Goal: Task Accomplishment & Management: Use online tool/utility

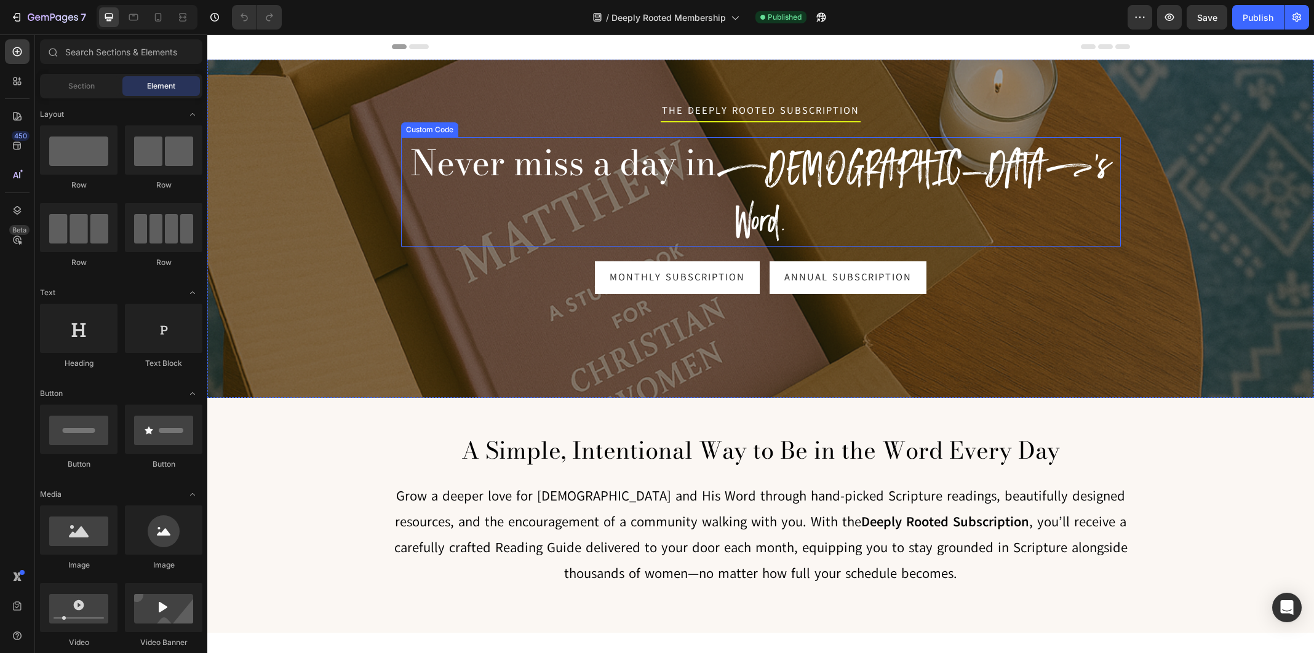
click at [809, 165] on h2 "Never miss a day in [DEMOGRAPHIC_DATA]'s Word." at bounding box center [761, 192] width 720 height 110
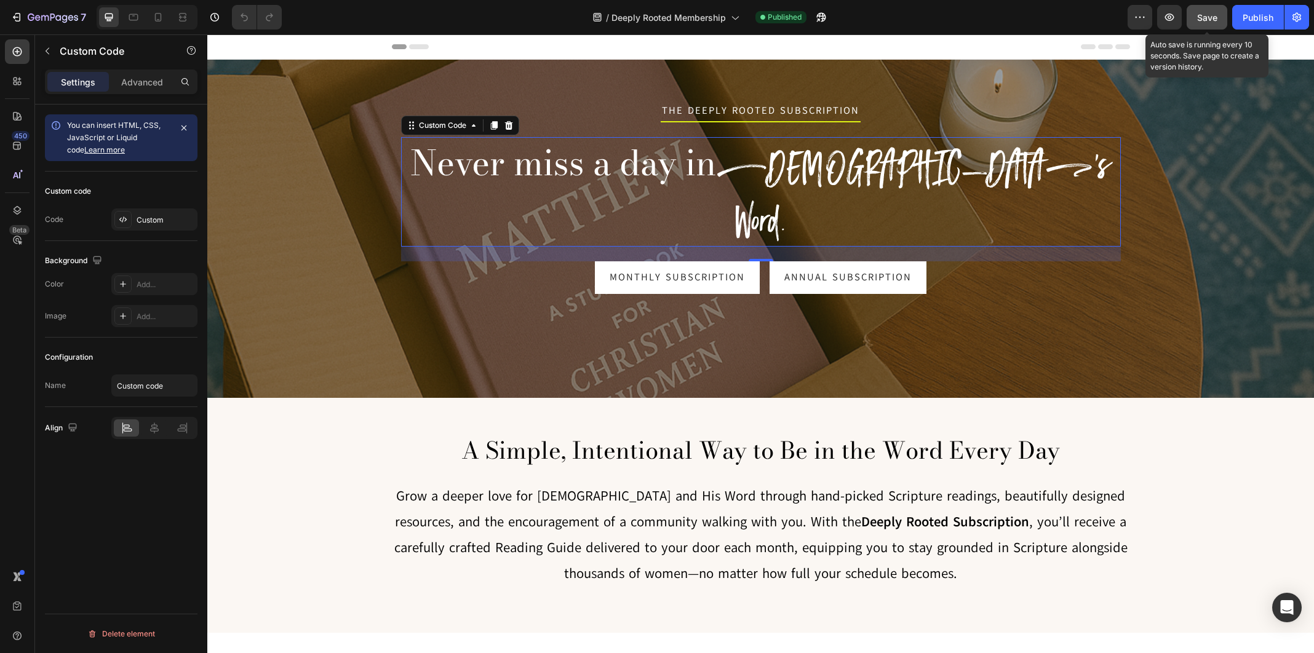
click at [1203, 18] on span "Save" at bounding box center [1207, 17] width 20 height 10
click at [1166, 19] on icon "button" at bounding box center [1169, 17] width 9 height 7
click at [800, 169] on h2 "Never miss a day in [DEMOGRAPHIC_DATA]'s Word." at bounding box center [761, 192] width 720 height 110
click at [453, 125] on div "Custom Code" at bounding box center [443, 125] width 52 height 11
click at [589, 161] on h2 "Never miss a day in [DEMOGRAPHIC_DATA]'s Word." at bounding box center [761, 192] width 720 height 110
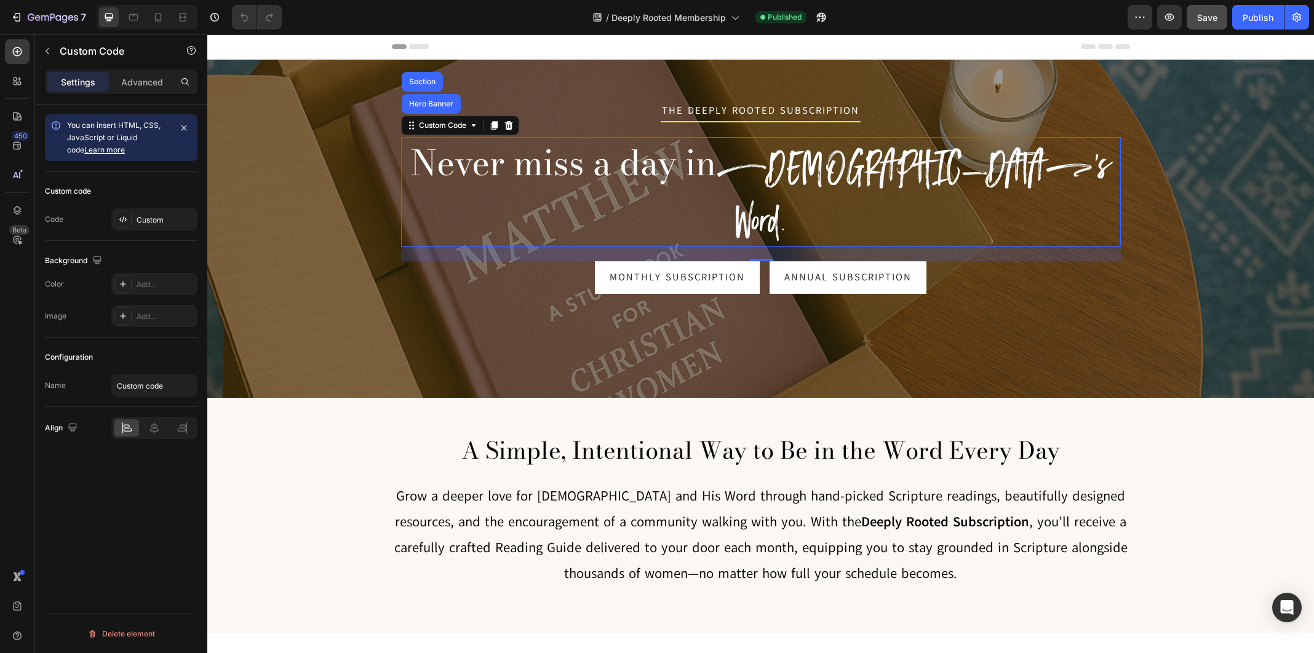
click at [589, 161] on h2 "Never miss a day in [DEMOGRAPHIC_DATA]'s Word." at bounding box center [761, 192] width 720 height 110
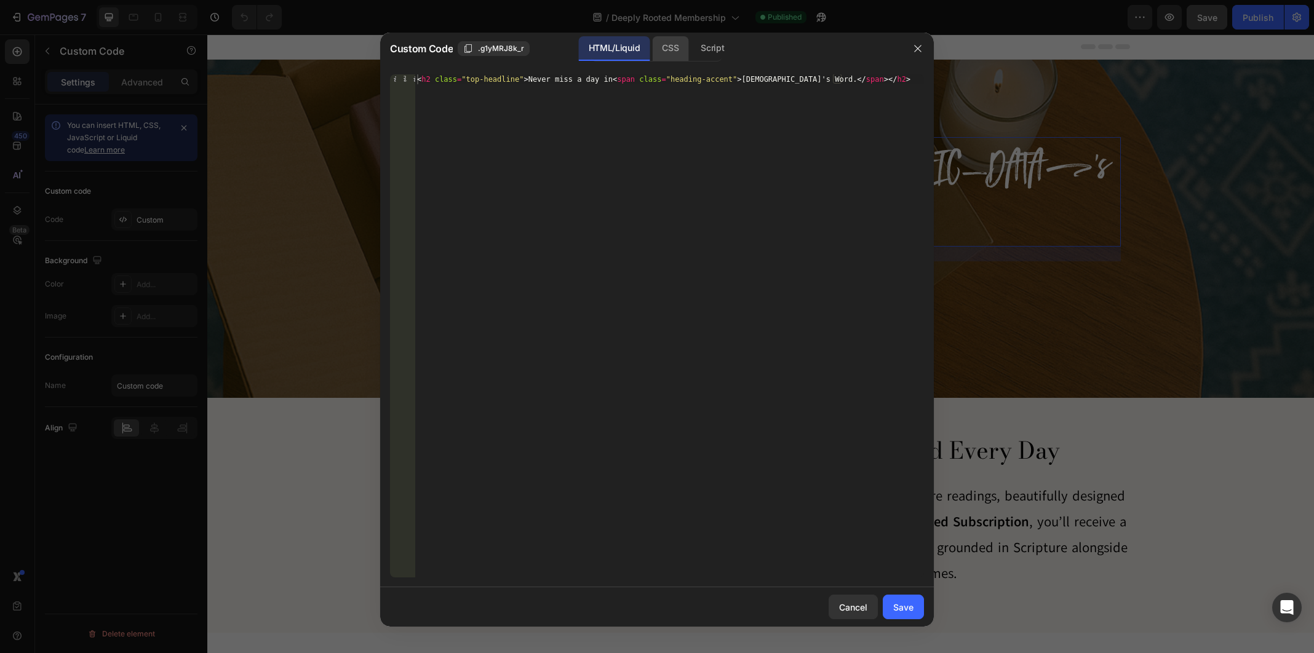
click at [691, 50] on div "CSS" at bounding box center [712, 48] width 43 height 25
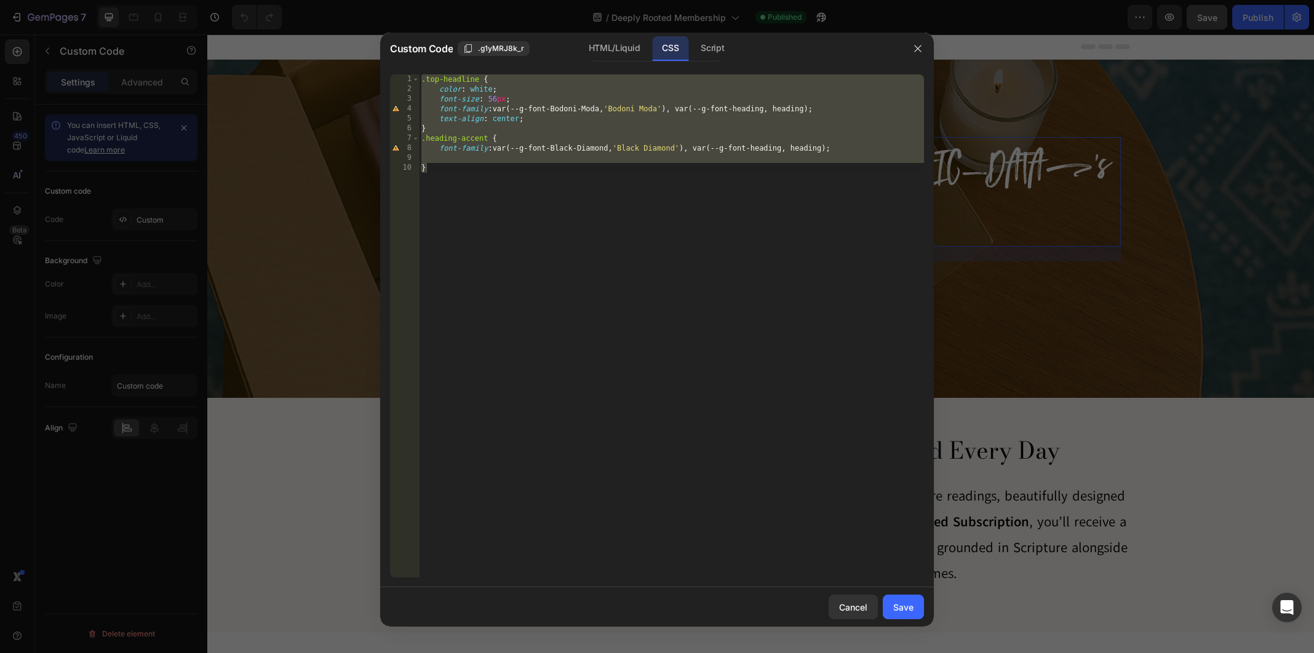
click at [504, 101] on div ".top-headline { color : white ; font-size : 56 px ; font-family : var(--g-font-…" at bounding box center [671, 335] width 505 height 523
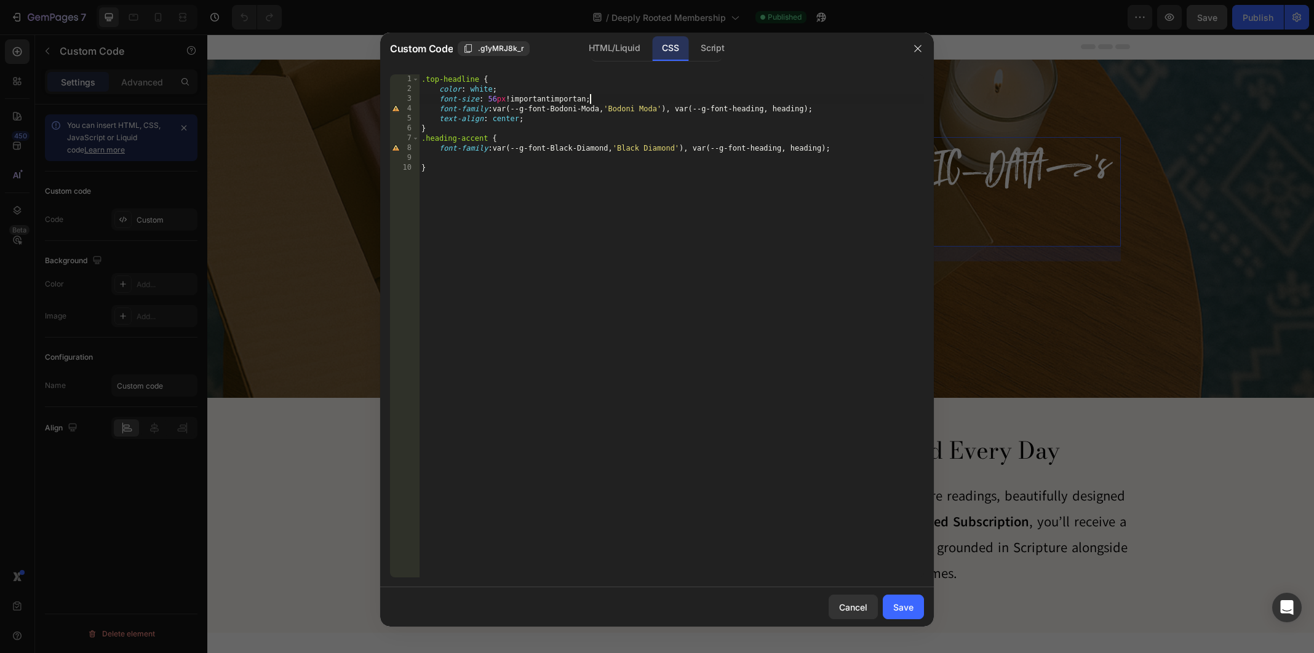
scroll to position [0, 10]
type textarea "font-size: 56px !important;"
click at [903, 600] on button "Save" at bounding box center [903, 607] width 41 height 25
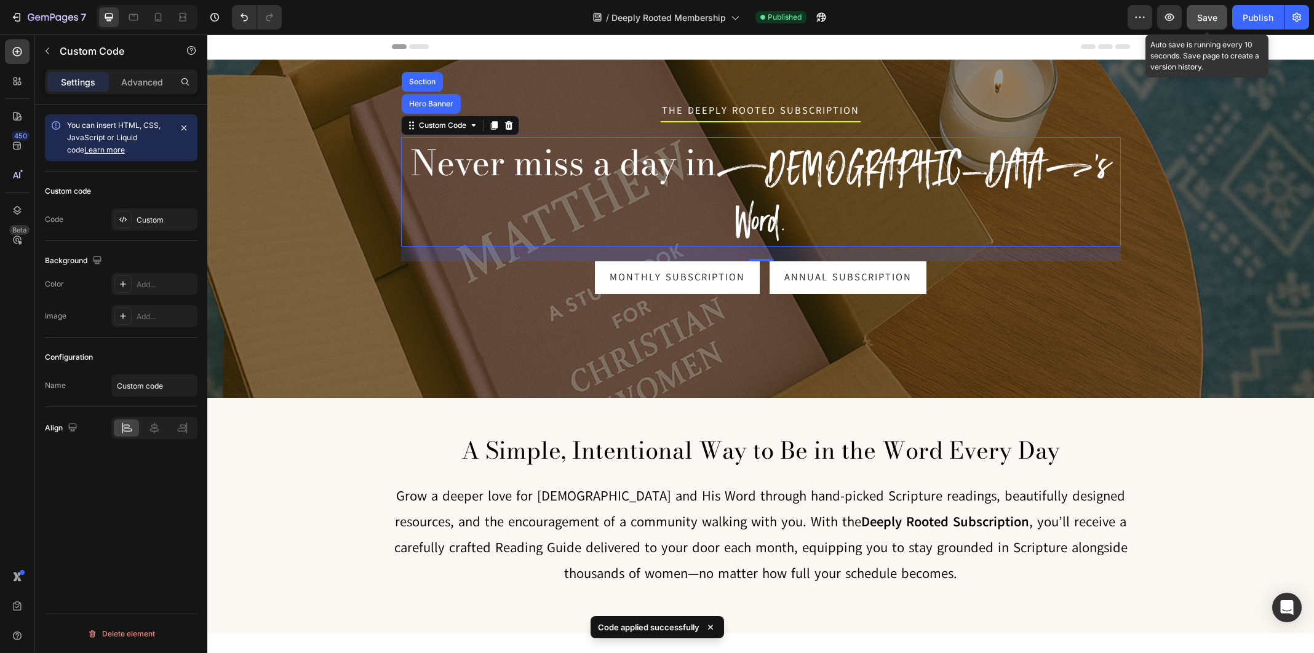
click at [1206, 22] on div "Save" at bounding box center [1207, 17] width 20 height 13
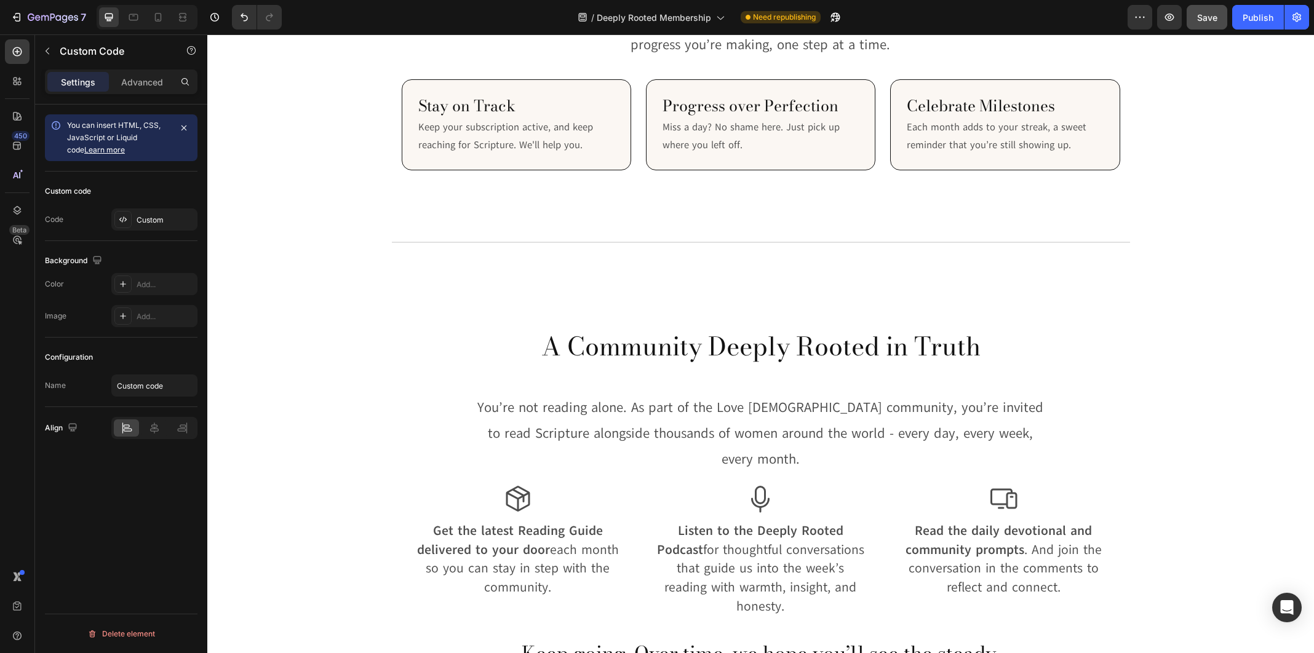
scroll to position [2774, 0]
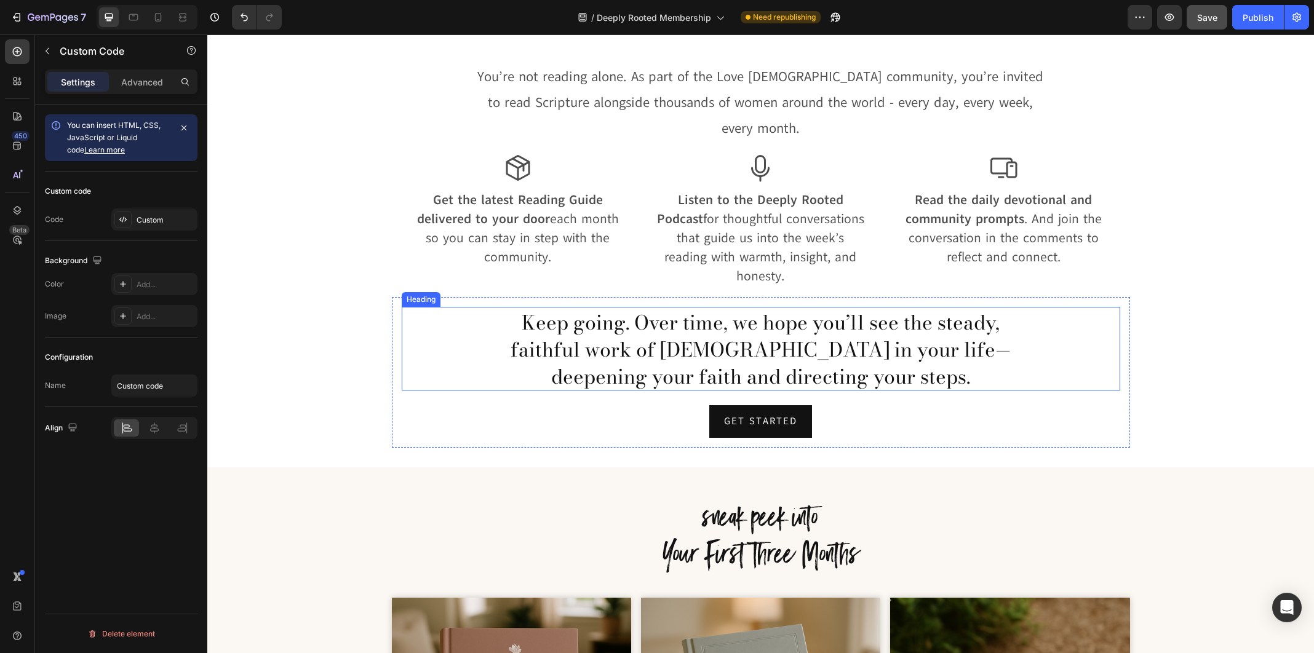
click at [904, 320] on span "Keep going. Over time, we hope you’ll see the steady, faithful work of [DEMOGRA…" at bounding box center [761, 350] width 500 height 84
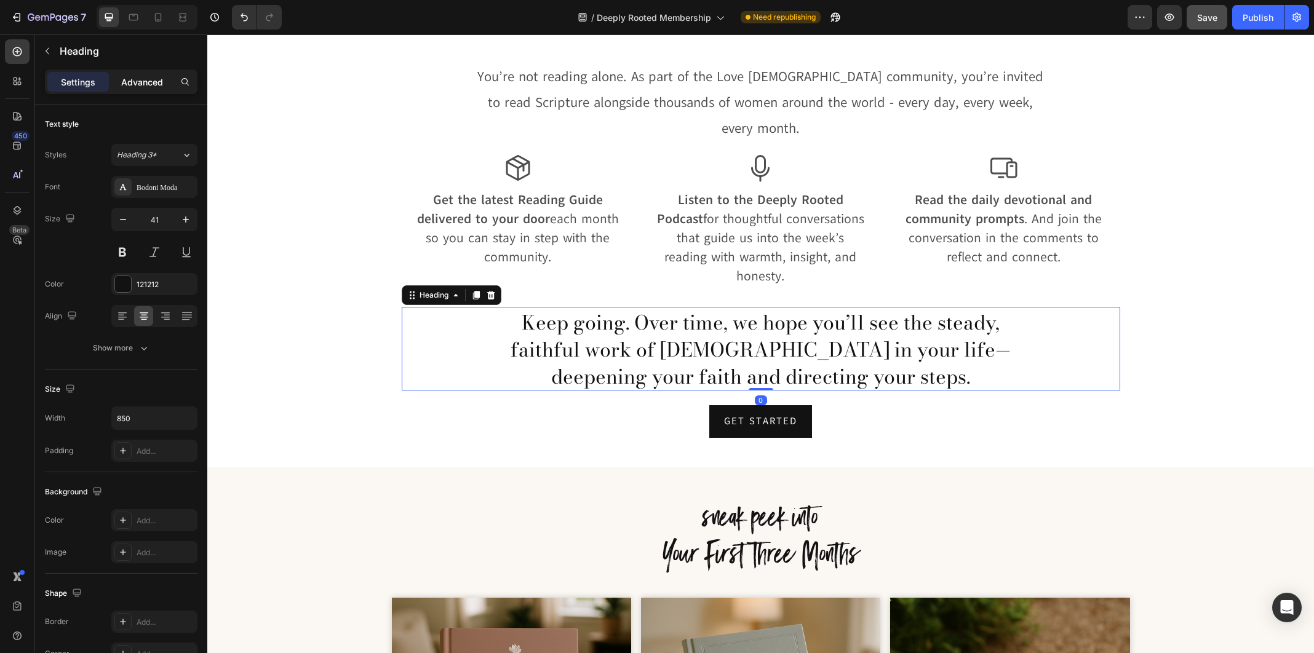
click at [154, 86] on p "Advanced" at bounding box center [142, 82] width 42 height 13
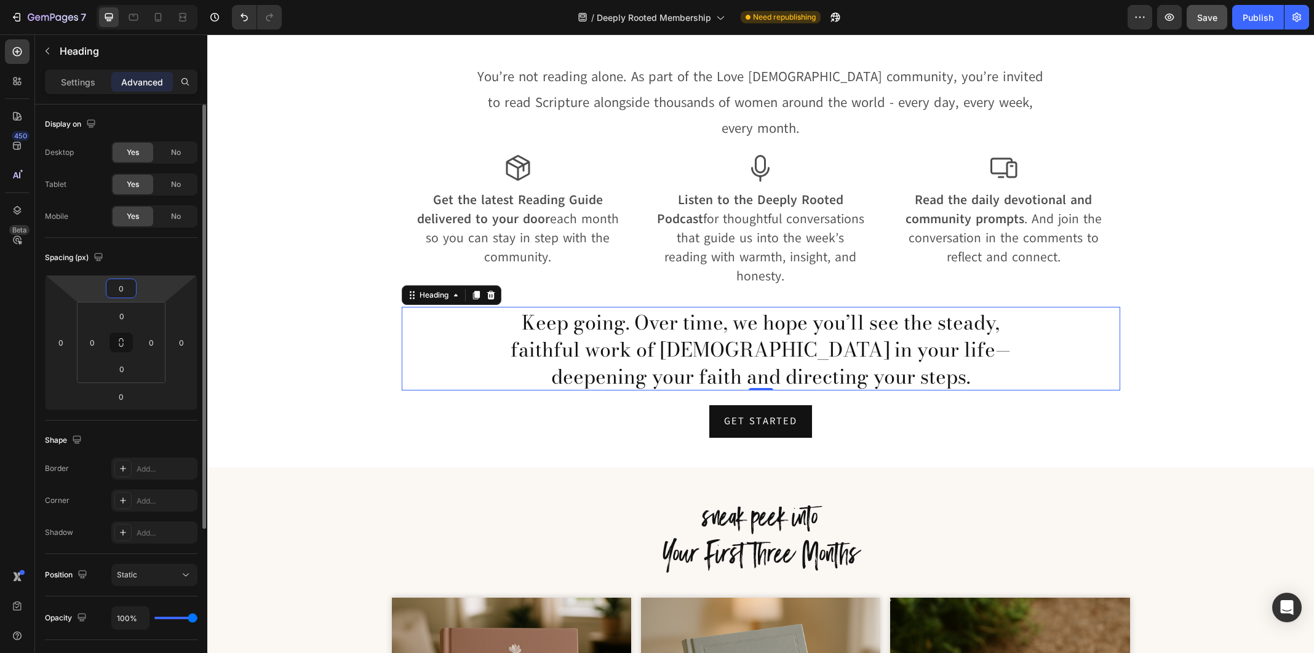
click at [124, 292] on input "0" at bounding box center [121, 288] width 25 height 18
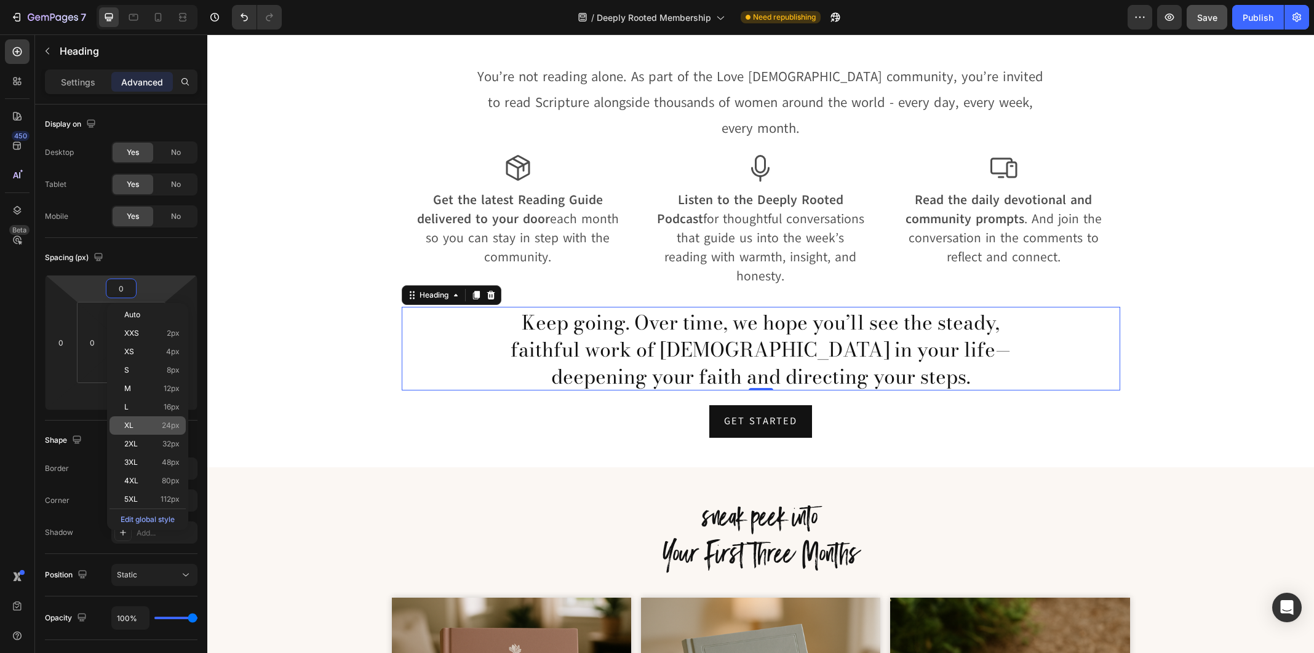
click at [180, 418] on div "XL 24px" at bounding box center [148, 426] width 76 height 18
type input "24"
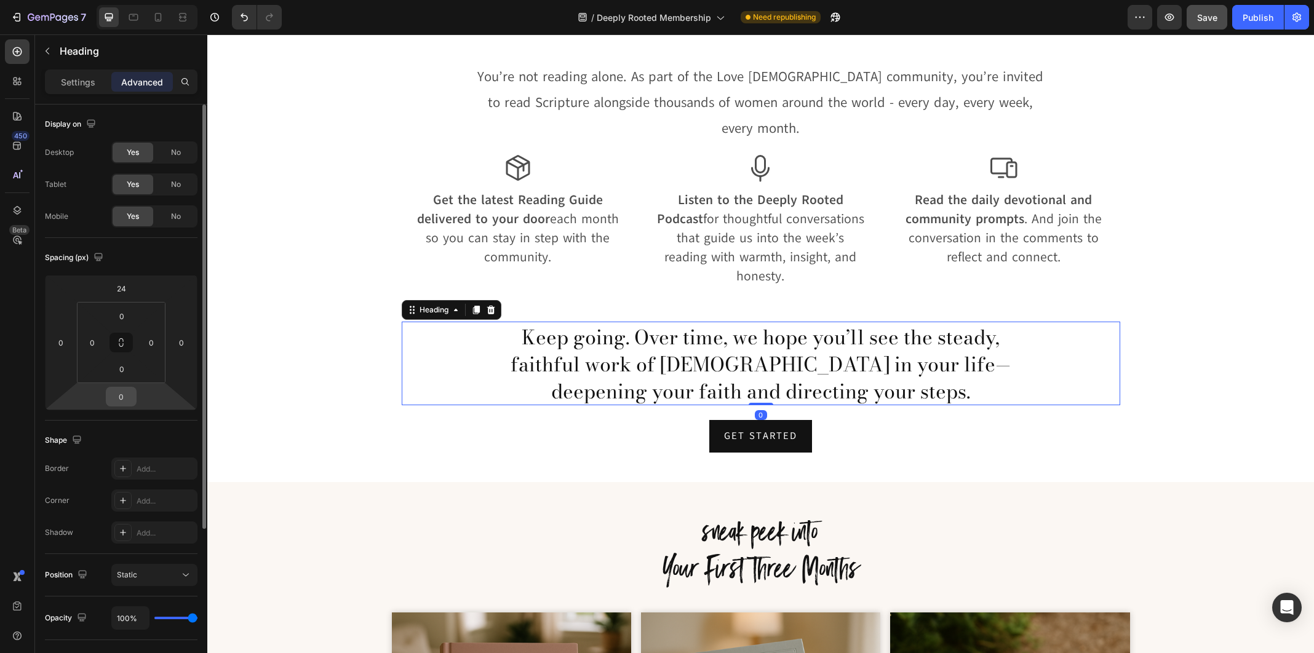
click at [132, 399] on input "0" at bounding box center [121, 397] width 25 height 18
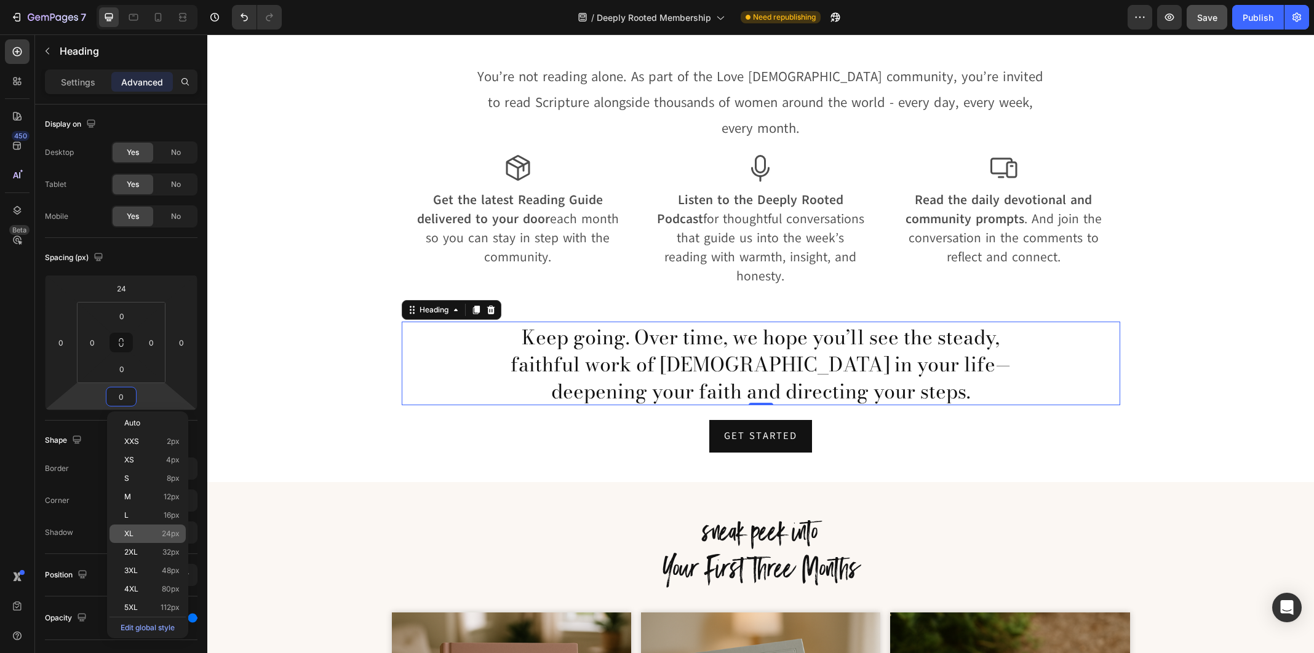
click at [174, 532] on span "24px" at bounding box center [171, 534] width 18 height 9
type input "24"
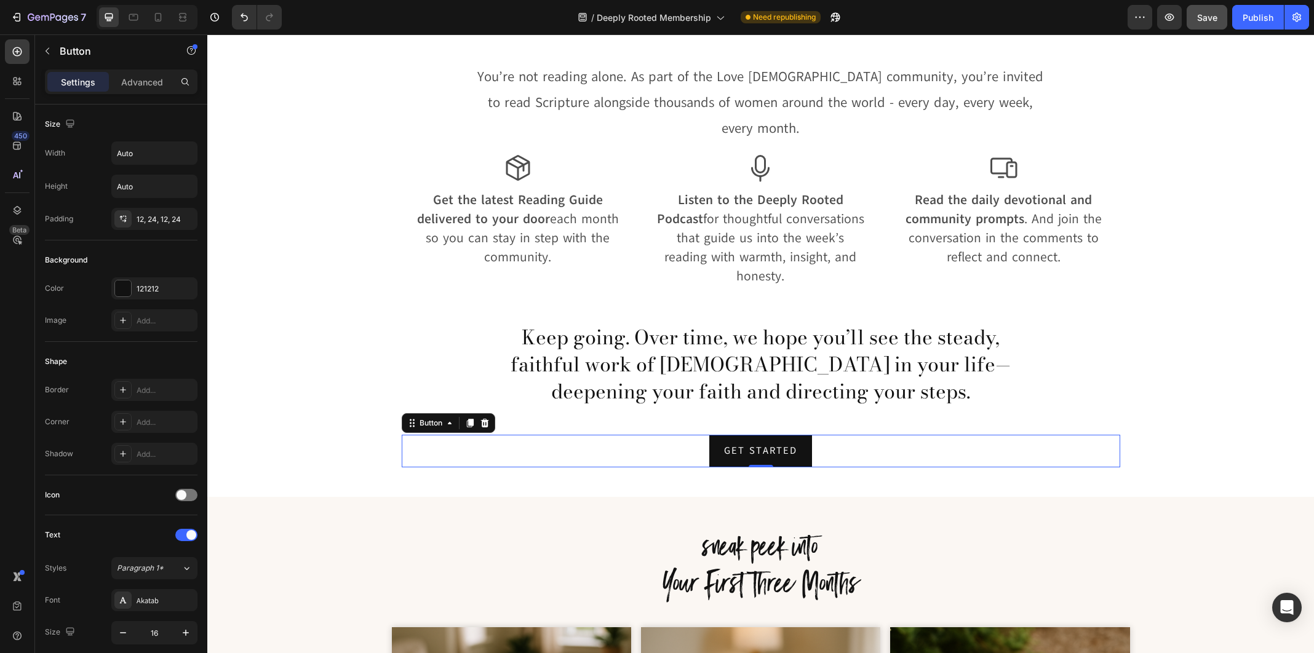
click at [703, 435] on div "GET STARTED Button 0" at bounding box center [761, 451] width 719 height 33
click at [156, 78] on p "Advanced" at bounding box center [142, 82] width 42 height 13
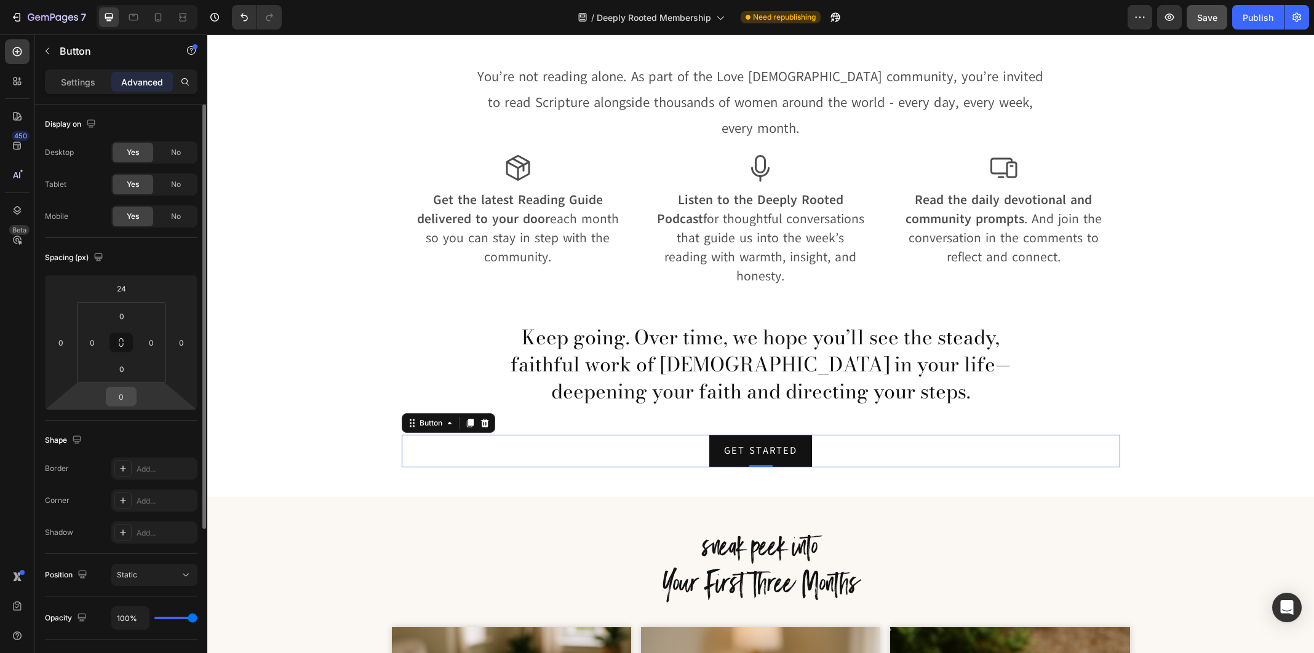
click at [127, 402] on input "0" at bounding box center [121, 397] width 25 height 18
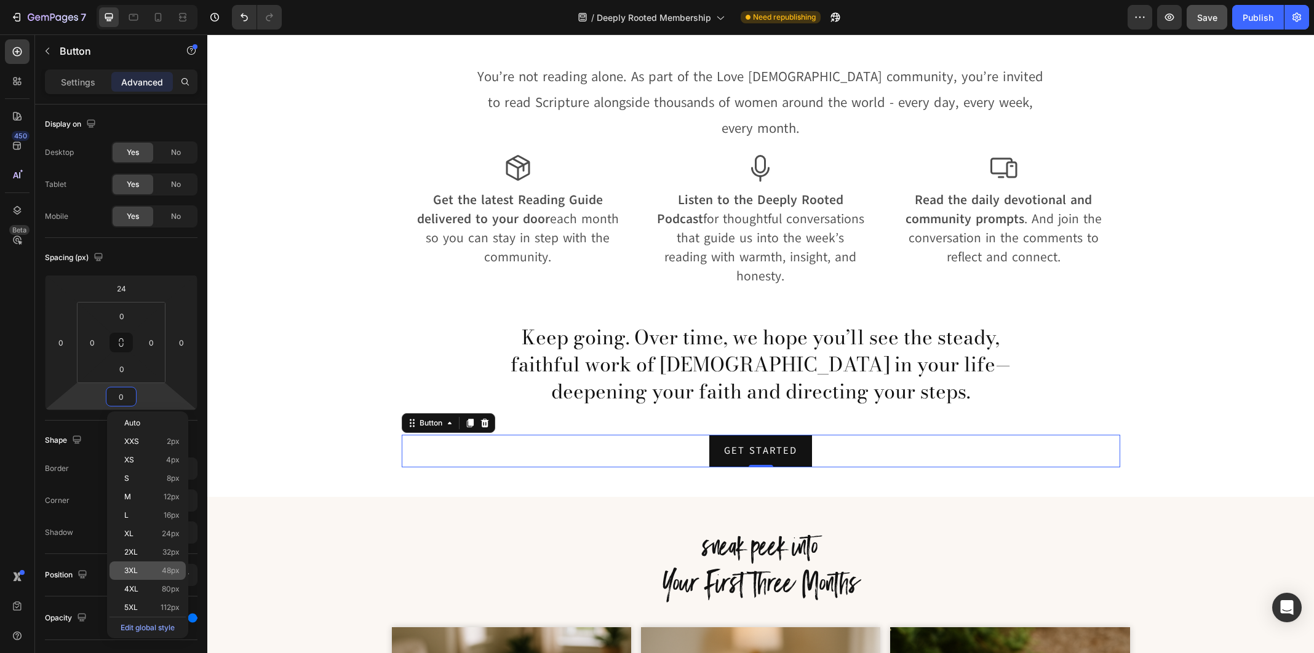
click at [176, 564] on div "3XL 48px" at bounding box center [148, 571] width 76 height 18
type input "48"
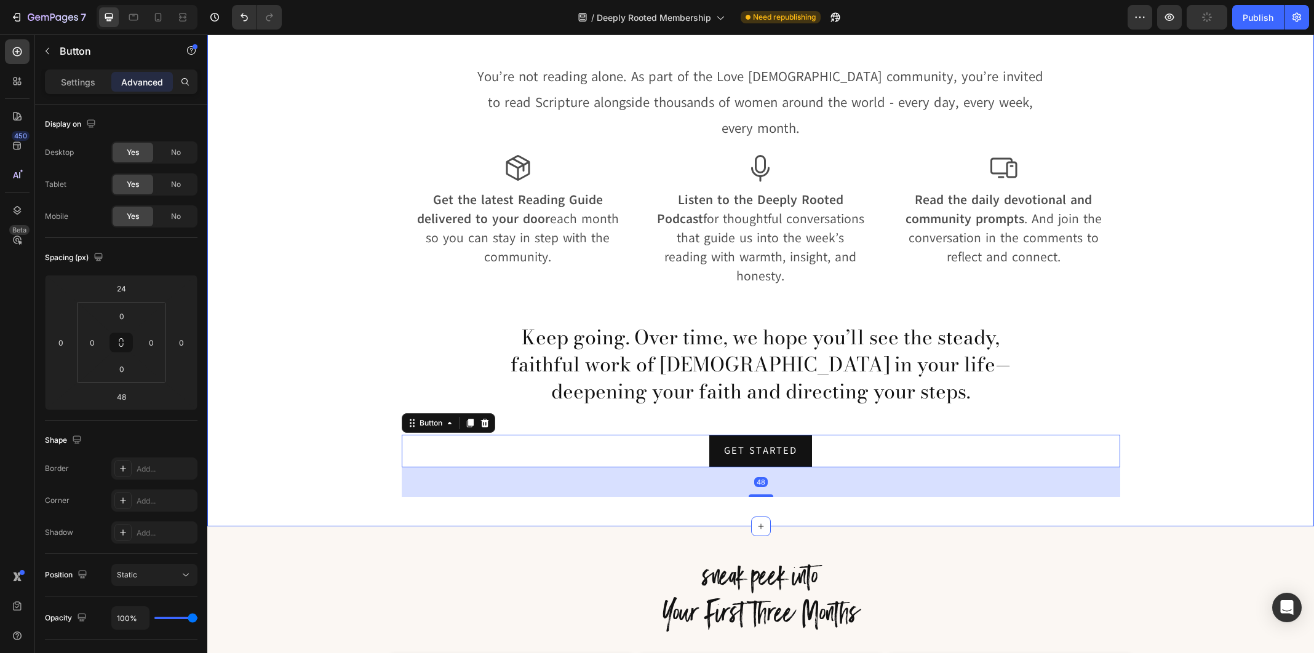
click at [297, 380] on div "A Community Deeply Rooted in Truth Heading You’re not reading alone. As part of…" at bounding box center [760, 238] width 1107 height 538
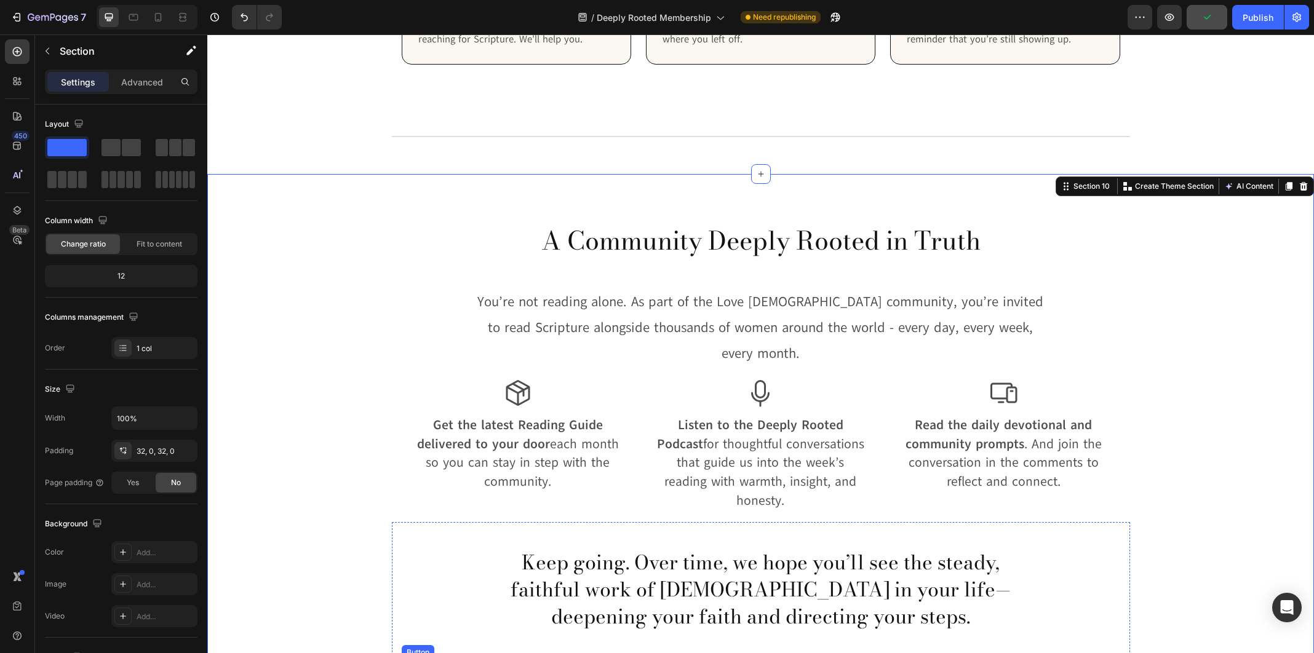
scroll to position [2579, 0]
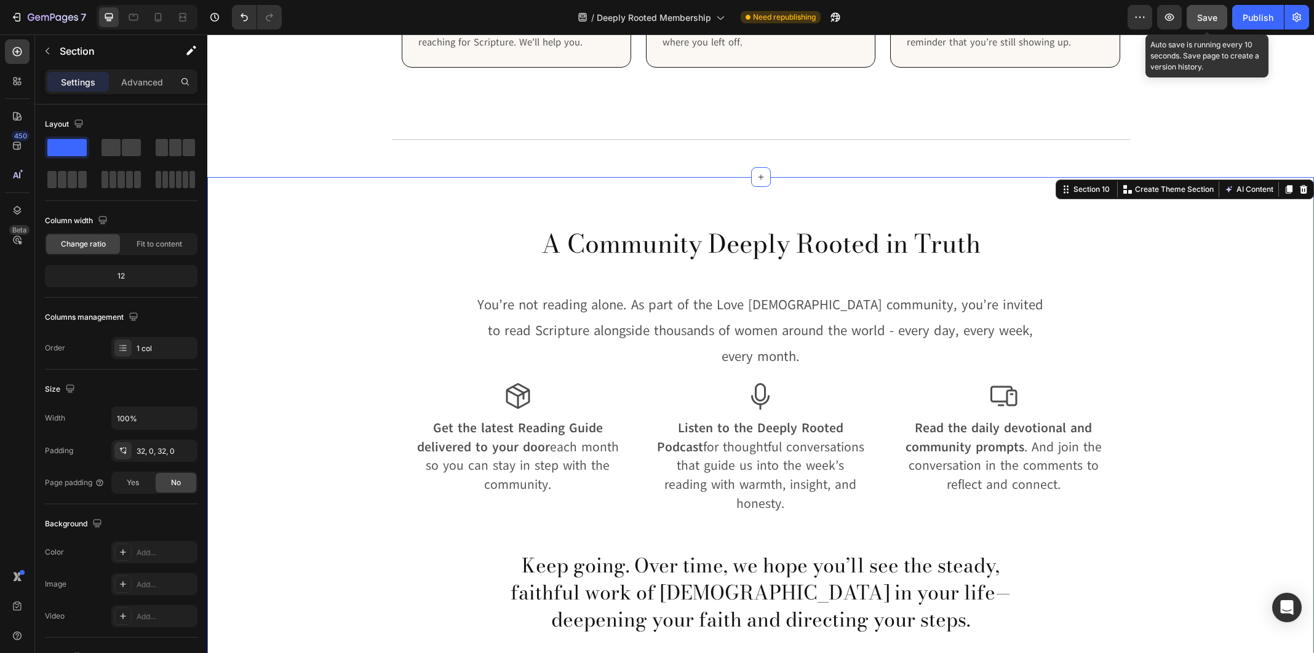
click at [1208, 15] on span "Save" at bounding box center [1207, 17] width 20 height 10
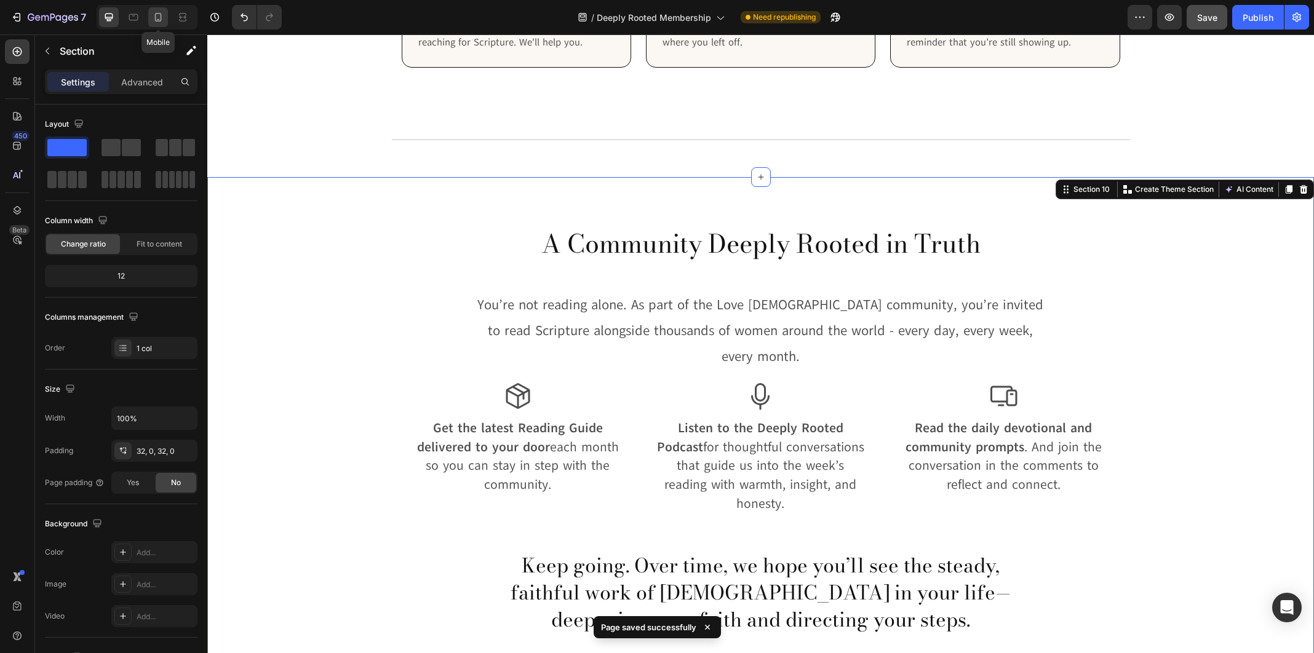
click at [156, 20] on icon at bounding box center [158, 17] width 12 height 12
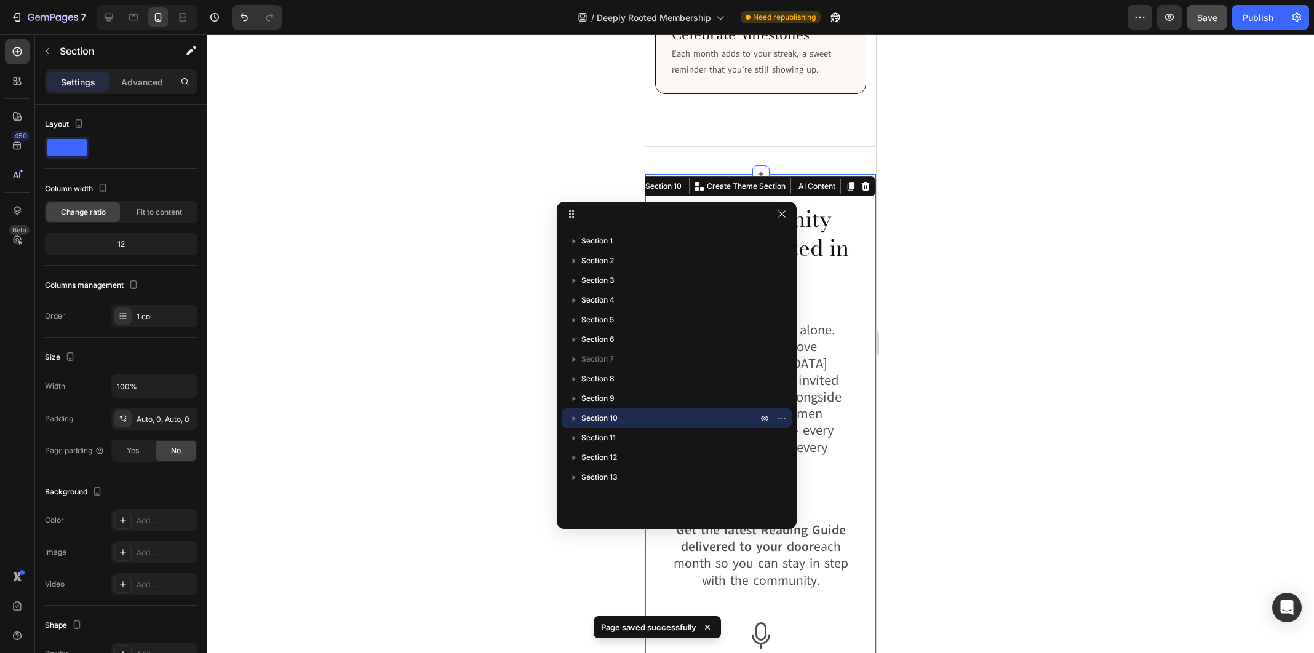
scroll to position [3035, 0]
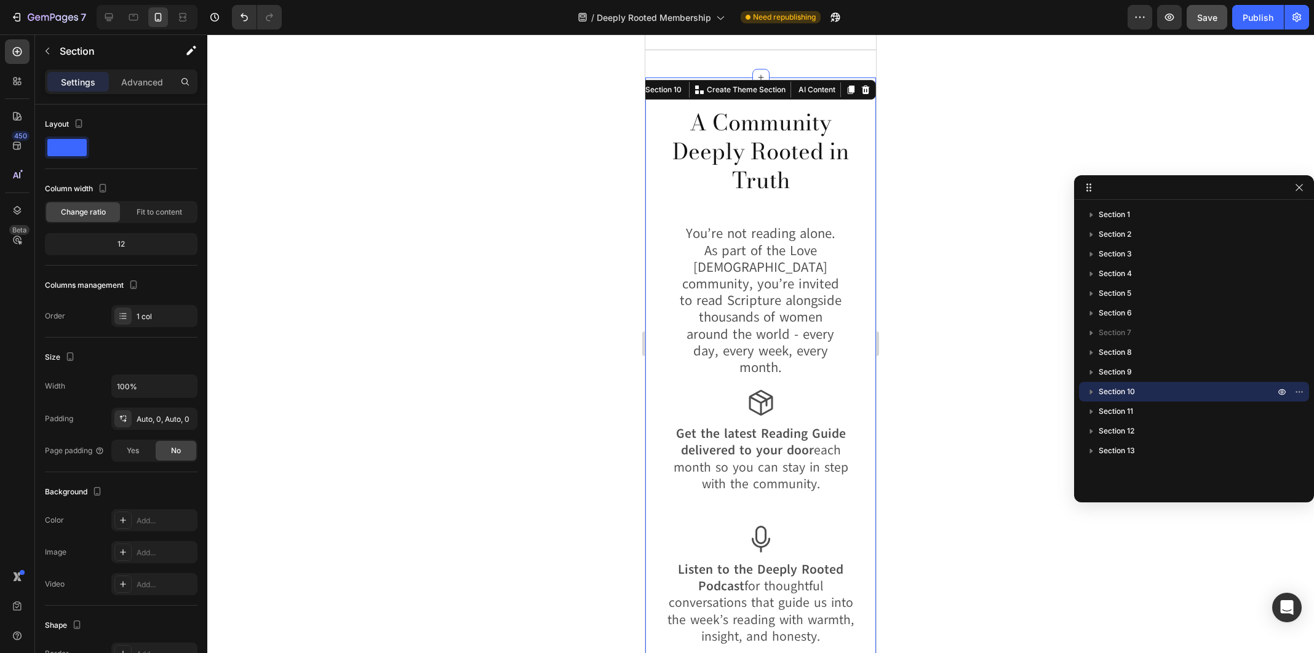
drag, startPoint x: 645, startPoint y: 217, endPoint x: 1208, endPoint y: 183, distance: 564.6
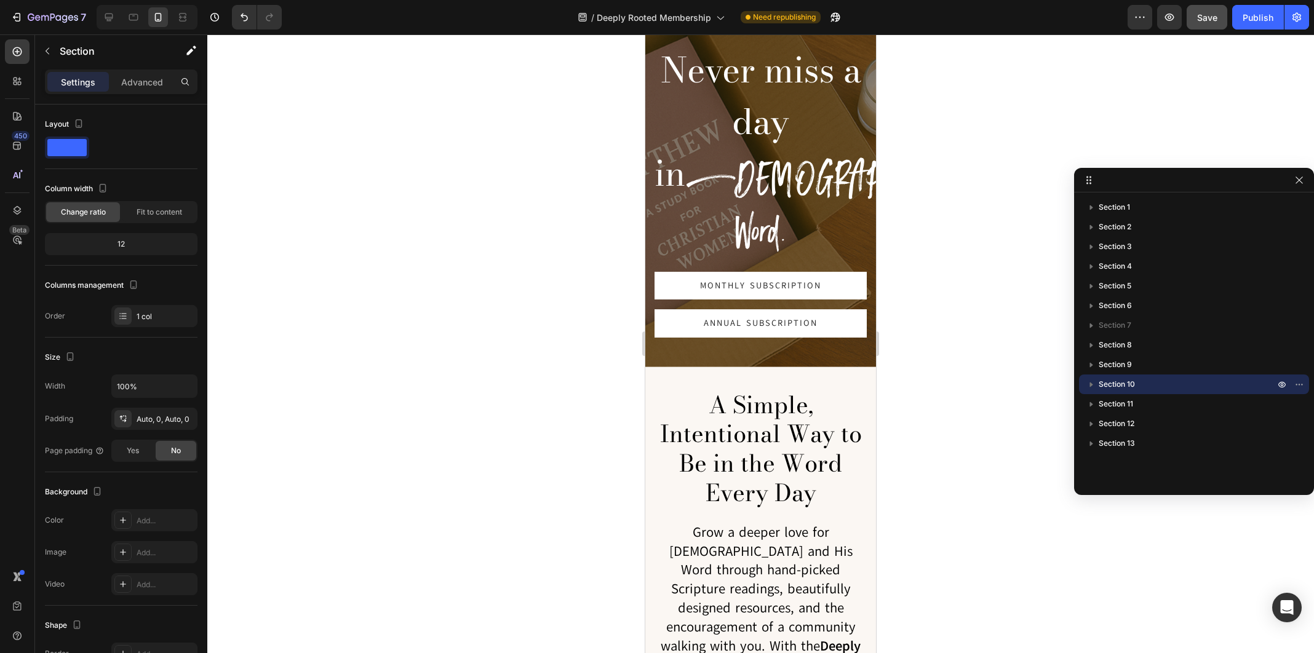
scroll to position [0, 0]
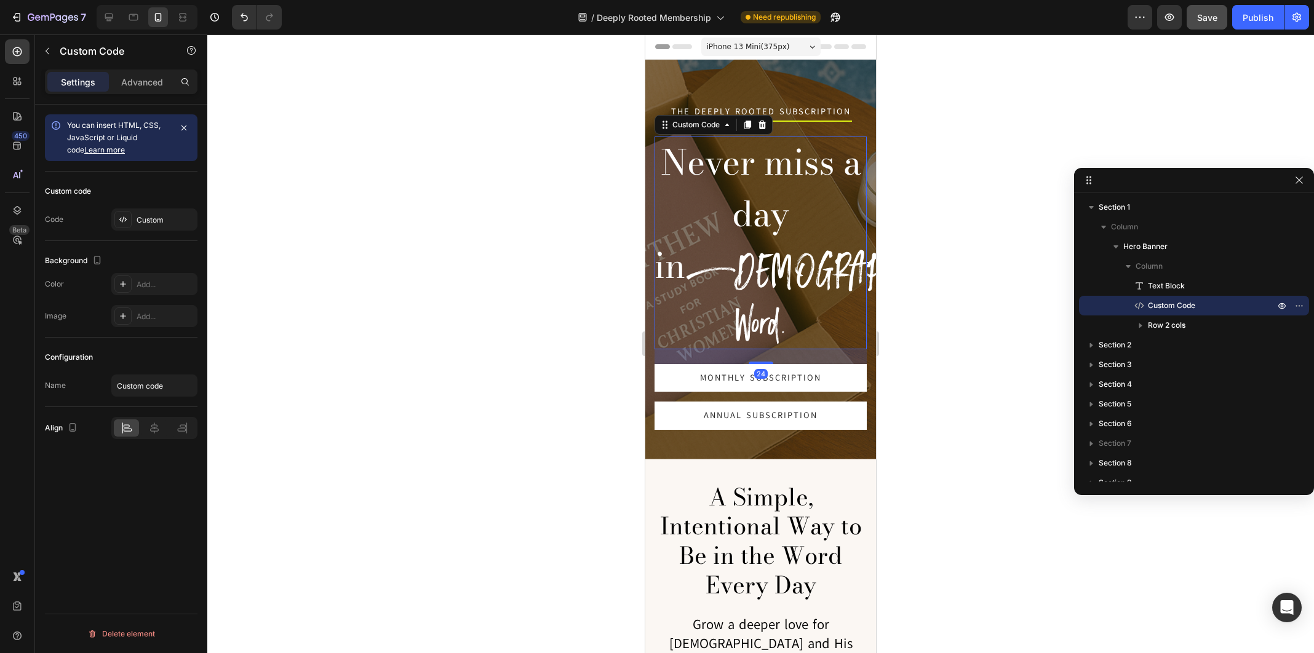
click at [773, 178] on h2 "Never miss a day in [DEMOGRAPHIC_DATA]'s Word." at bounding box center [761, 243] width 212 height 213
click at [710, 123] on div "Custom Code" at bounding box center [696, 124] width 52 height 11
click at [756, 190] on h2 "Never miss a day in [DEMOGRAPHIC_DATA]'s Word." at bounding box center [761, 243] width 212 height 213
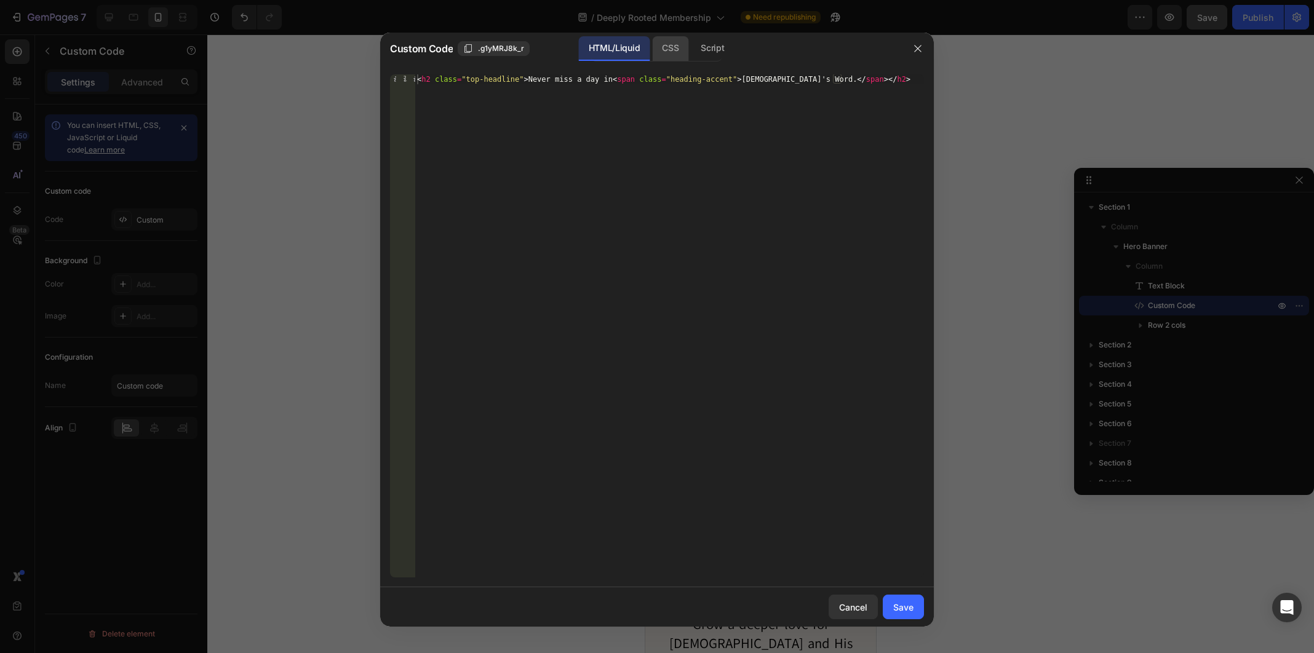
click at [691, 49] on div "CSS" at bounding box center [712, 48] width 43 height 25
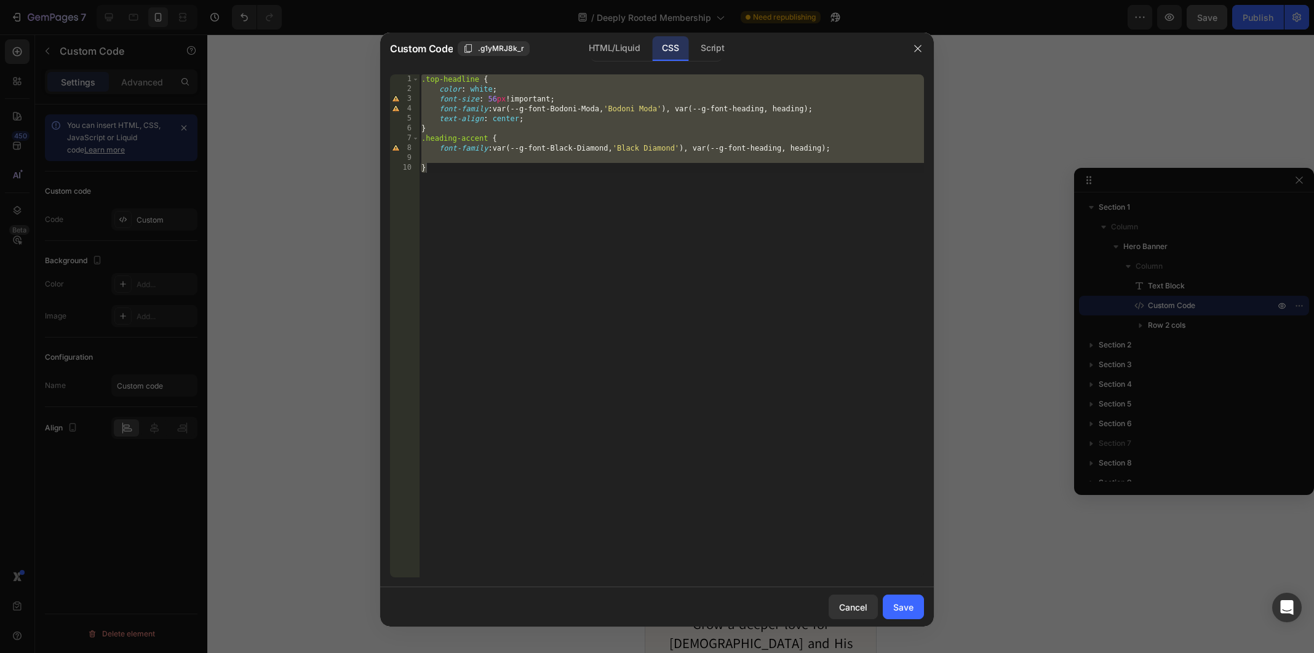
click at [478, 170] on div ".top-headline { color : white ; font-size : 56 px !important ; font-family : va…" at bounding box center [671, 335] width 505 height 523
type textarea "}"
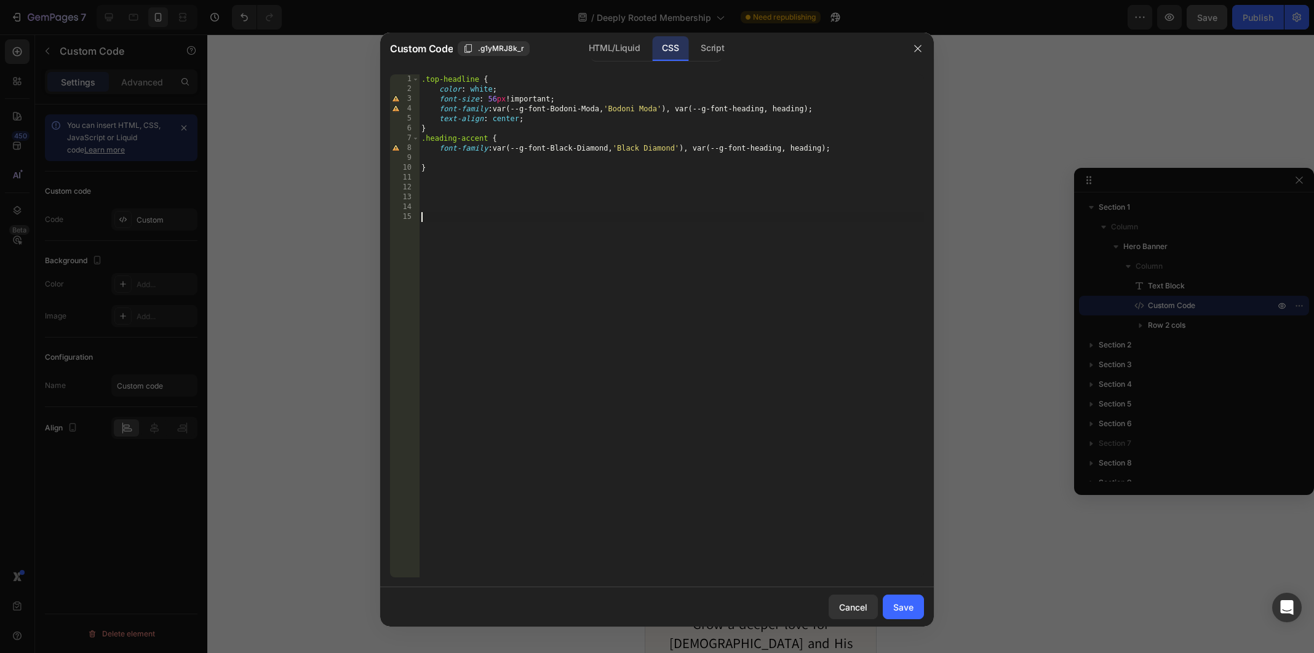
paste textarea "margin-bottom: 48px !important;"
type textarea "margin-bottom: 48px !important;"
type textarea "}"
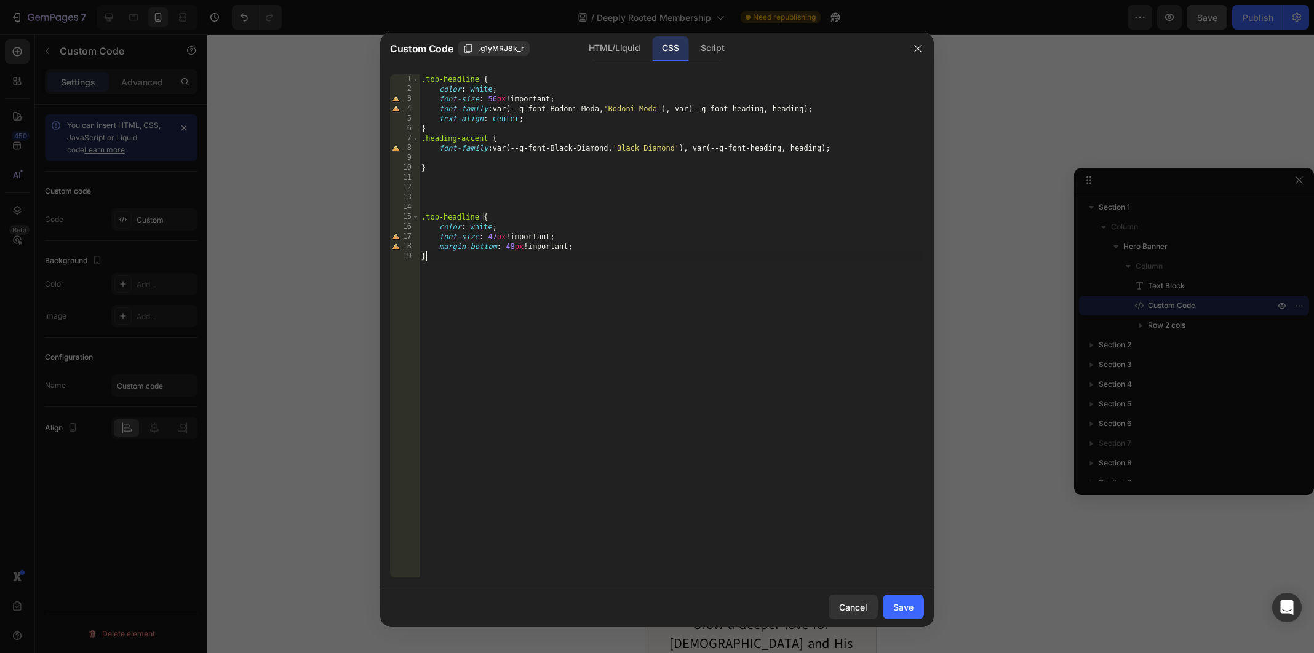
click at [439, 185] on div ".top-headline { color : white ; font-size : 56 px !important ; font-family : va…" at bounding box center [671, 335] width 505 height 523
paste textarea "}"
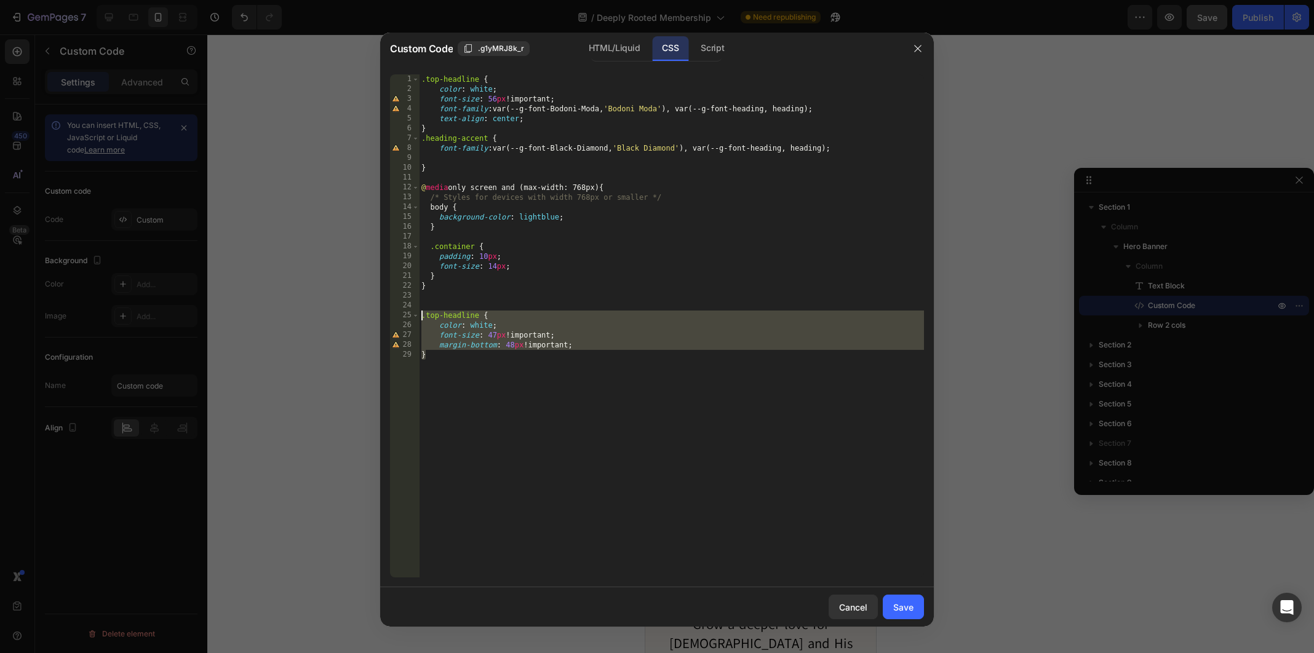
drag, startPoint x: 431, startPoint y: 357, endPoint x: 420, endPoint y: 318, distance: 41.1
click at [420, 318] on div ".top-headline { color : white ; font-size : 56 px !important ; font-family : va…" at bounding box center [671, 335] width 505 height 523
type textarea ".top-headline { color: white;"
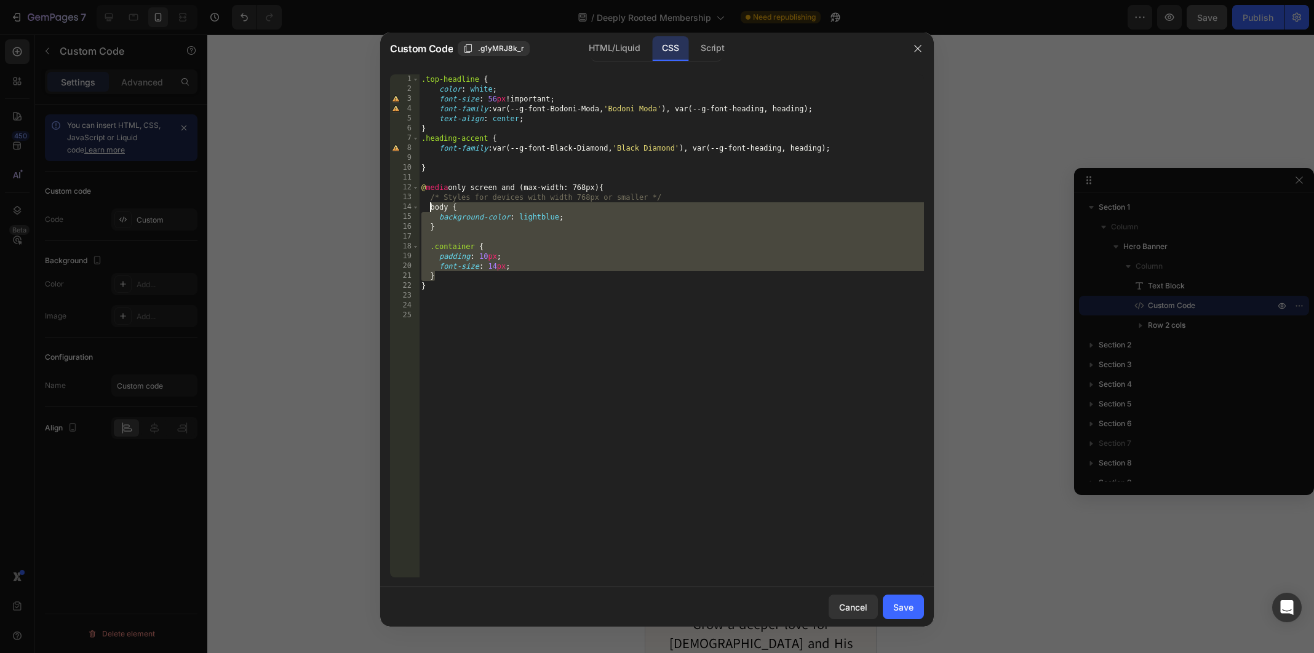
drag, startPoint x: 443, startPoint y: 277, endPoint x: 431, endPoint y: 209, distance: 69.3
click at [431, 209] on div ".top-headline { color : white ; font-size : 56 px !important ; font-family : va…" at bounding box center [671, 335] width 505 height 523
paste textarea "}"
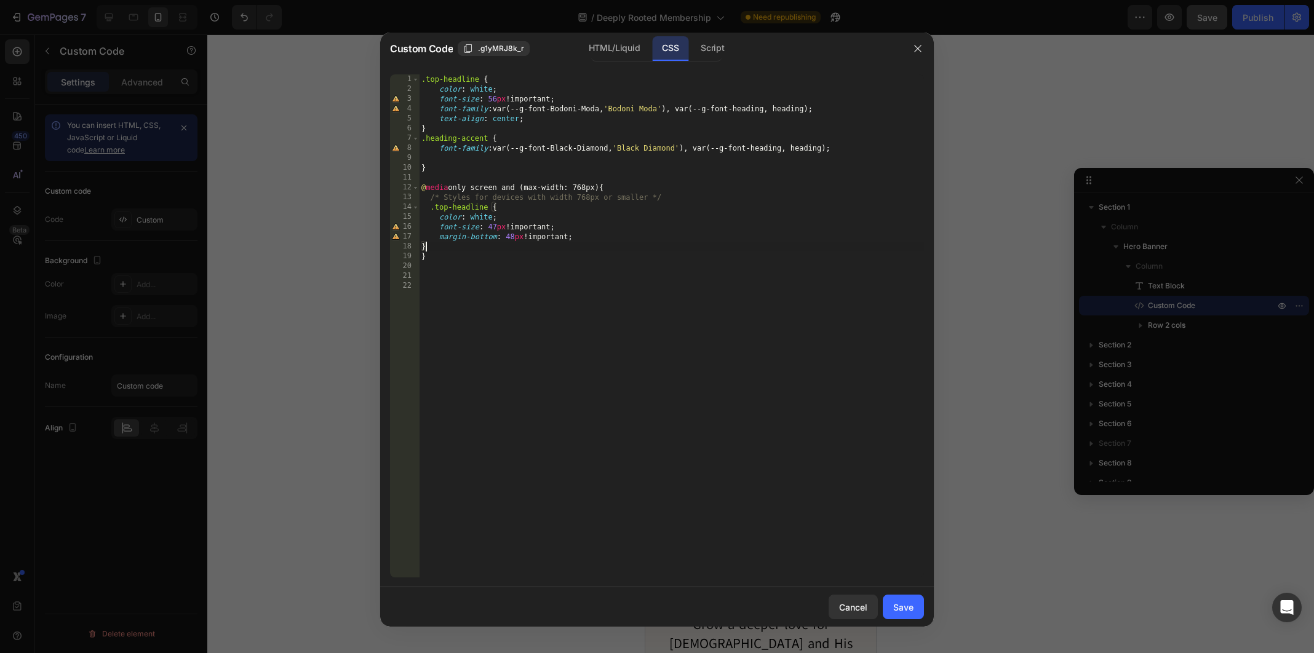
click at [485, 197] on div ".top-headline { color : white ; font-size : 56 px !important ; font-family : va…" at bounding box center [671, 335] width 505 height 523
type textarea "margin-bottom: 48px !important;}"
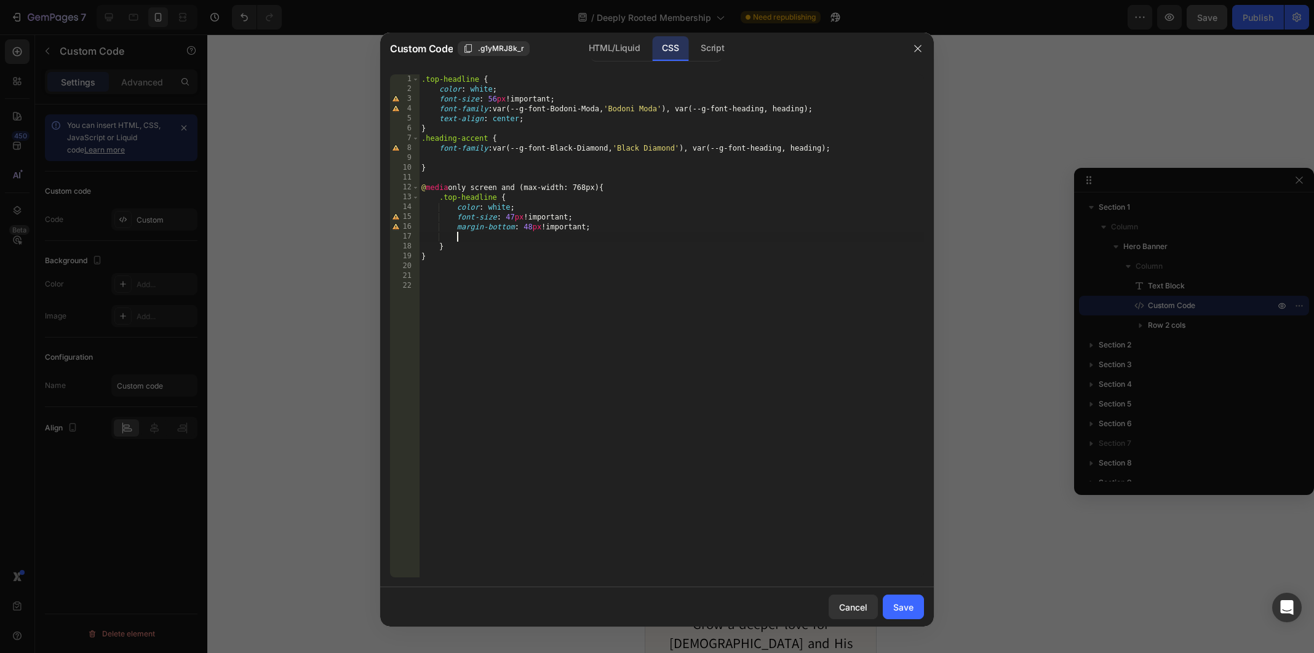
type textarea "margin-bottom: 48px !important;"
type textarea "color: white;"
type textarea "font-size: 47px !important;"
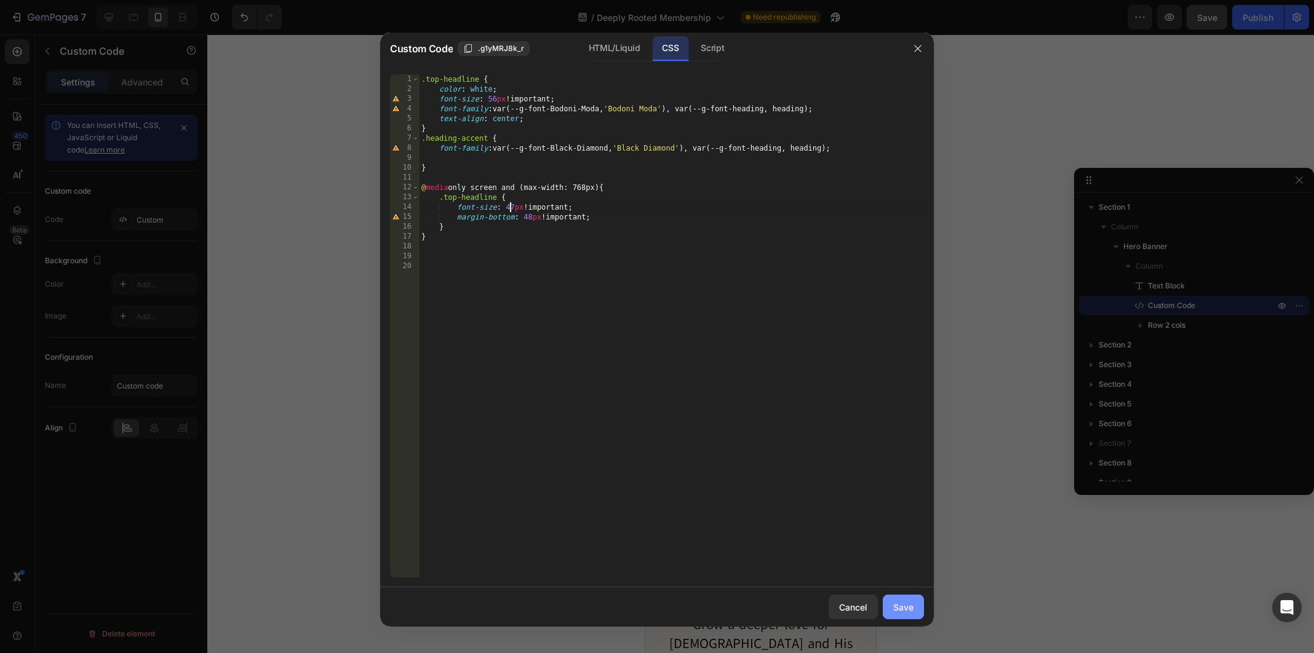
click at [898, 601] on div "Save" at bounding box center [903, 607] width 20 height 13
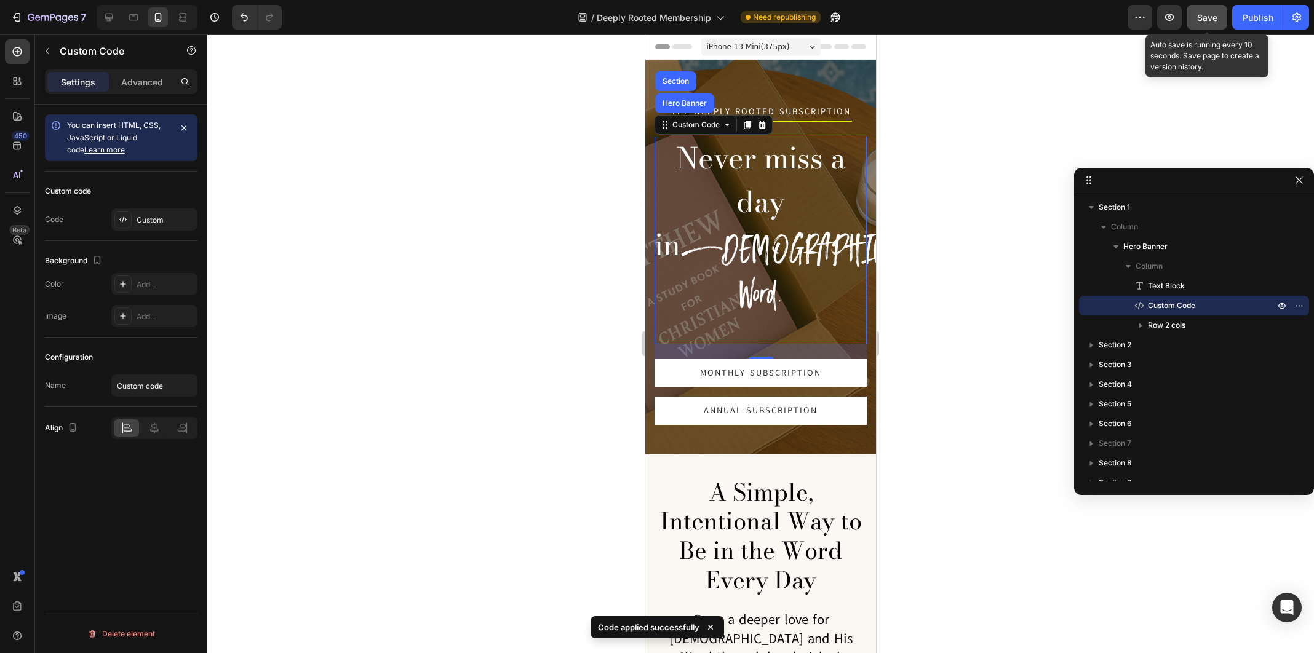
click at [1203, 17] on span "Save" at bounding box center [1207, 17] width 20 height 10
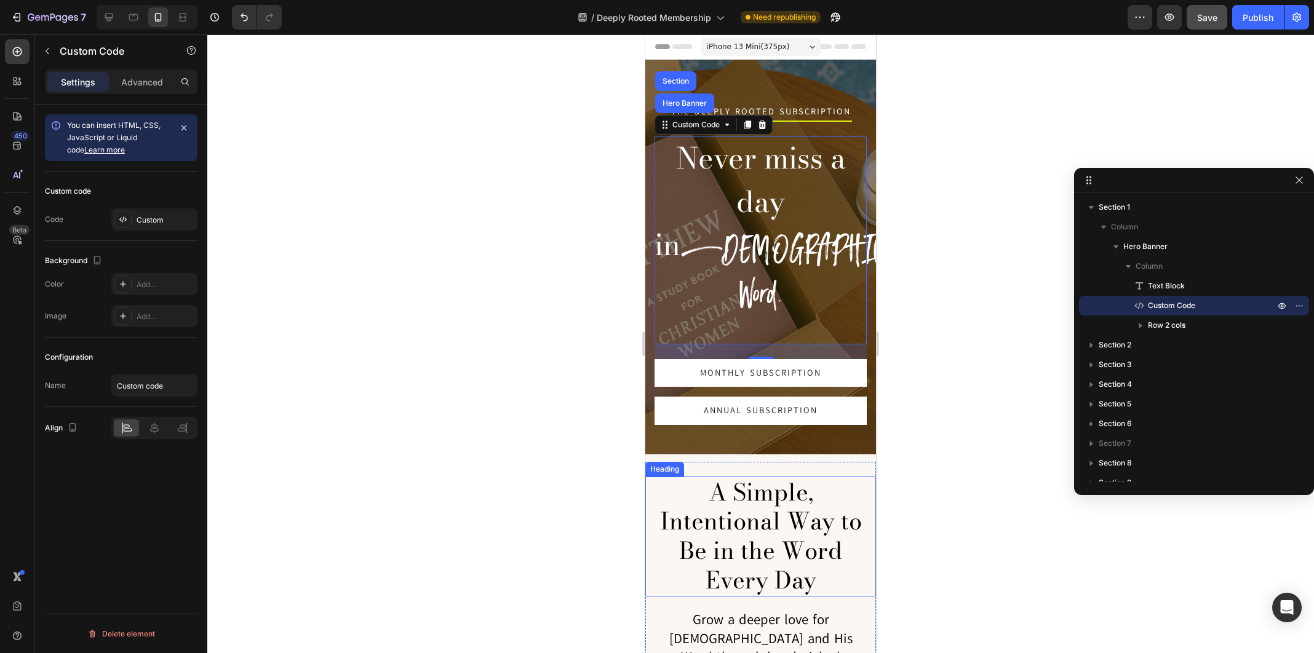
scroll to position [258, 0]
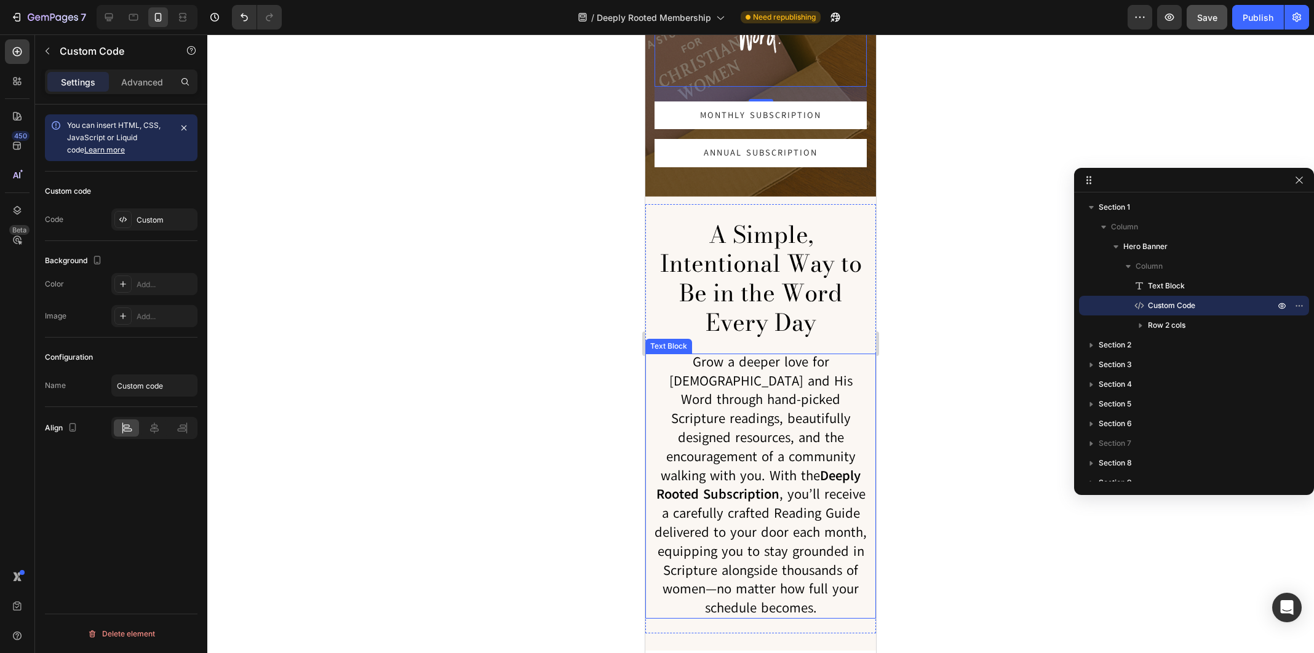
click at [807, 379] on span "Grow a deeper love for [DEMOGRAPHIC_DATA] and His Word through hand-picked Scri…" at bounding box center [761, 485] width 212 height 265
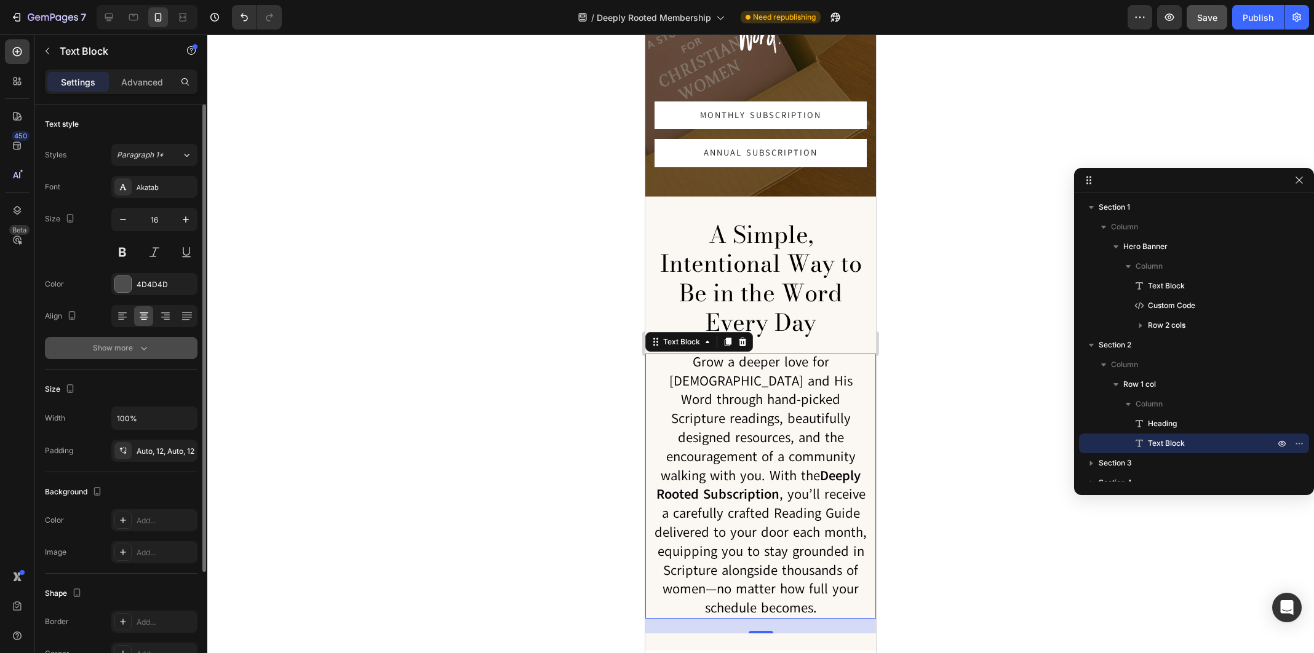
click at [122, 343] on div "Show more" at bounding box center [121, 348] width 57 height 12
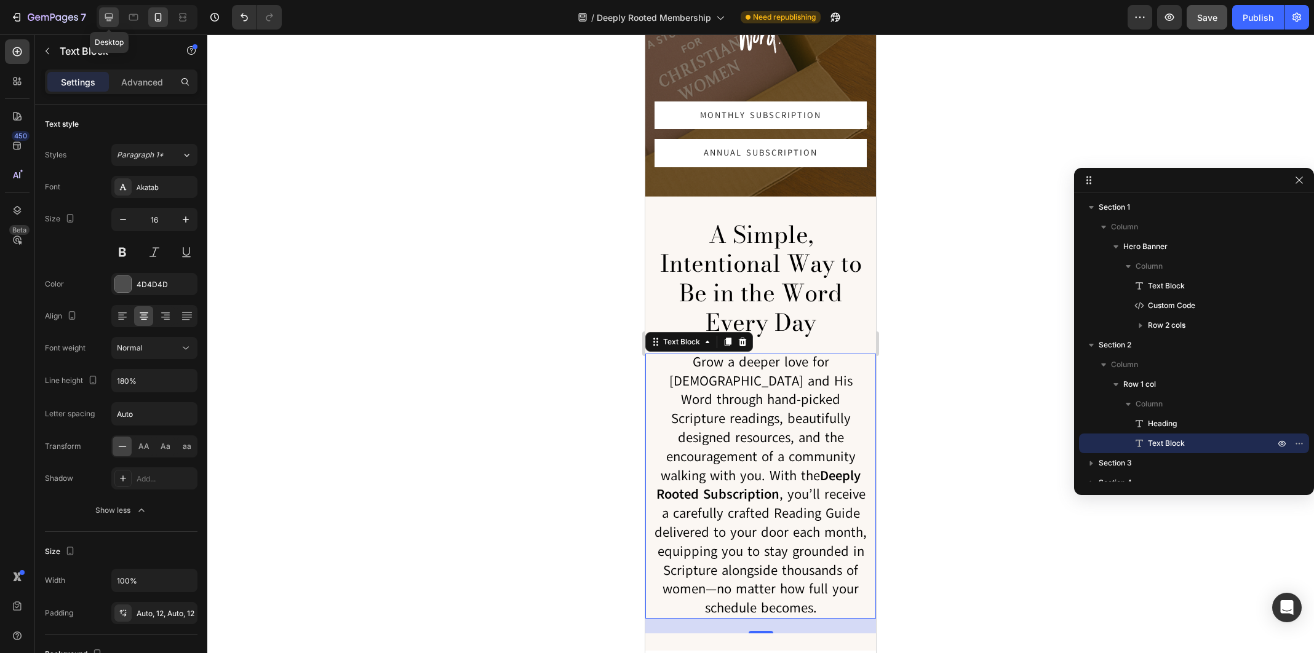
click at [107, 15] on icon at bounding box center [109, 17] width 12 height 12
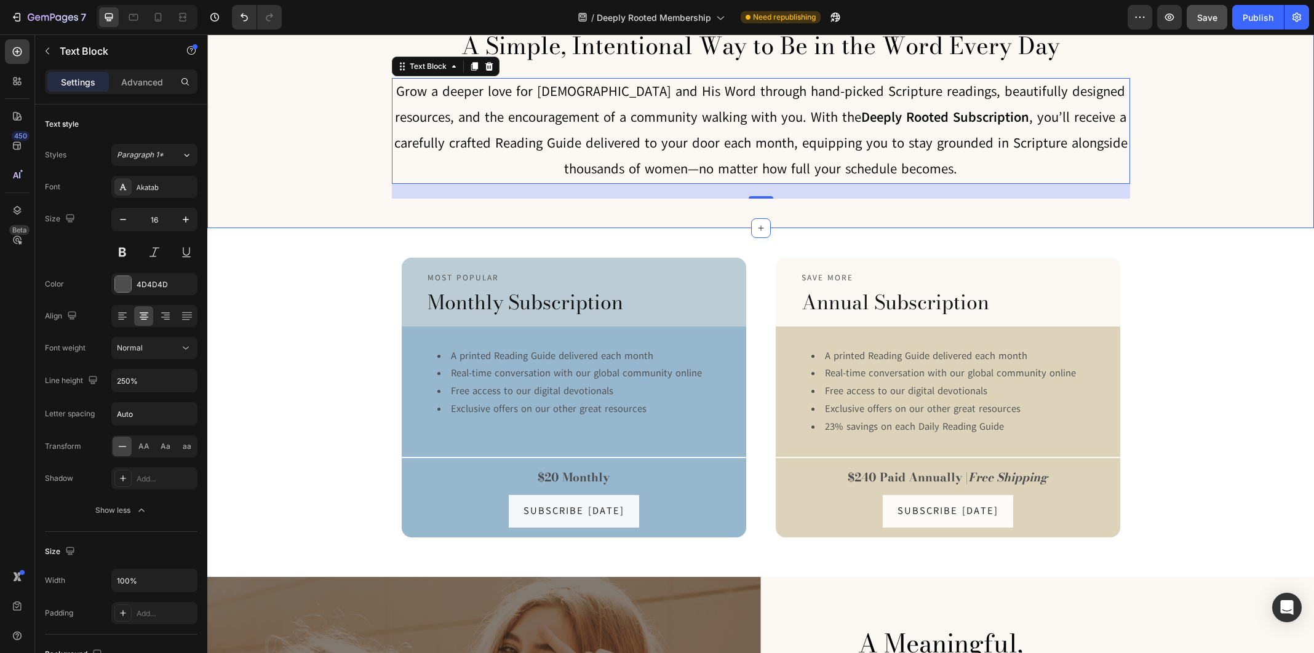
scroll to position [405, 0]
click at [157, 17] on icon at bounding box center [158, 17] width 12 height 12
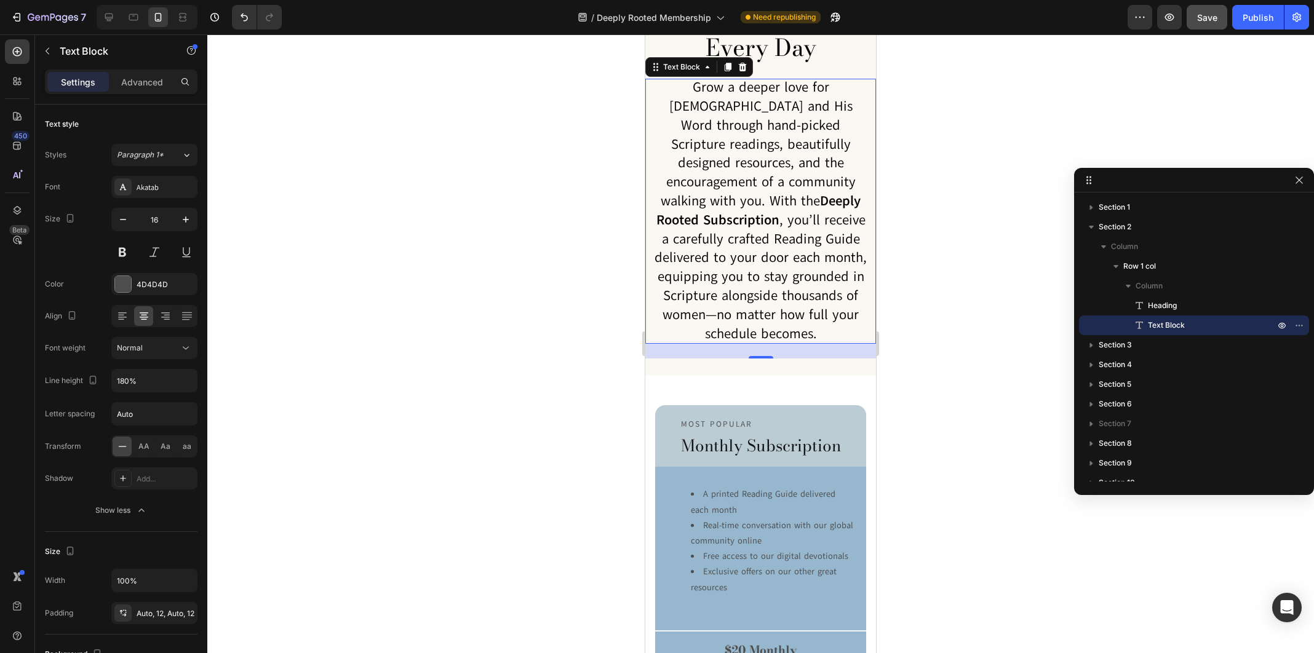
scroll to position [477, 0]
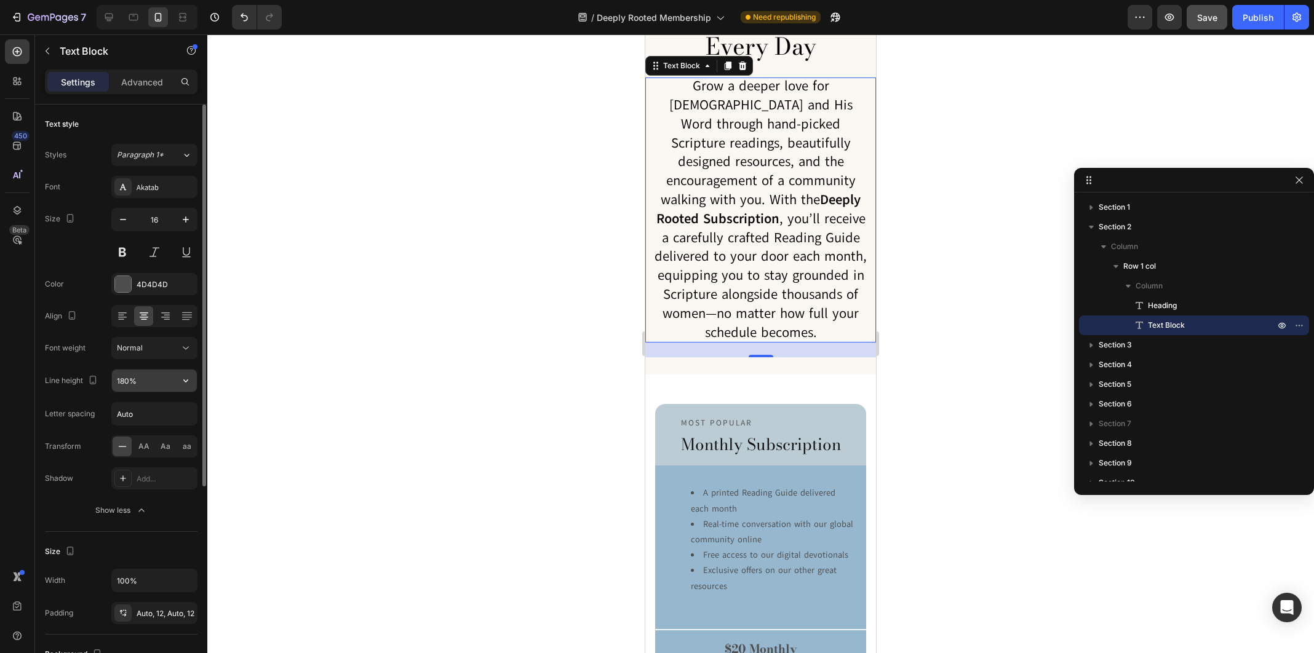
click at [153, 376] on input "180%" at bounding box center [154, 381] width 85 height 22
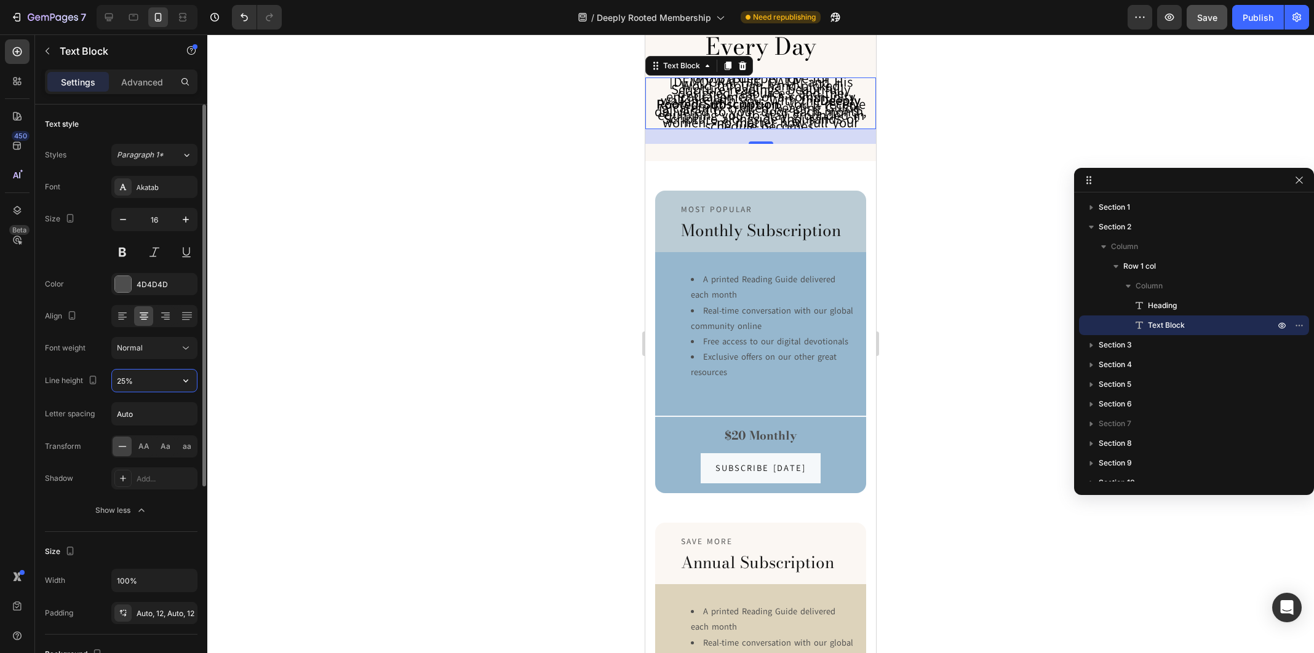
type input "250%"
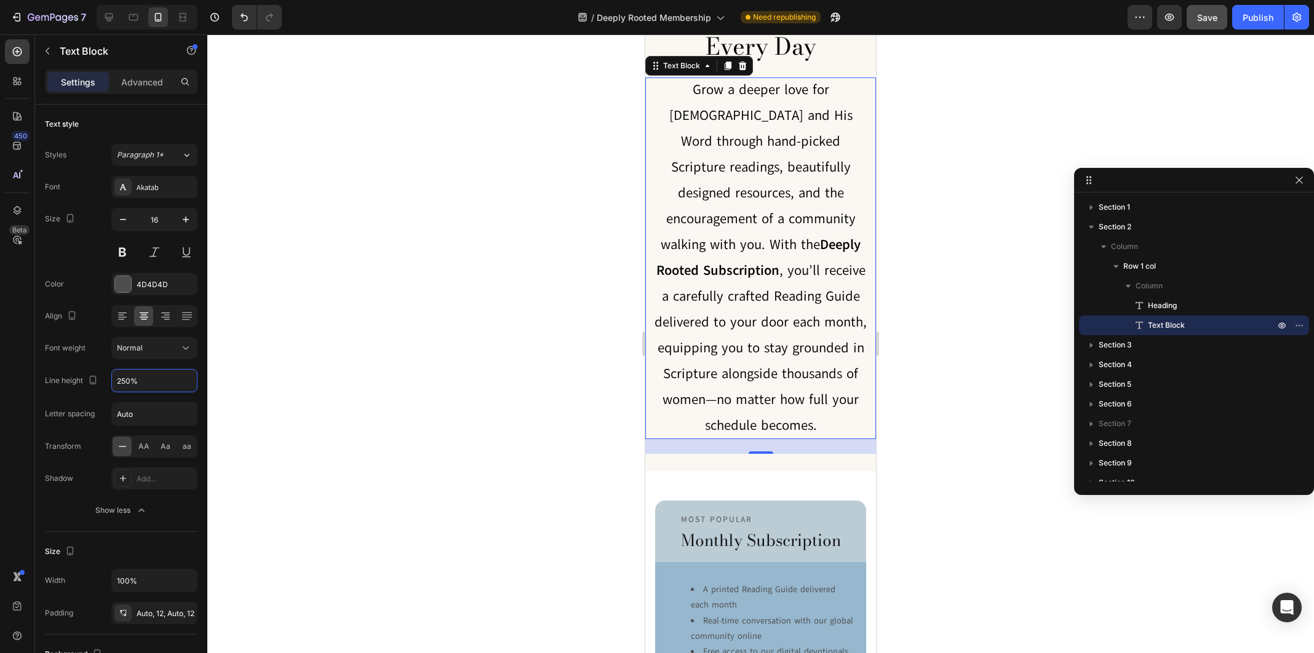
click at [570, 380] on div at bounding box center [760, 343] width 1107 height 619
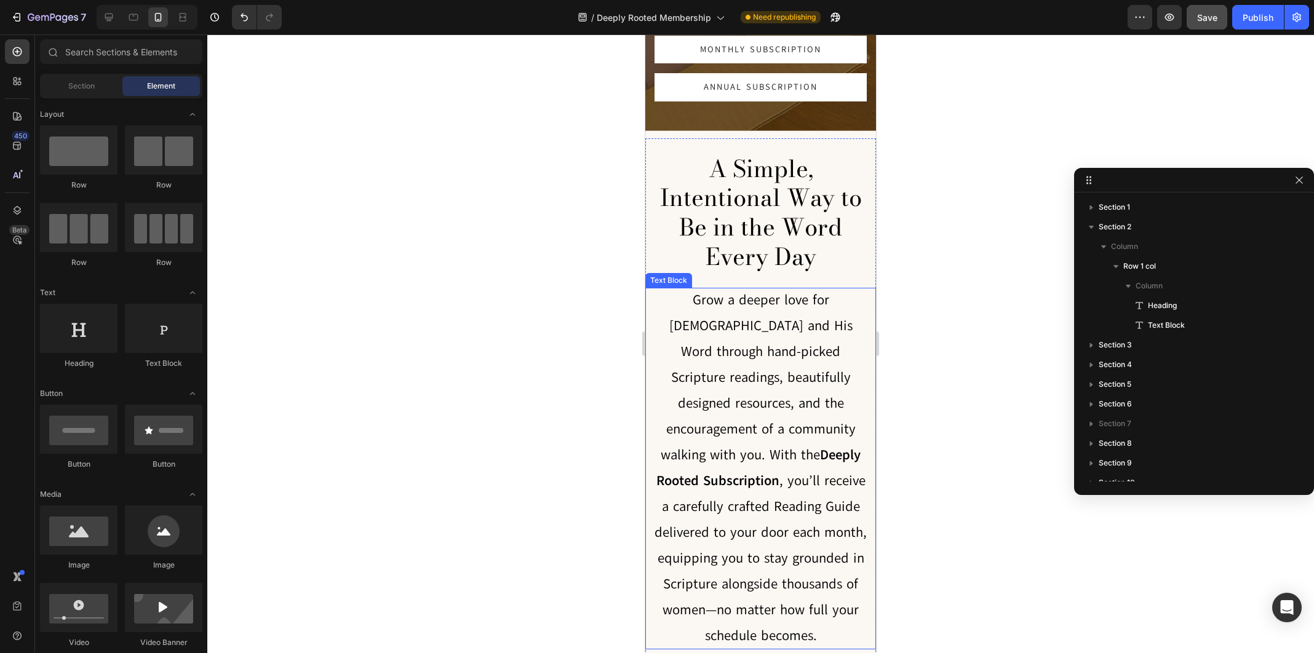
scroll to position [325, 0]
click at [705, 380] on p "Grow a deeper love for [DEMOGRAPHIC_DATA] and His Word through hand-picked Scri…" at bounding box center [761, 468] width 216 height 362
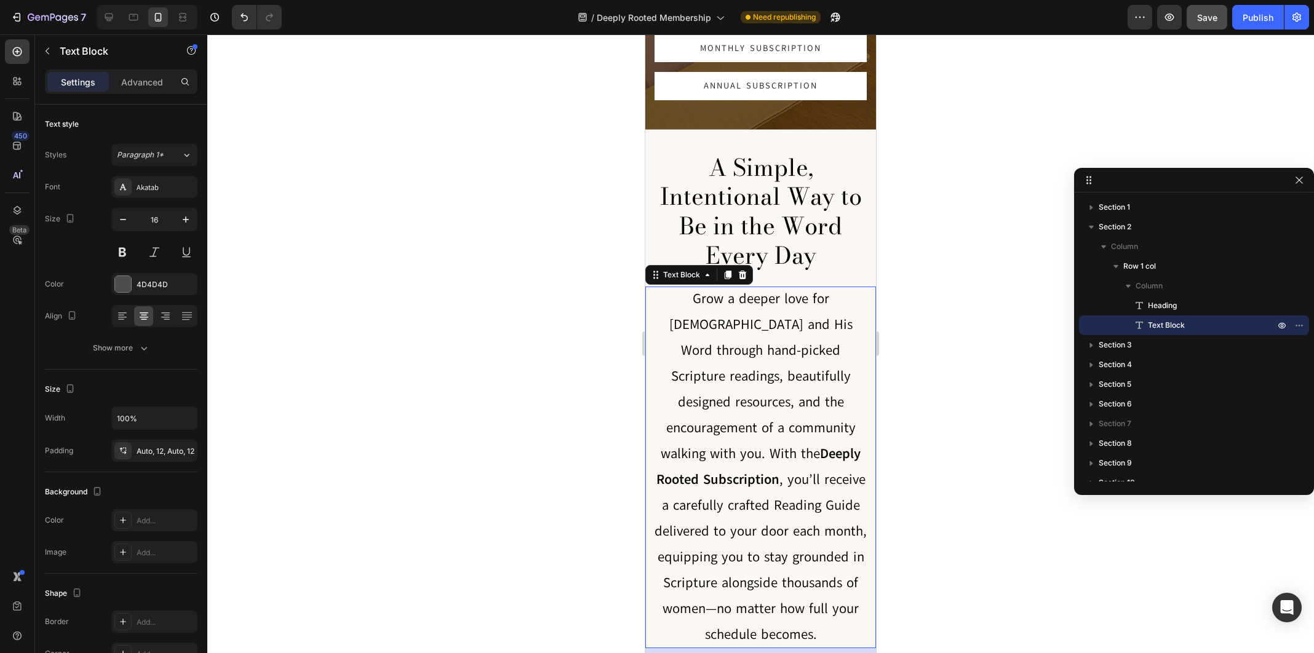
click at [689, 290] on span "Grow a deeper love for [DEMOGRAPHIC_DATA] and His Word through hand-picked Scri…" at bounding box center [761, 467] width 212 height 354
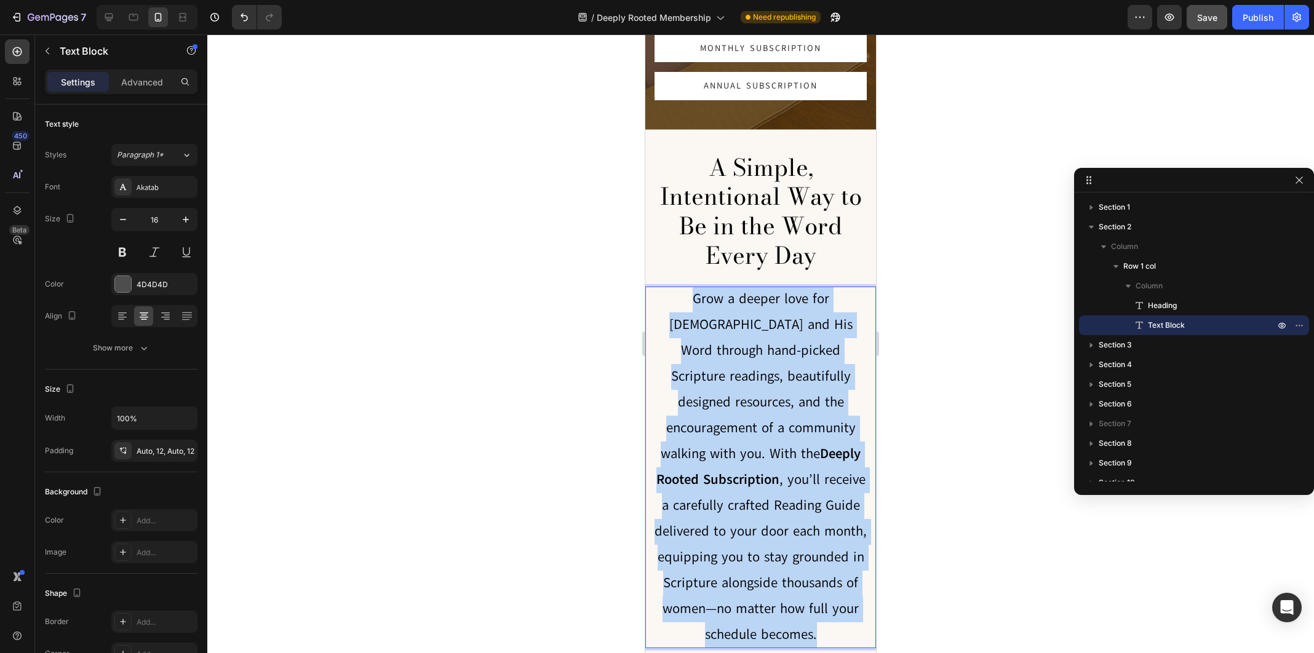
click at [689, 290] on span "Grow a deeper love for [DEMOGRAPHIC_DATA] and His Word through hand-picked Scri…" at bounding box center [761, 467] width 212 height 354
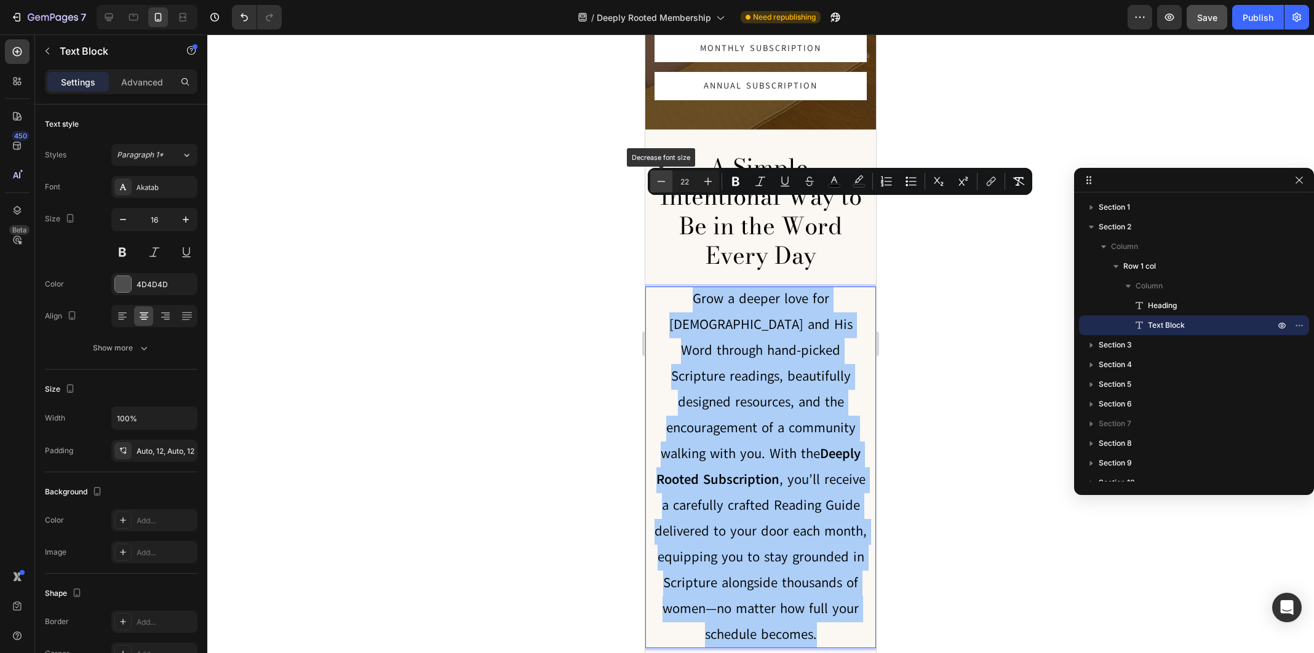
click at [663, 182] on icon "Editor contextual toolbar" at bounding box center [661, 181] width 12 height 12
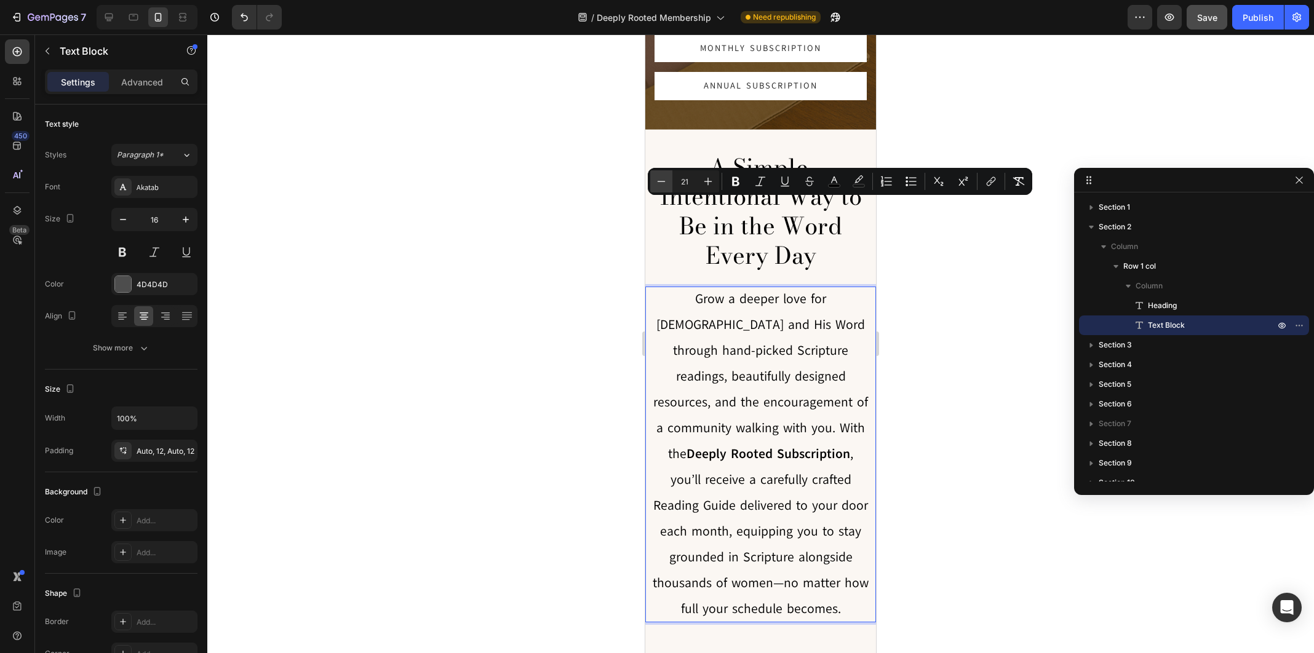
click at [663, 182] on icon "Editor contextual toolbar" at bounding box center [661, 181] width 12 height 12
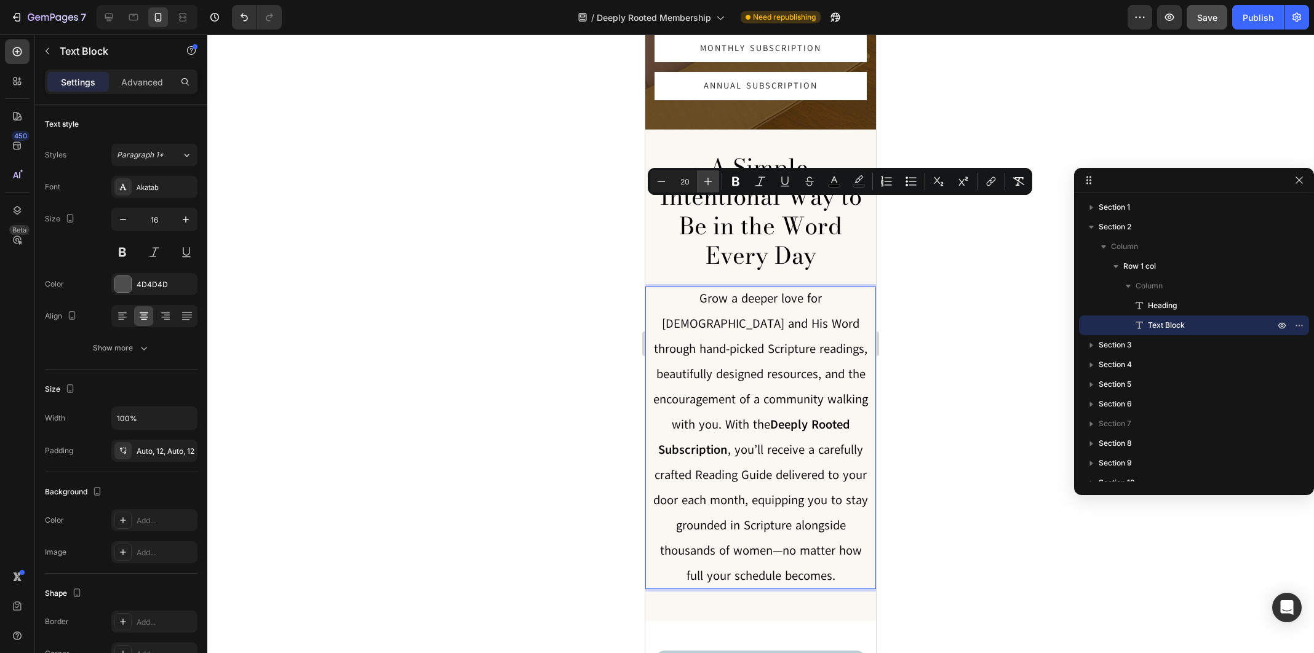
click at [706, 180] on icon "Editor contextual toolbar" at bounding box center [708, 181] width 12 height 12
type input "21"
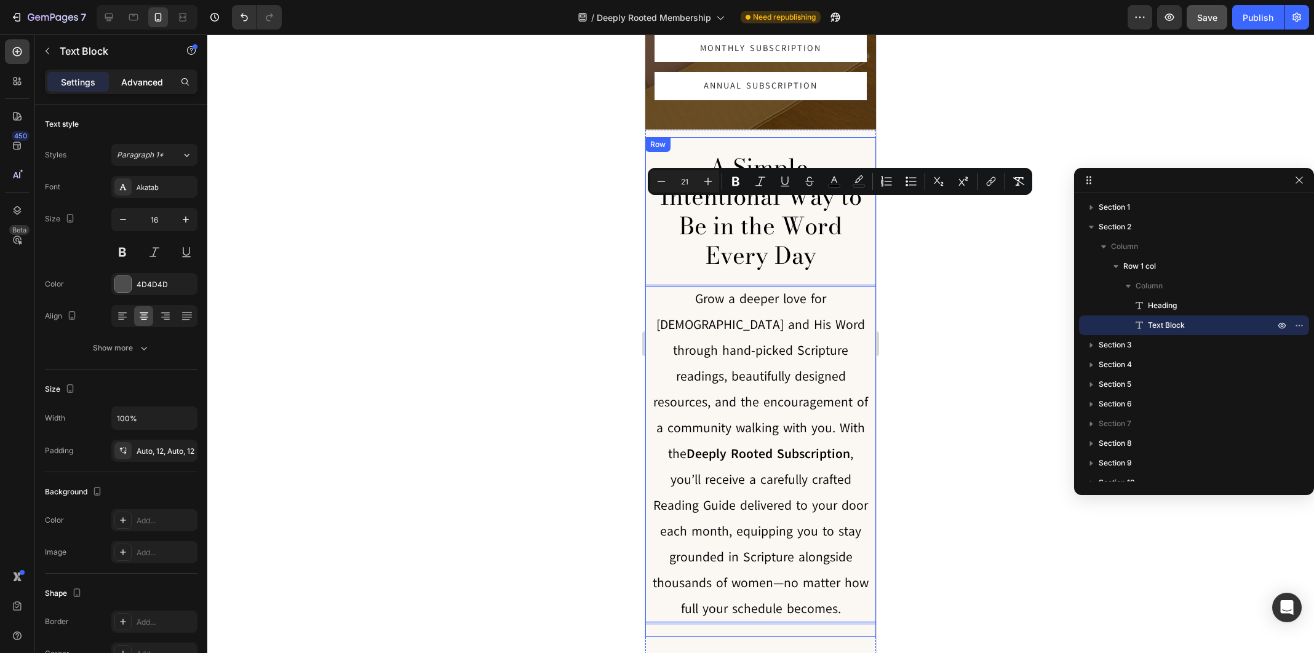
click at [150, 87] on p "Advanced" at bounding box center [142, 82] width 42 height 13
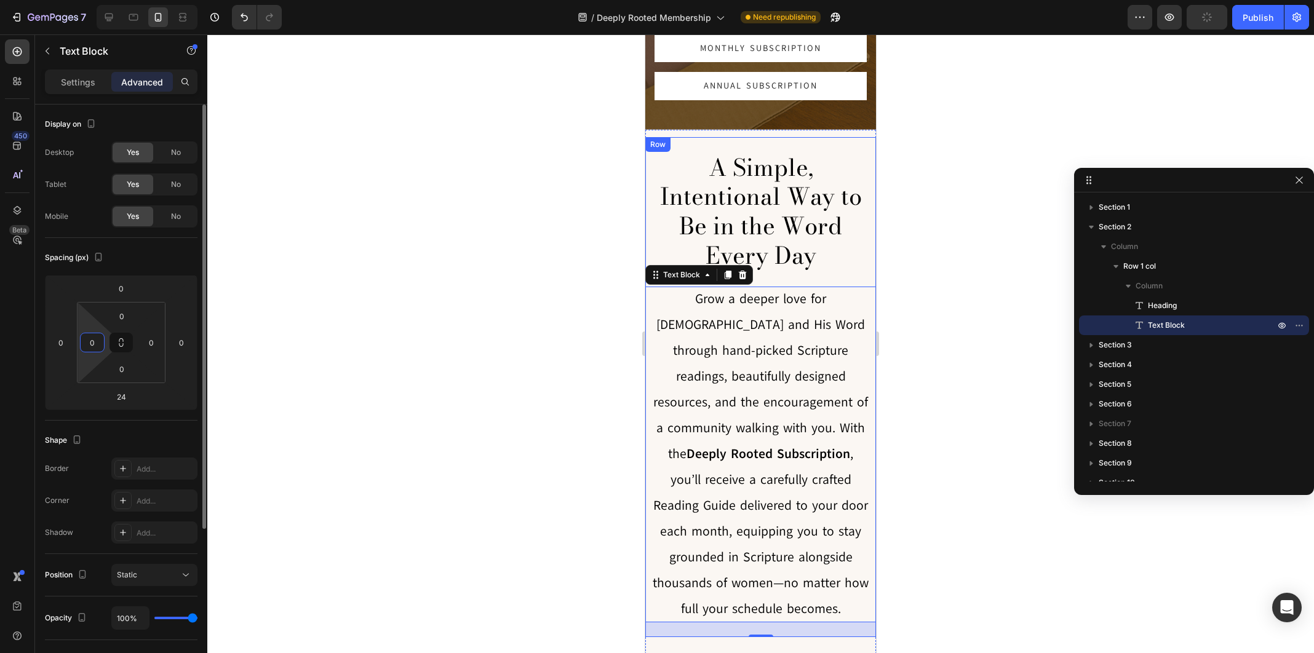
click at [93, 343] on input "0" at bounding box center [92, 342] width 18 height 18
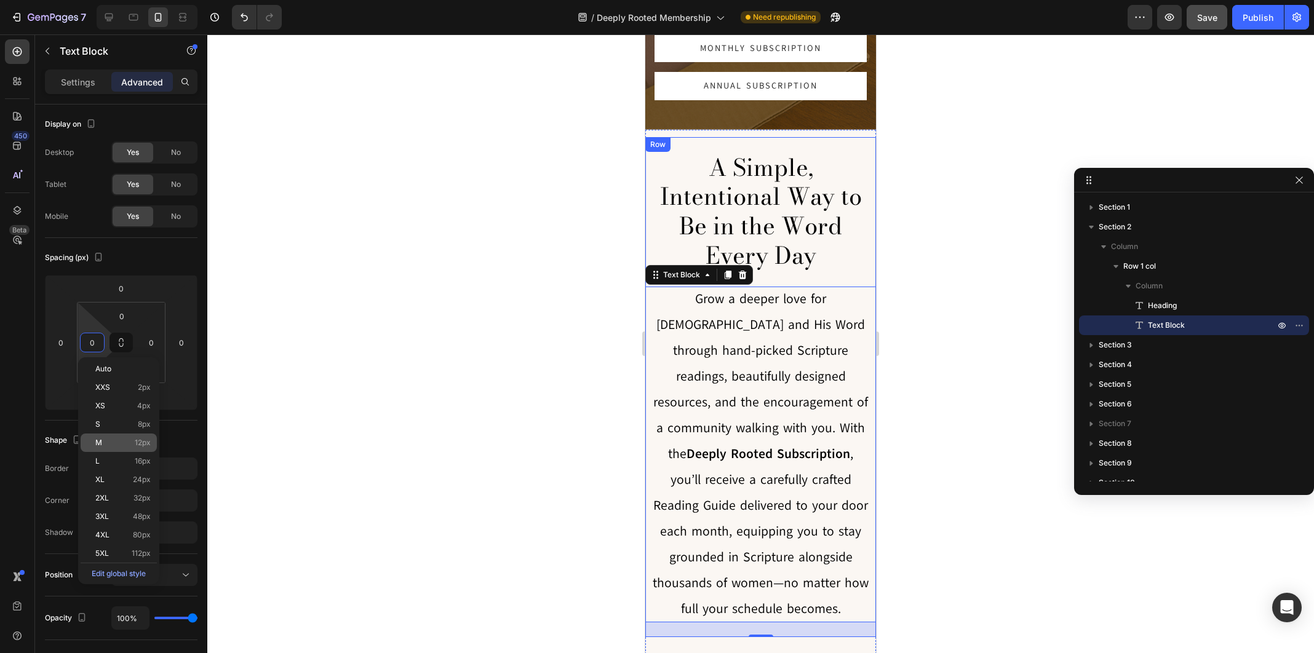
click at [136, 443] on span "12px" at bounding box center [143, 443] width 16 height 9
type input "12"
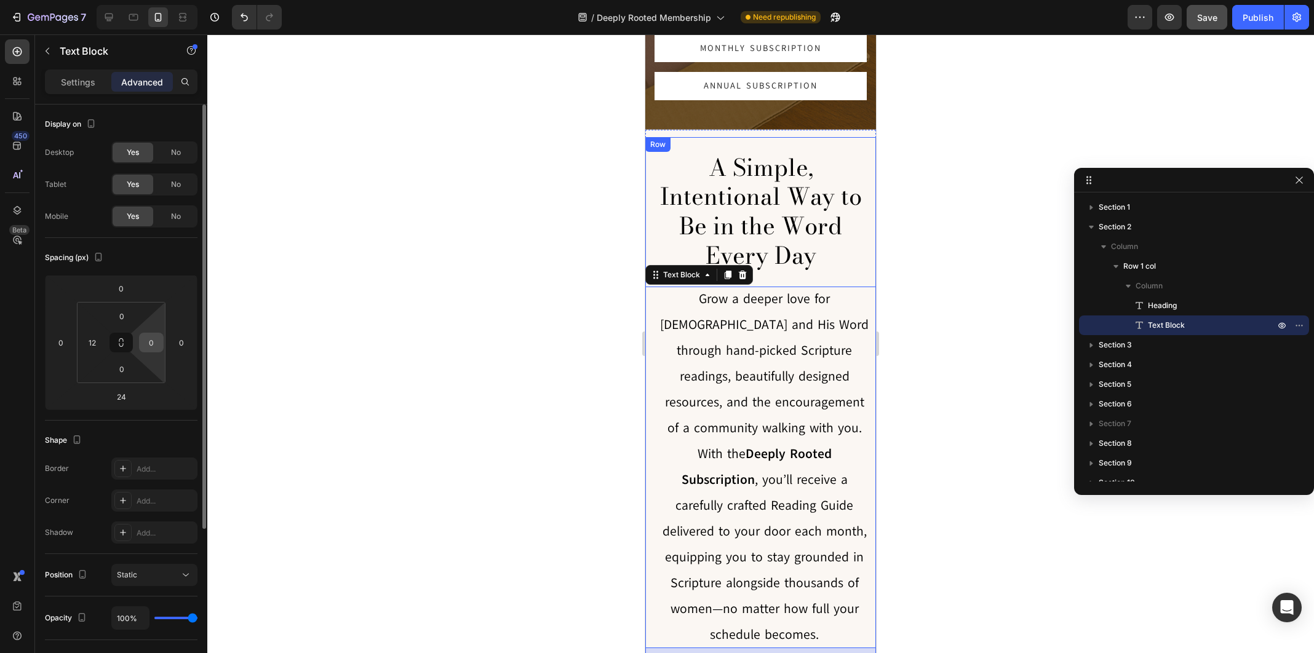
click at [150, 350] on input "0" at bounding box center [151, 342] width 18 height 18
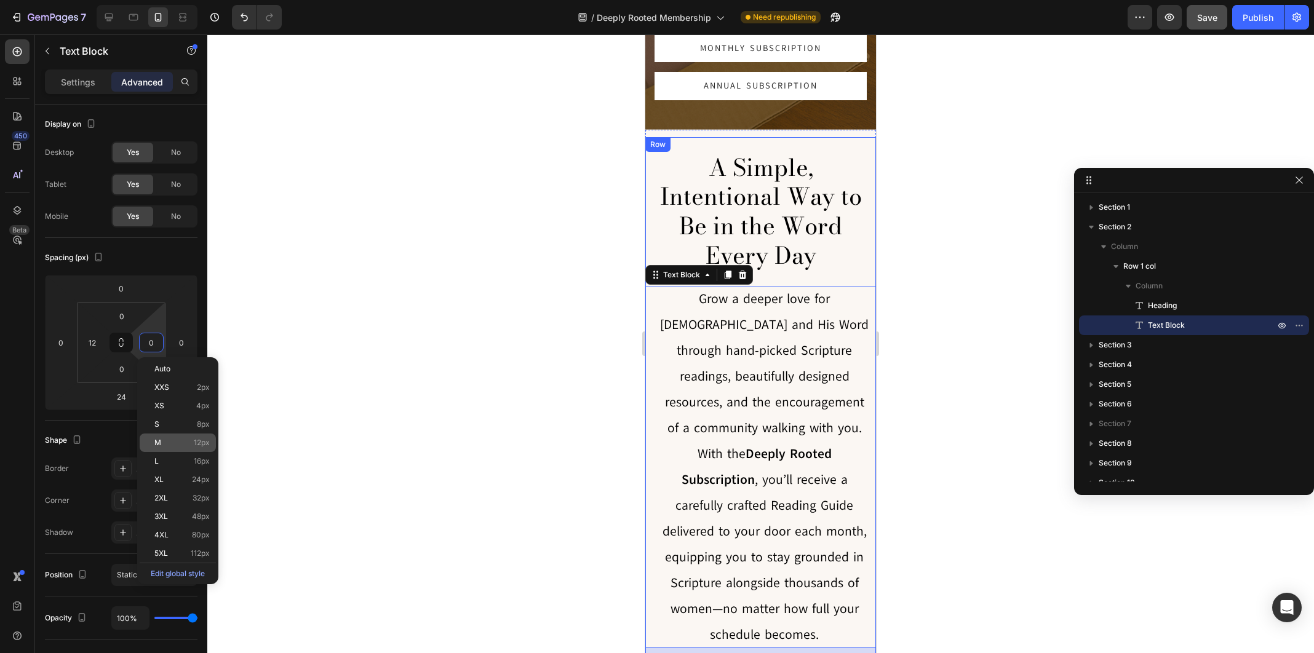
click at [190, 443] on p "M 12px" at bounding box center [181, 443] width 55 height 9
type input "12"
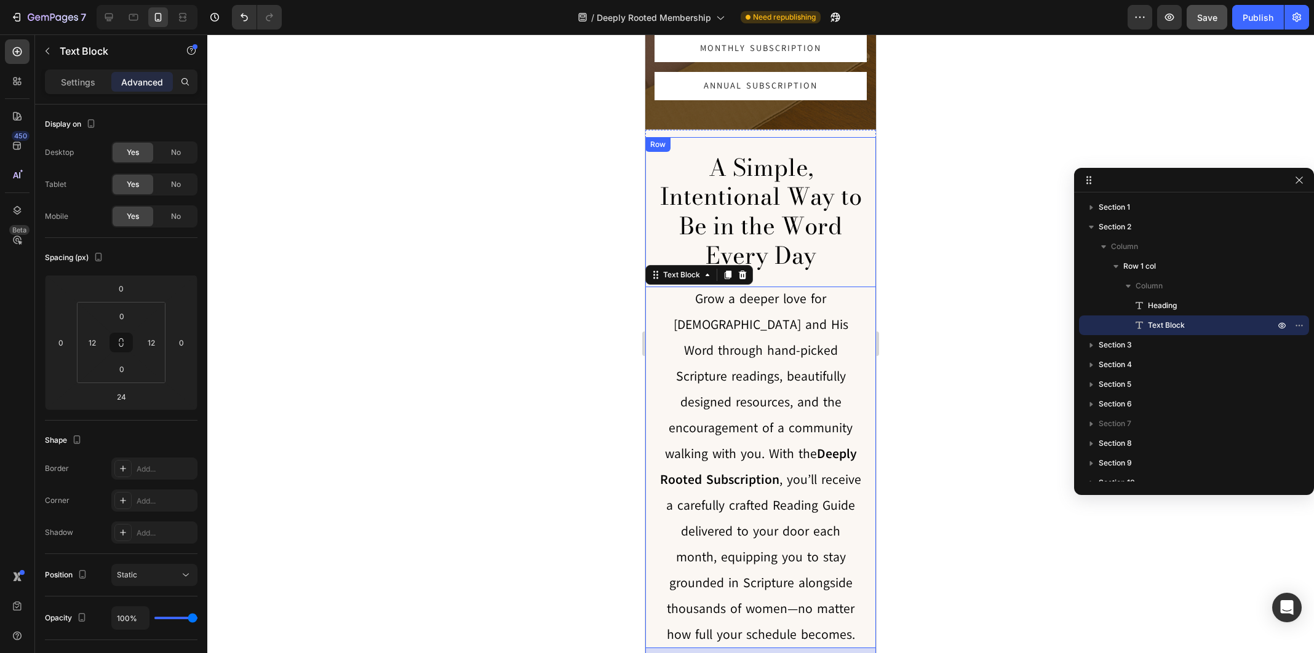
click at [505, 396] on div at bounding box center [760, 343] width 1107 height 619
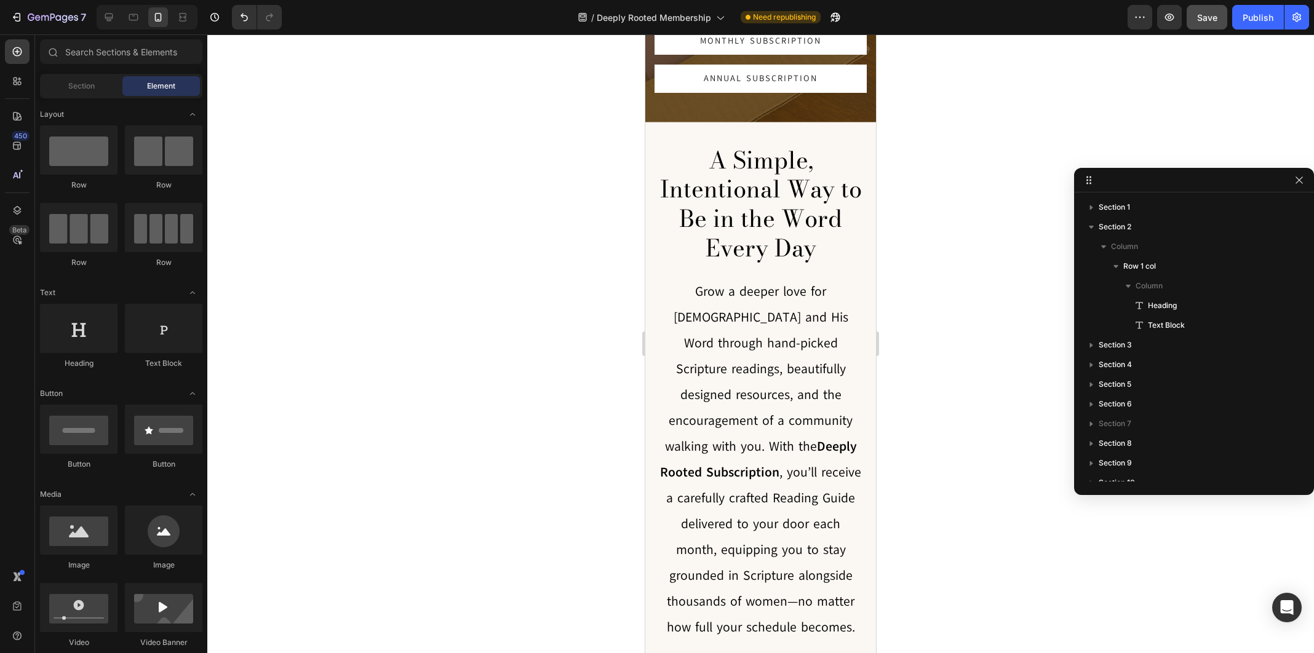
scroll to position [258, 0]
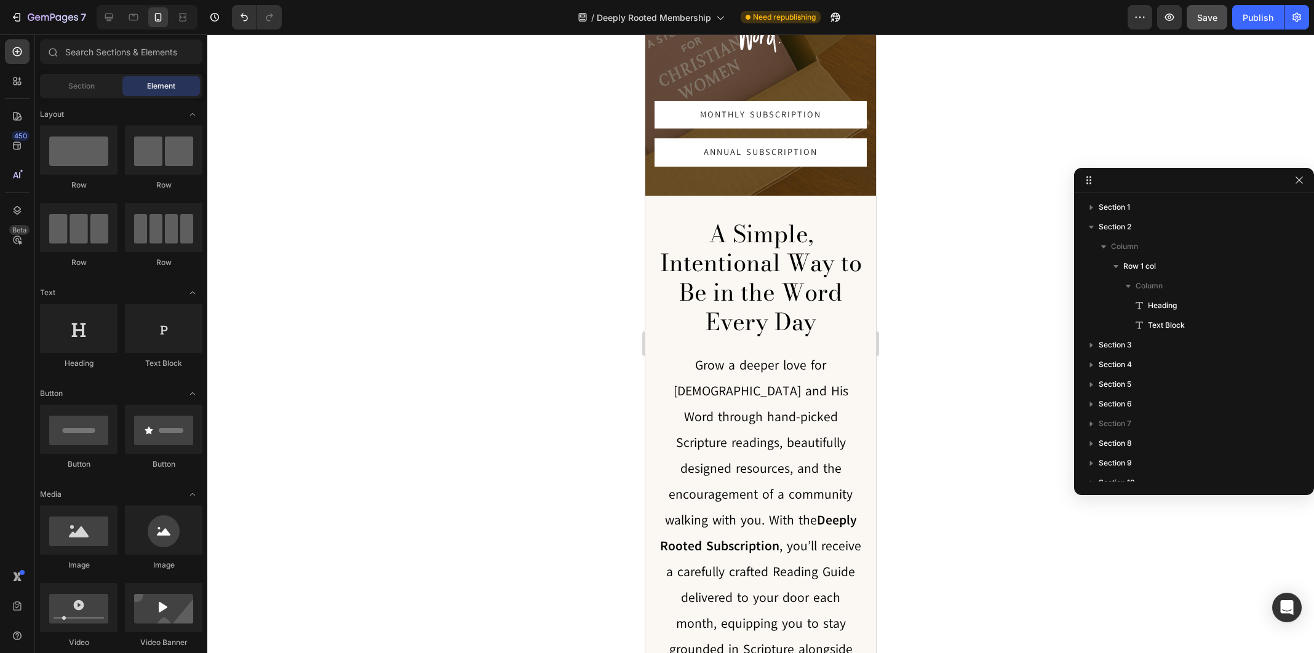
click at [697, 413] on p "Grow a deeper love for [DEMOGRAPHIC_DATA] and His Word through hand-picked Scri…" at bounding box center [760, 534] width 201 height 362
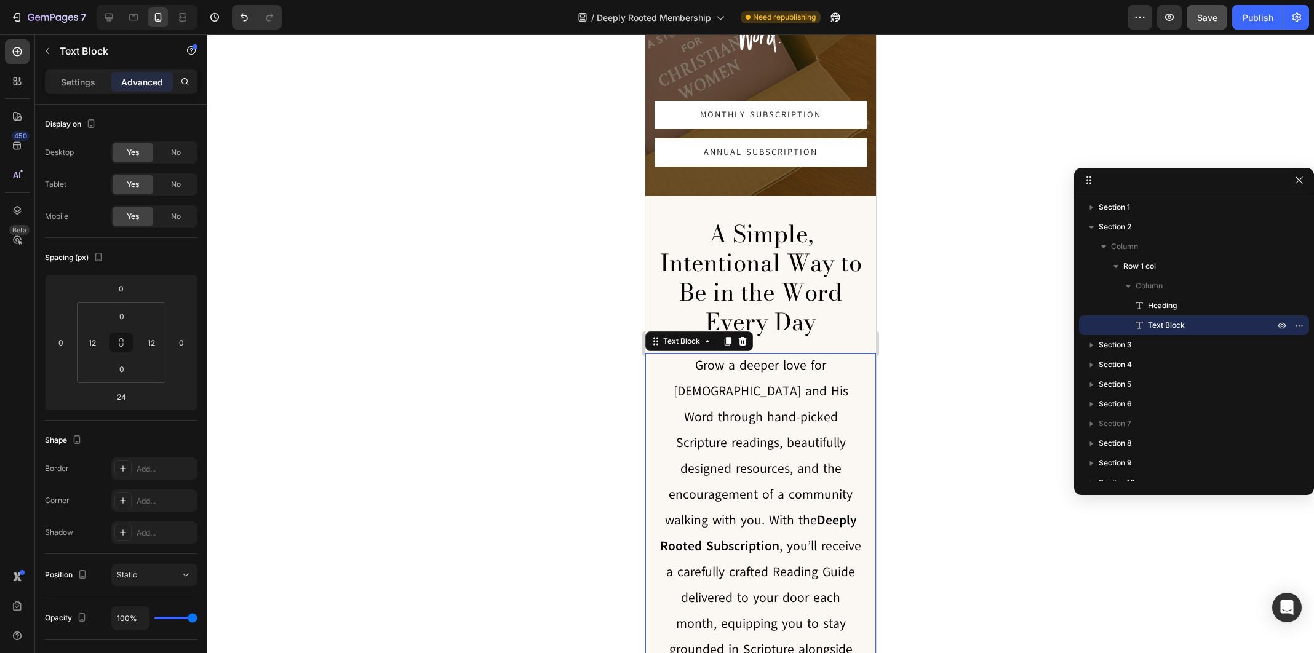
click at [697, 413] on p "Grow a deeper love for [DEMOGRAPHIC_DATA] and His Word through hand-picked Scri…" at bounding box center [760, 534] width 201 height 362
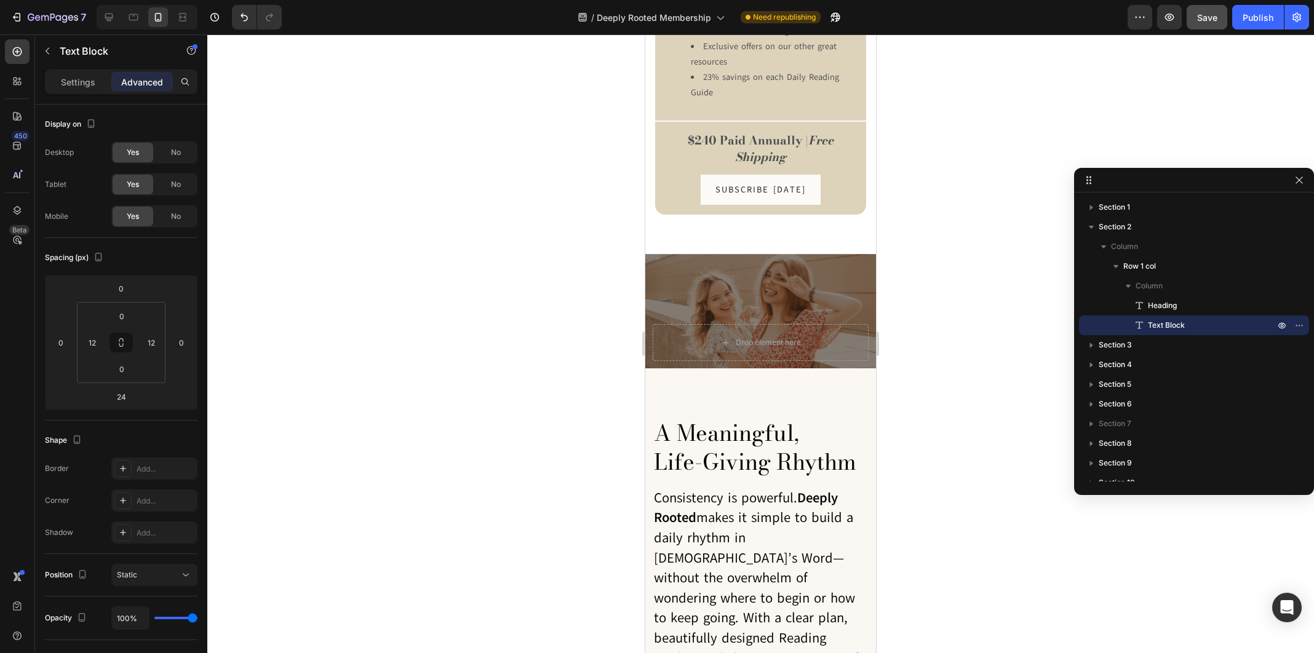
scroll to position [1563, 0]
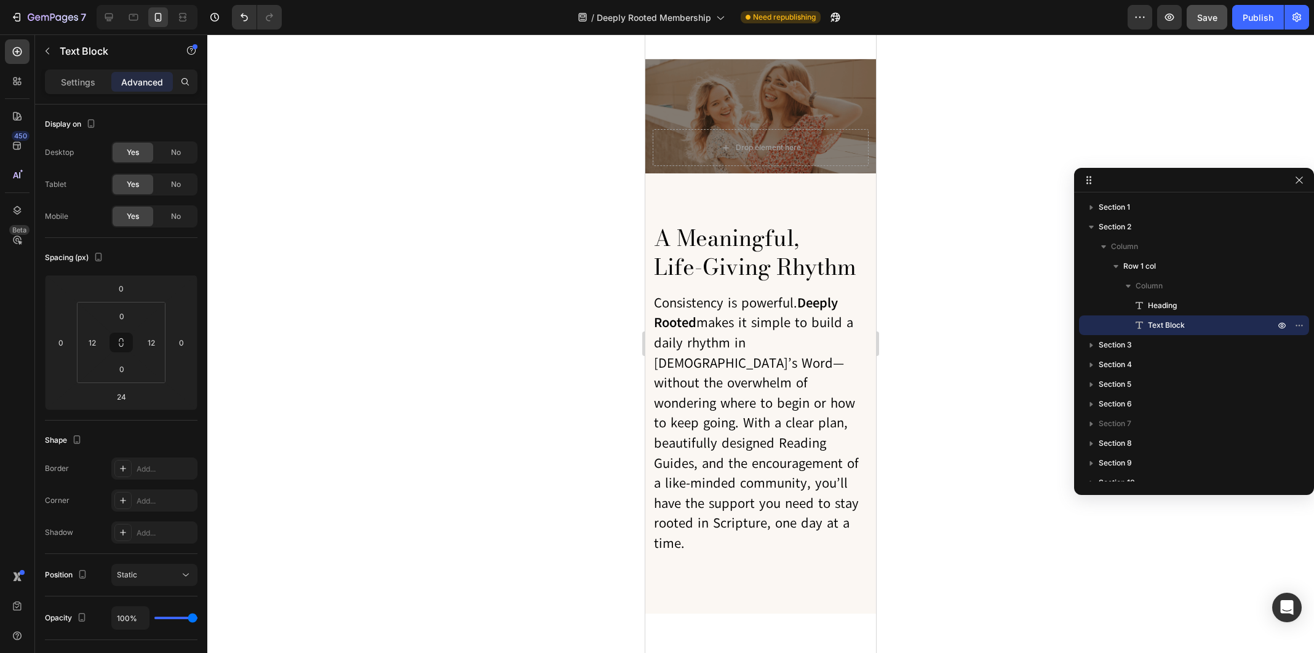
click at [697, 413] on span "Consistency is powerful. Deeply Rooted makes it simple to build a daily rhythm …" at bounding box center [756, 423] width 205 height 259
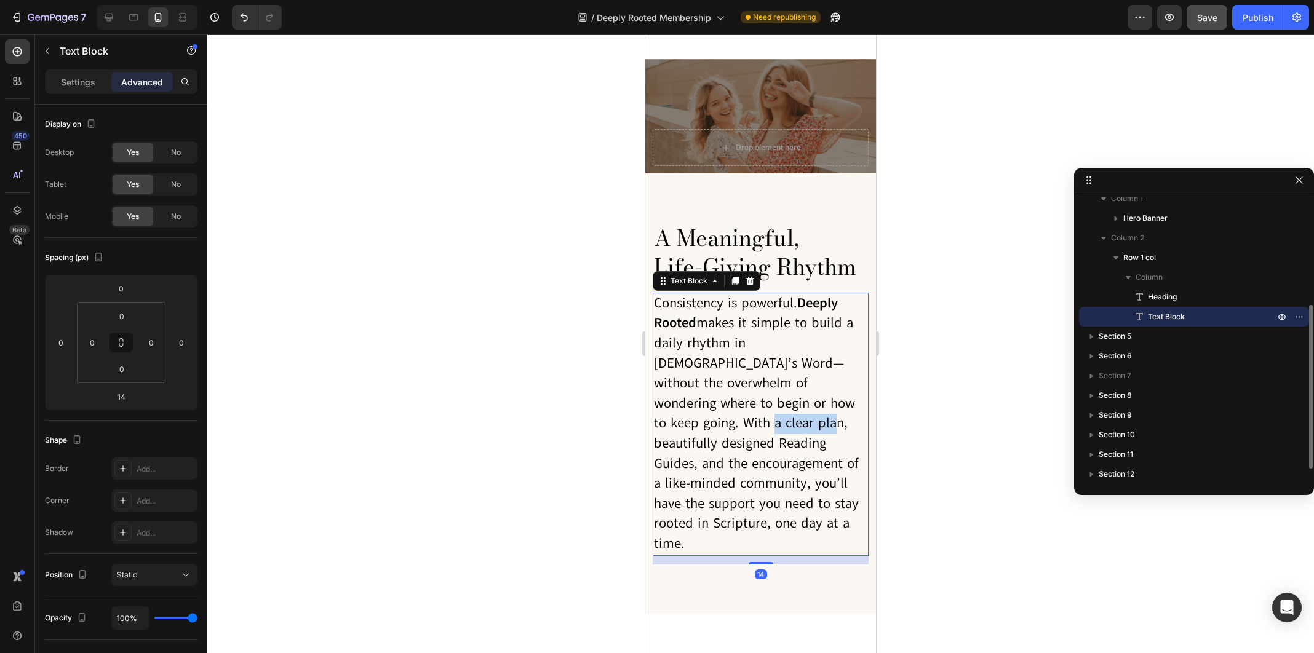
click at [697, 413] on span "Consistency is powerful. Deeply Rooted makes it simple to build a daily rhythm …" at bounding box center [756, 423] width 205 height 259
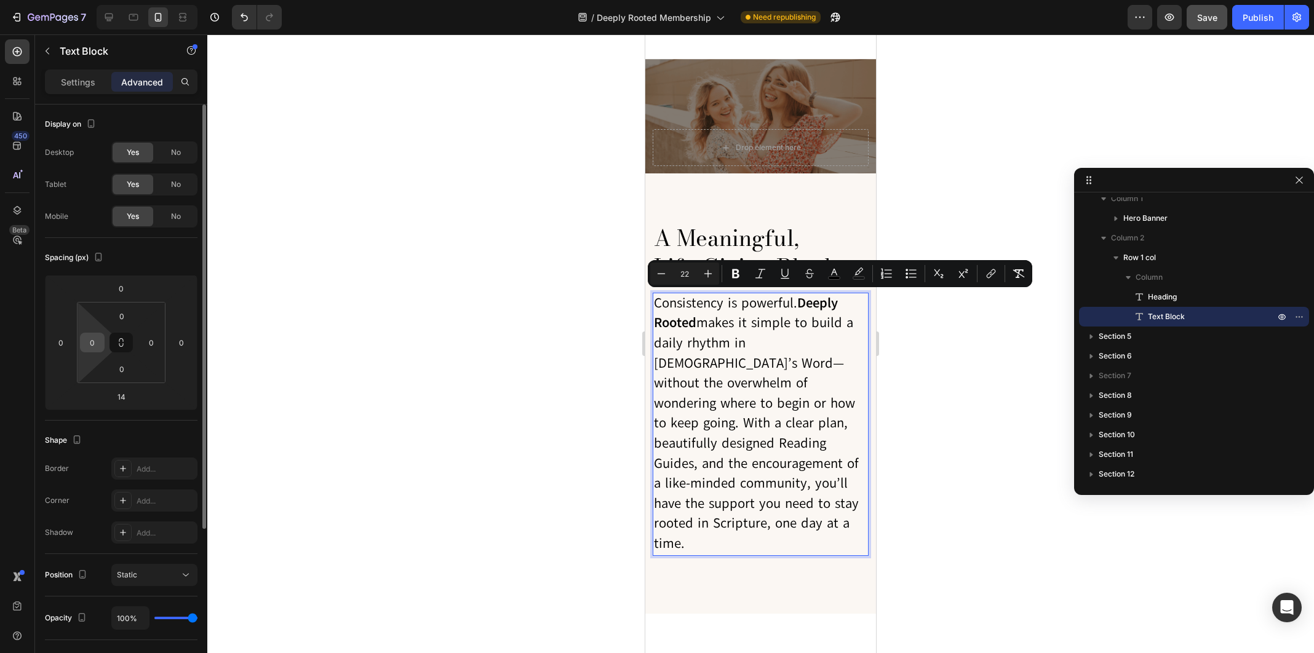
click at [88, 340] on input "0" at bounding box center [92, 342] width 18 height 18
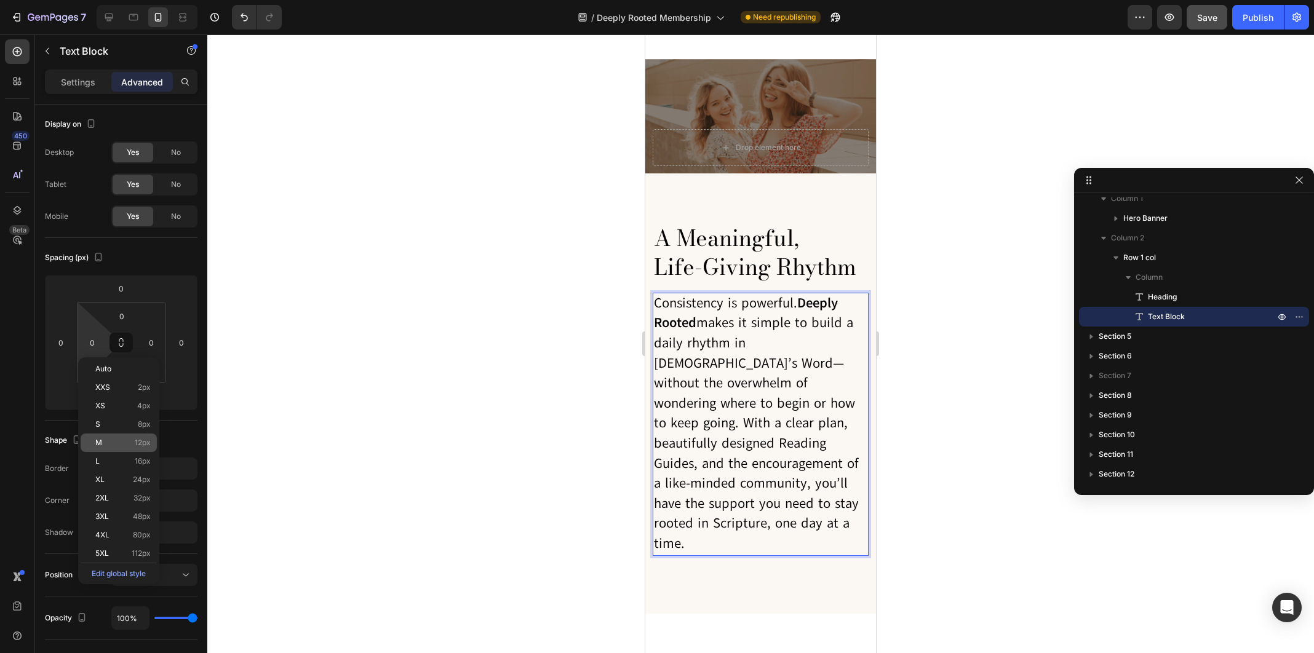
click at [142, 444] on span "12px" at bounding box center [143, 443] width 16 height 9
type input "12"
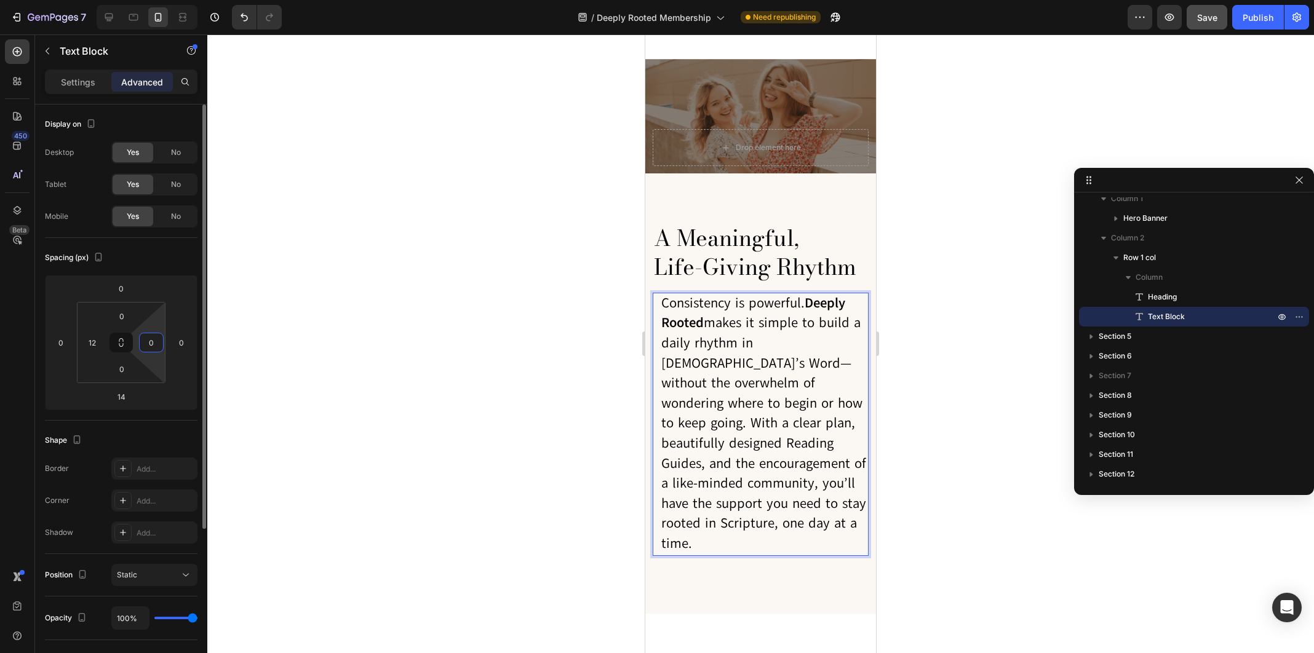
click at [157, 348] on input "0" at bounding box center [151, 342] width 18 height 18
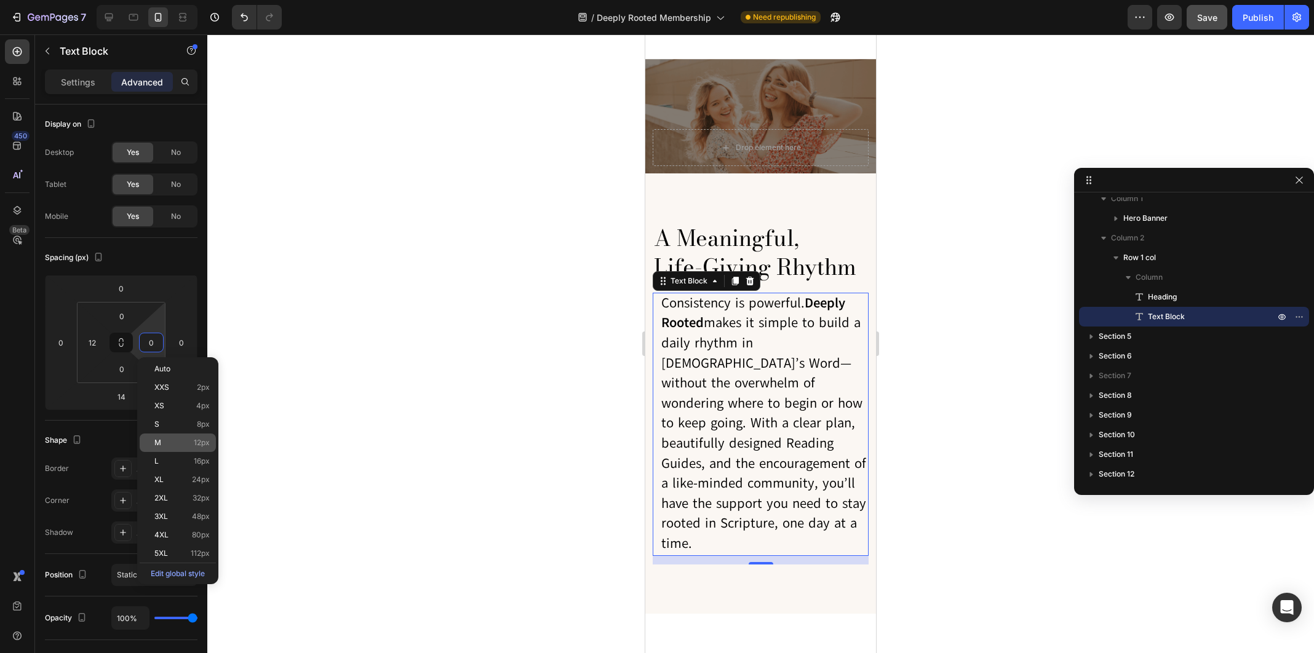
click at [201, 444] on span "12px" at bounding box center [202, 443] width 16 height 9
type input "12"
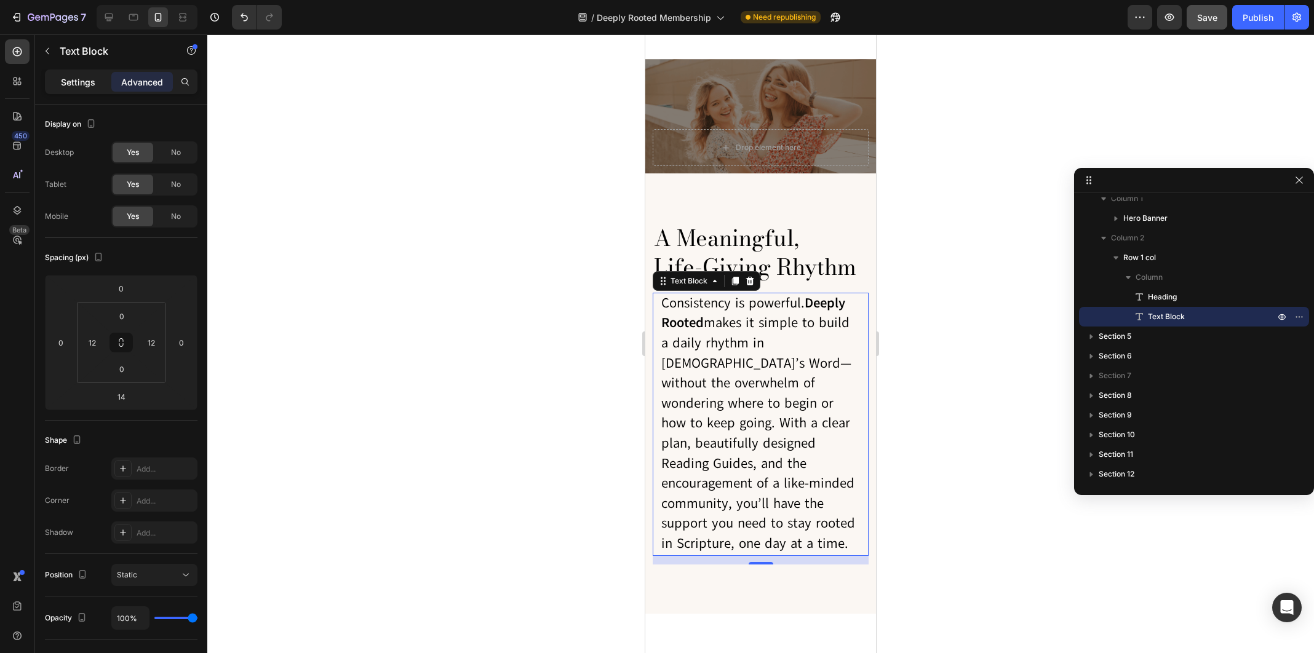
click at [80, 85] on p "Settings" at bounding box center [78, 82] width 34 height 13
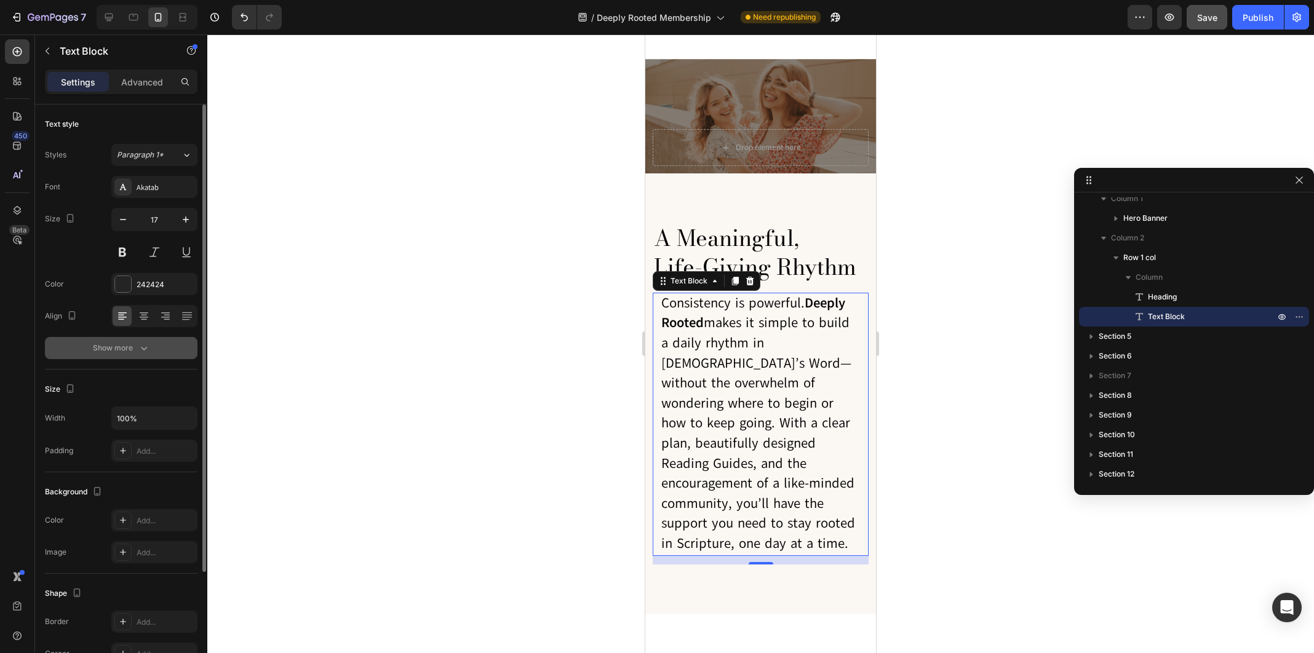
click at [126, 351] on div "Show more" at bounding box center [121, 348] width 57 height 12
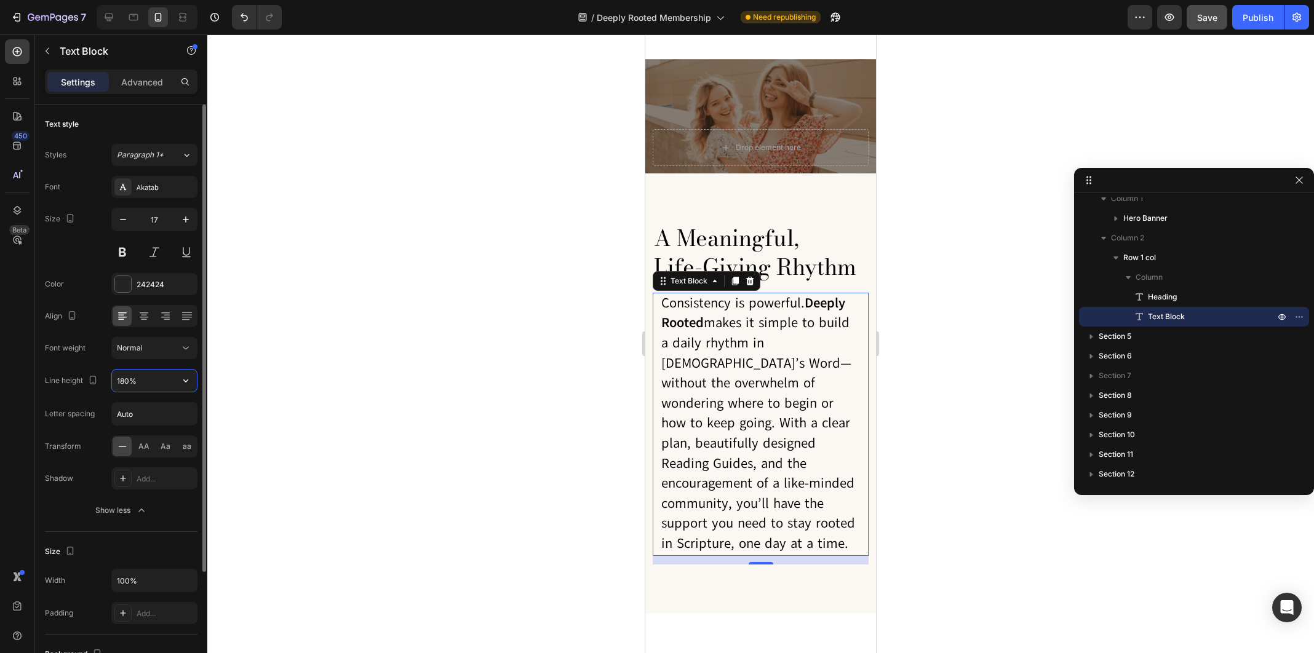
click at [143, 381] on input "180%" at bounding box center [154, 381] width 85 height 22
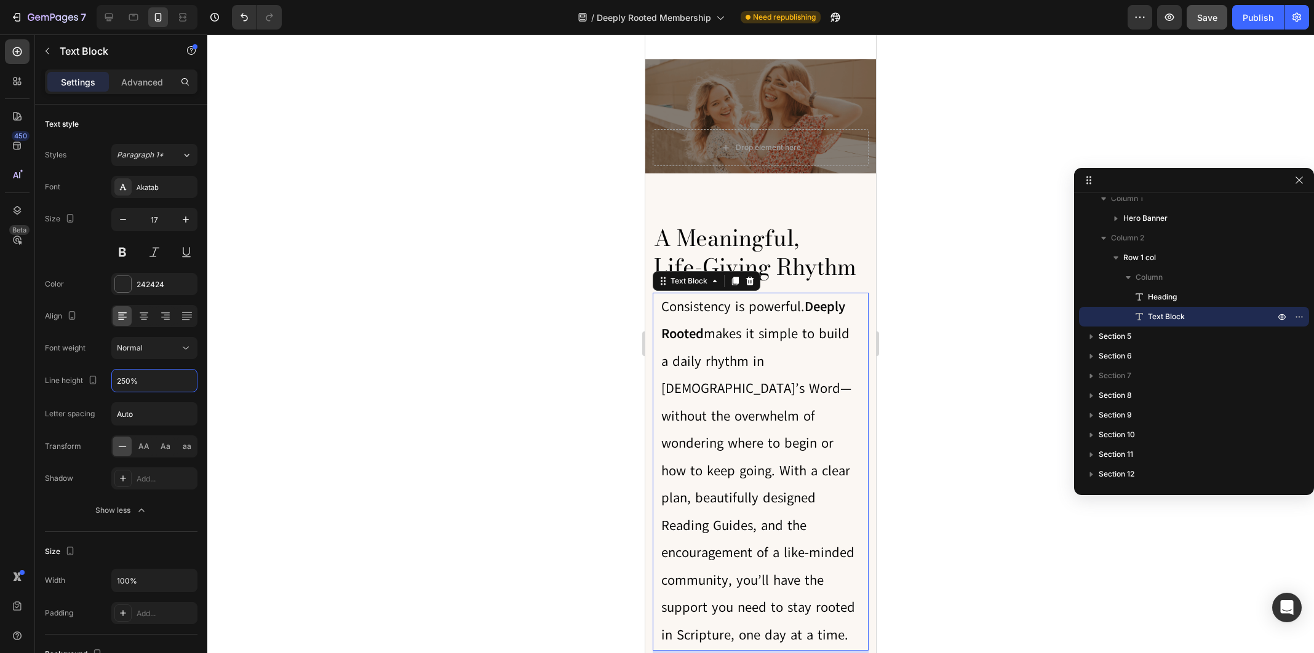
type input "250%"
click at [416, 412] on div at bounding box center [760, 343] width 1107 height 619
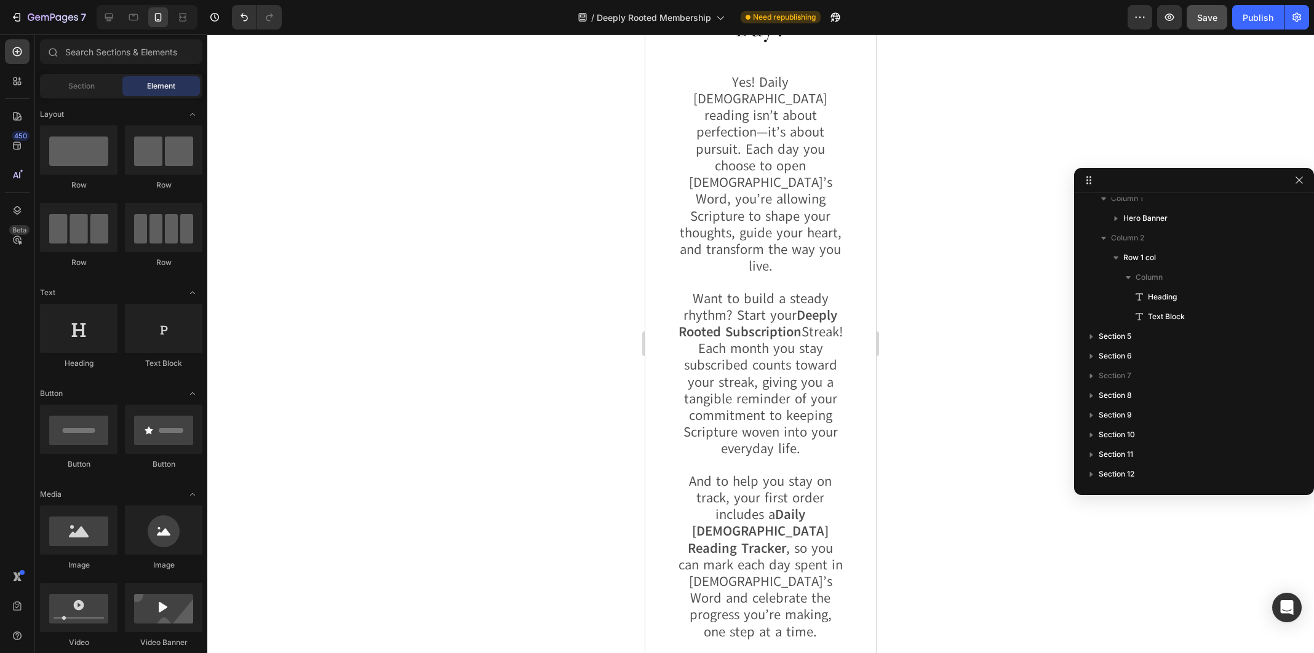
scroll to position [3515, 0]
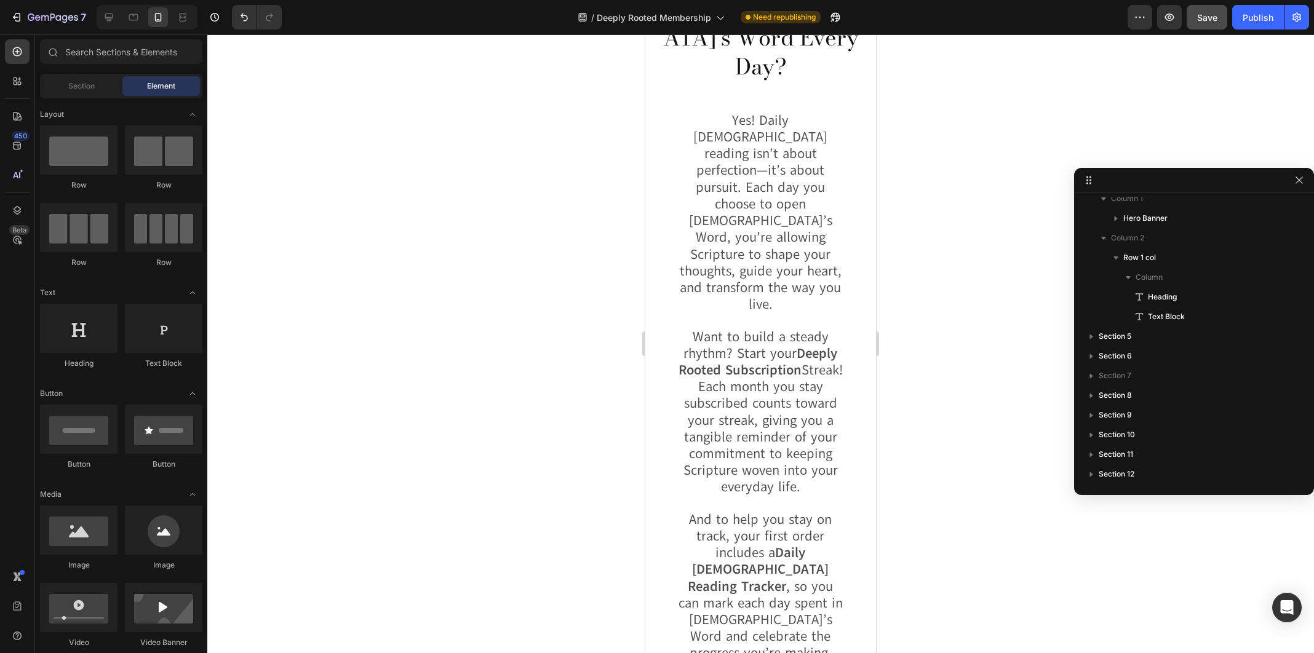
click at [684, 497] on p at bounding box center [760, 504] width 166 height 15
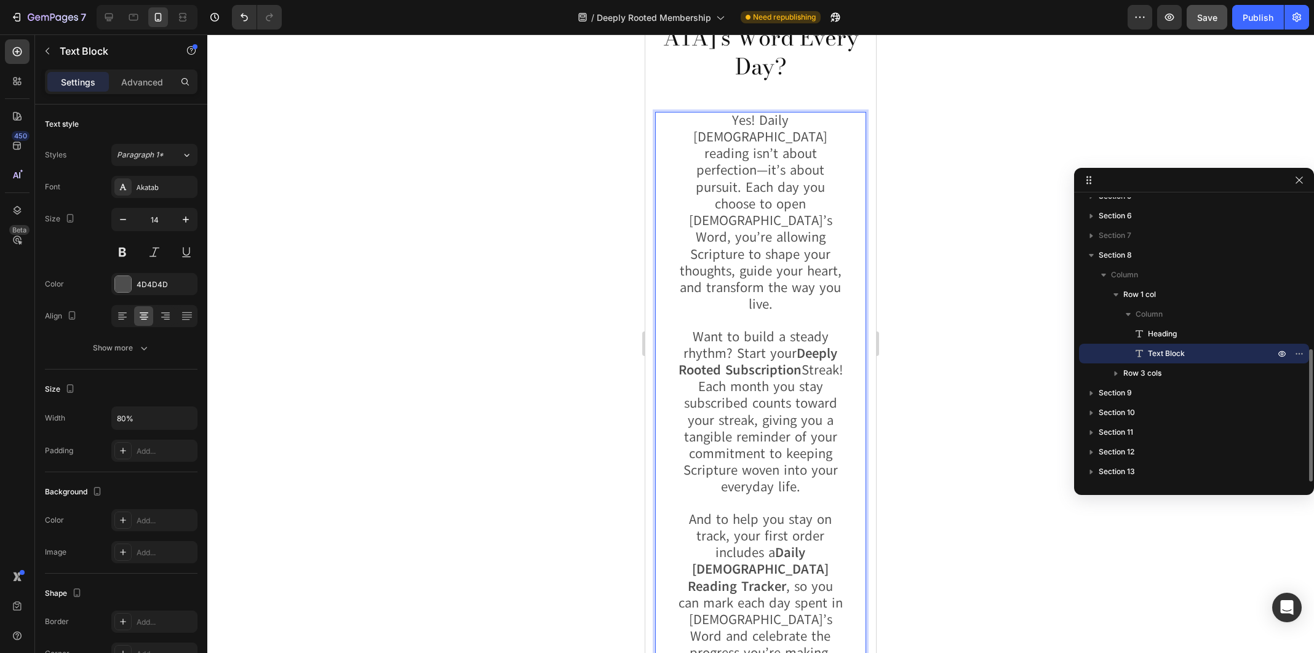
click at [715, 497] on p "Rich Text Editor. Editing area: main" at bounding box center [760, 504] width 166 height 15
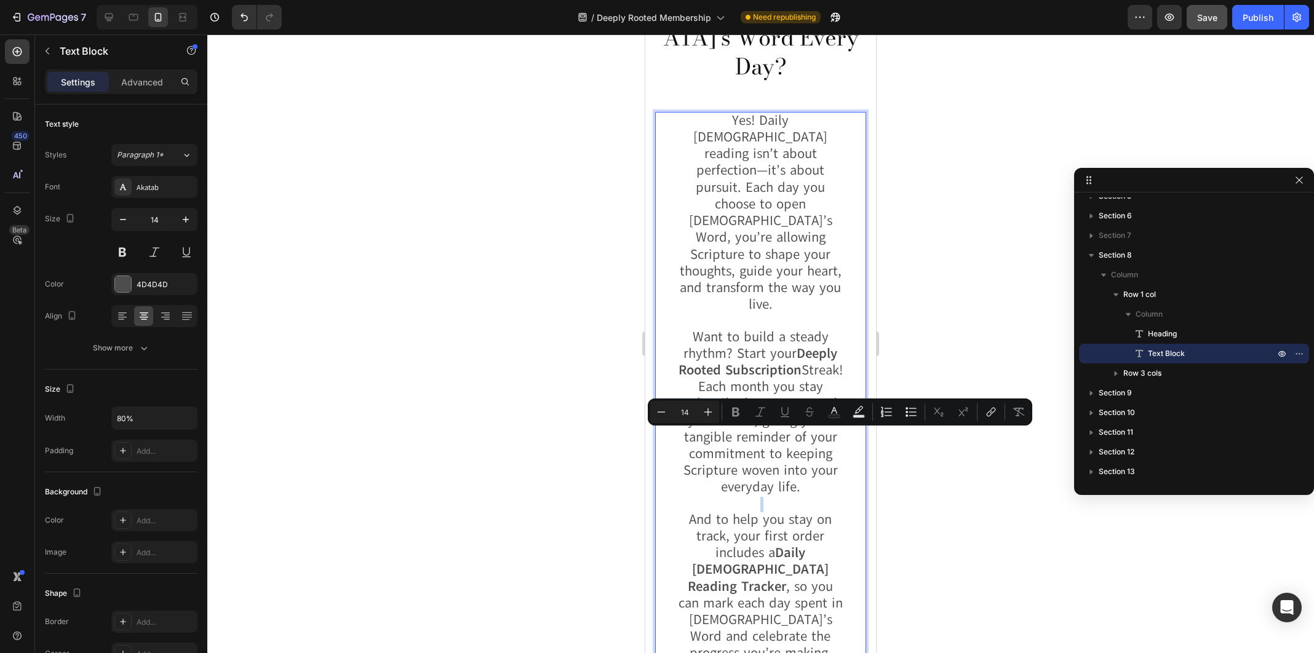
type input "22"
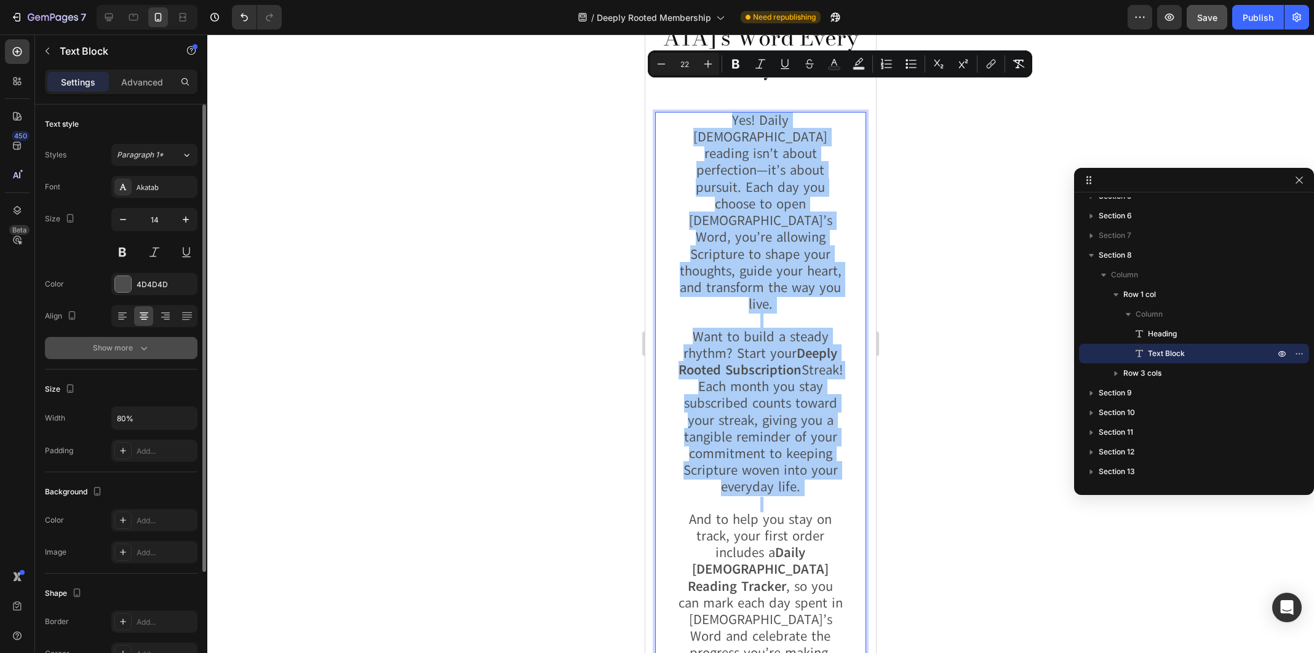
click at [124, 351] on div "Show more" at bounding box center [121, 348] width 57 height 12
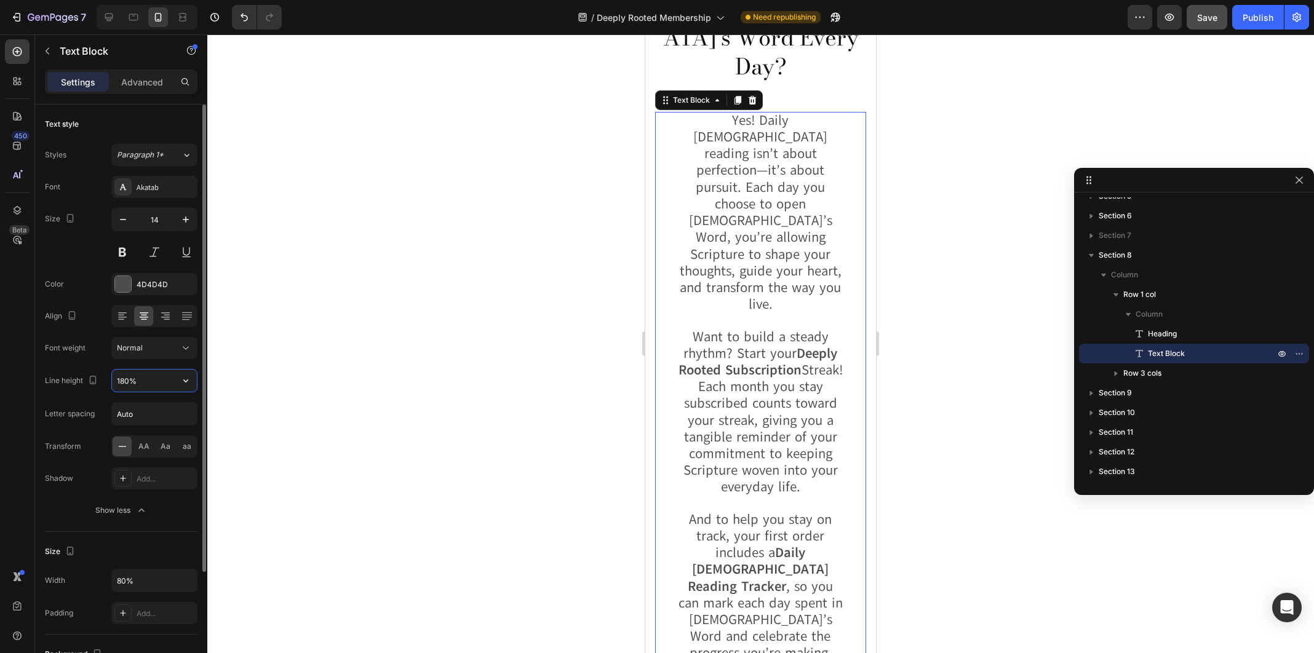
click at [140, 381] on input "180%" at bounding box center [154, 381] width 85 height 22
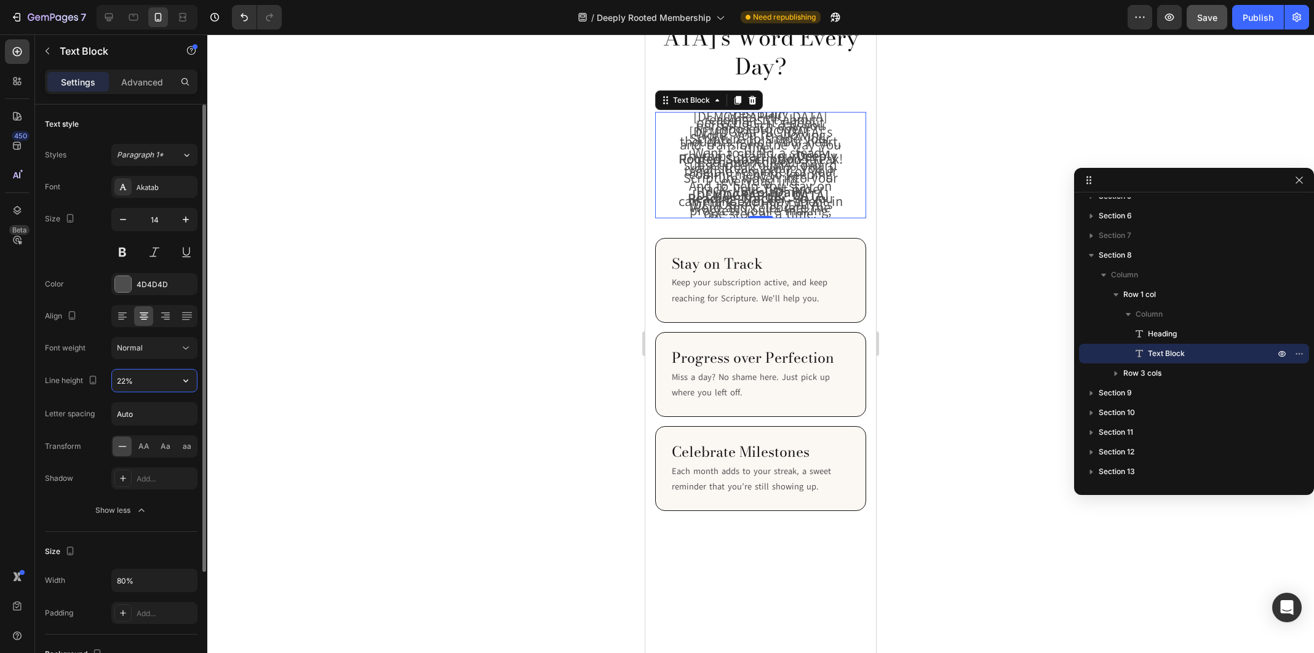
type input "225%"
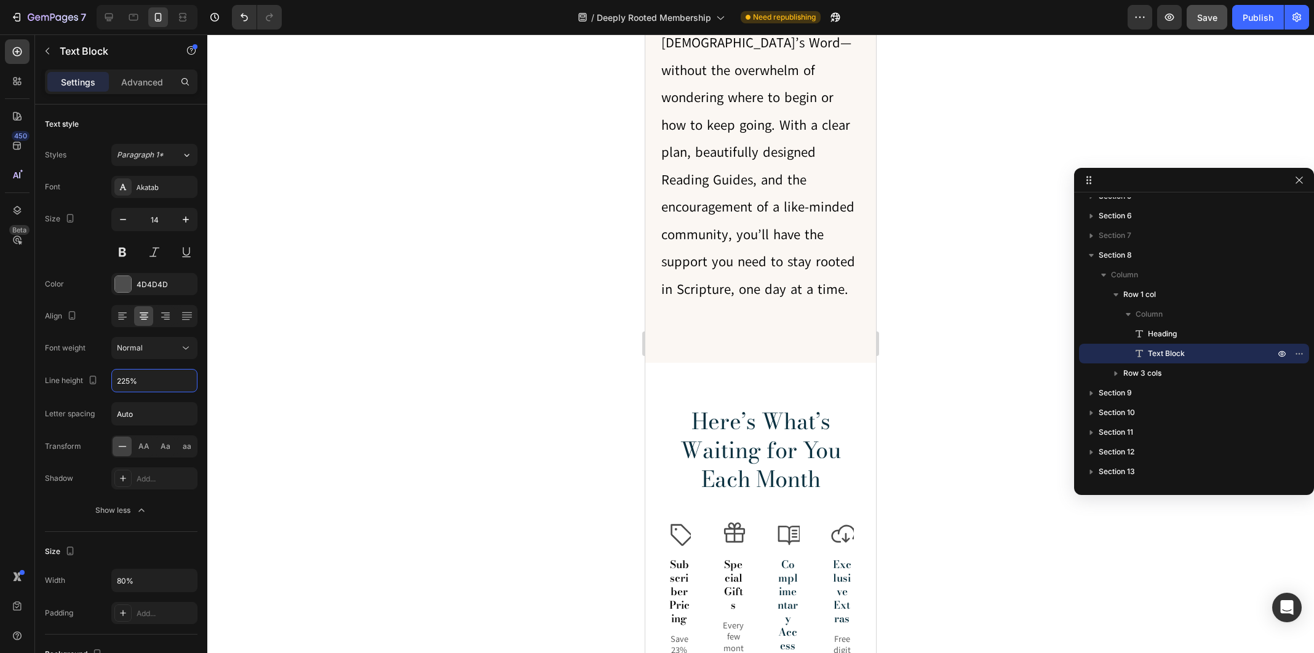
scroll to position [1617, 0]
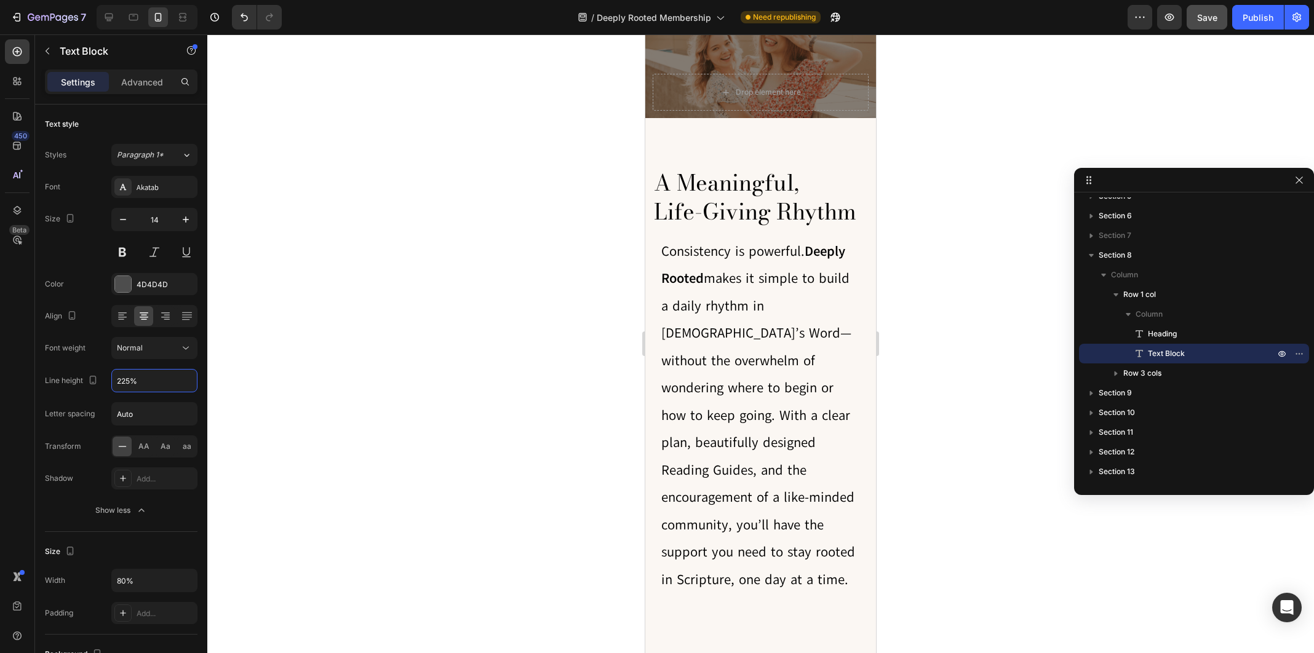
click at [749, 401] on p "Consistency is powerful. Deeply Rooted makes it simple to build a daily rhythm …" at bounding box center [760, 417] width 199 height 356
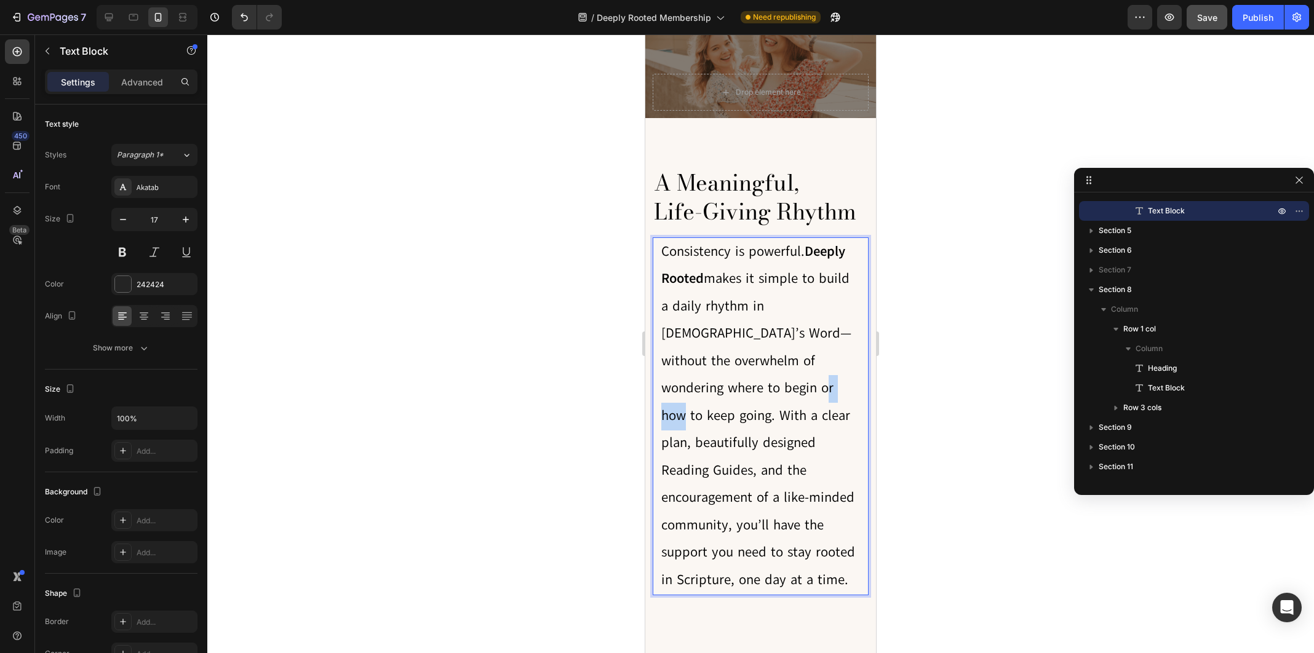
click at [749, 401] on p "Consistency is powerful. Deeply Rooted makes it simple to build a daily rhythm …" at bounding box center [760, 417] width 199 height 356
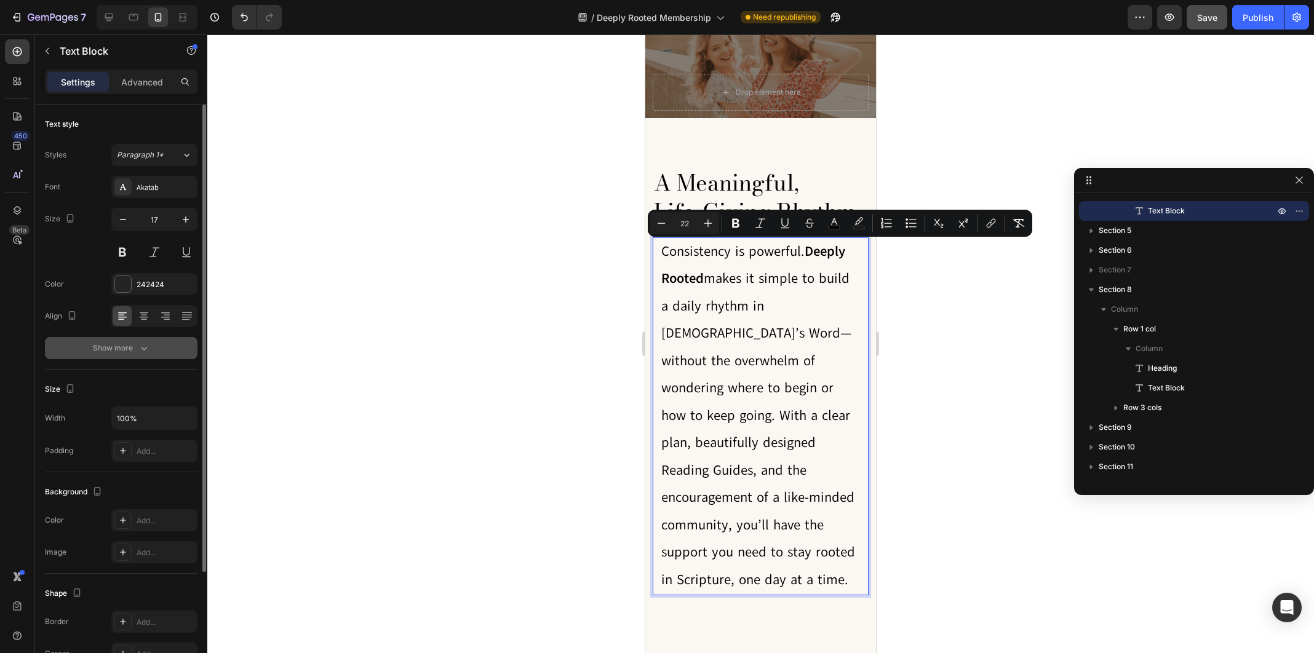
click at [139, 345] on icon "button" at bounding box center [144, 348] width 12 height 12
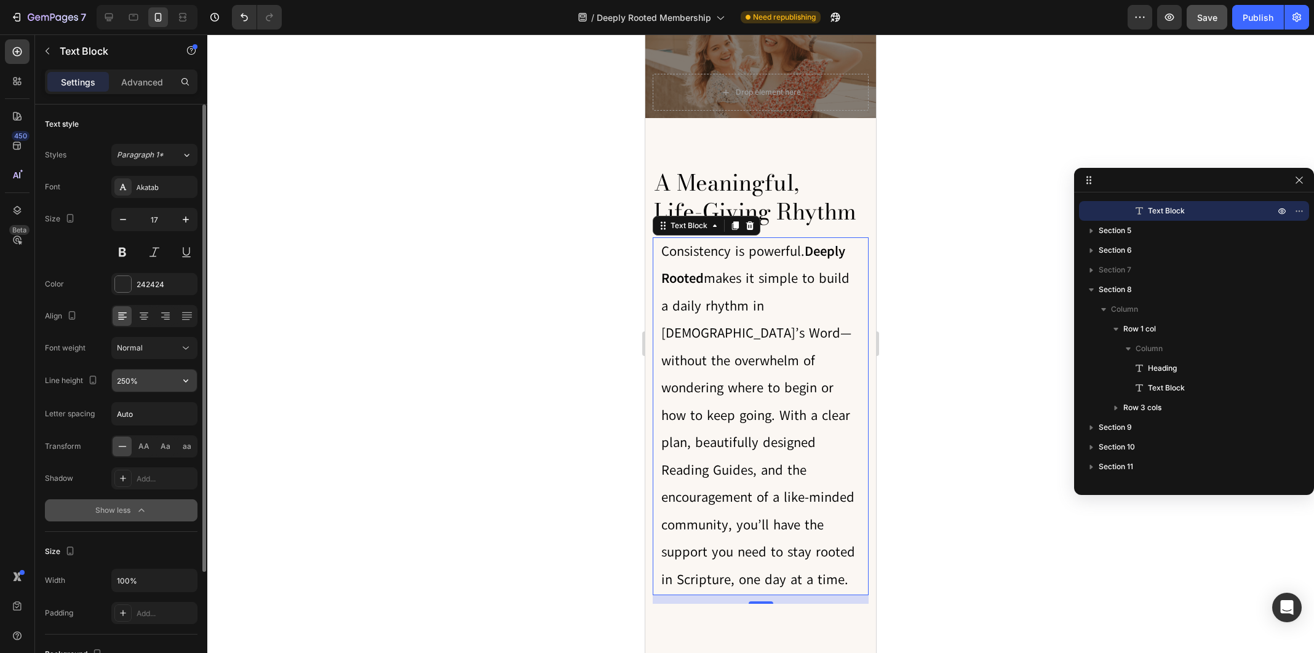
click at [136, 383] on input "250%" at bounding box center [154, 381] width 85 height 22
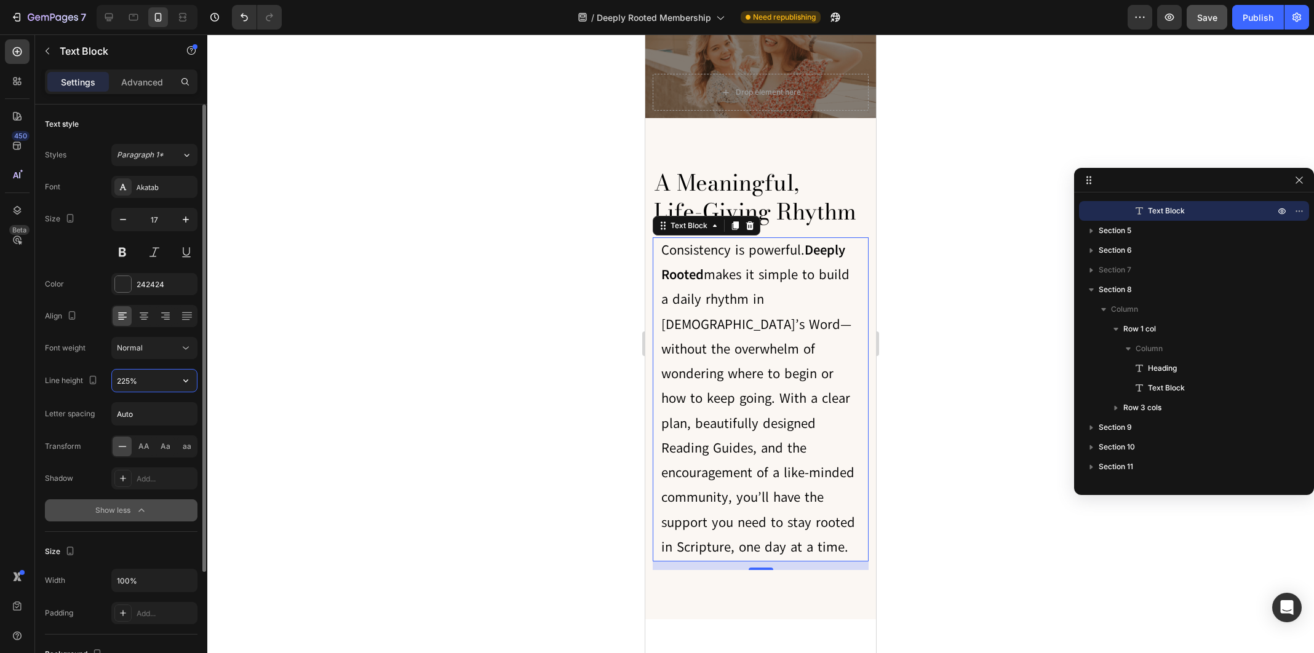
type input "225%"
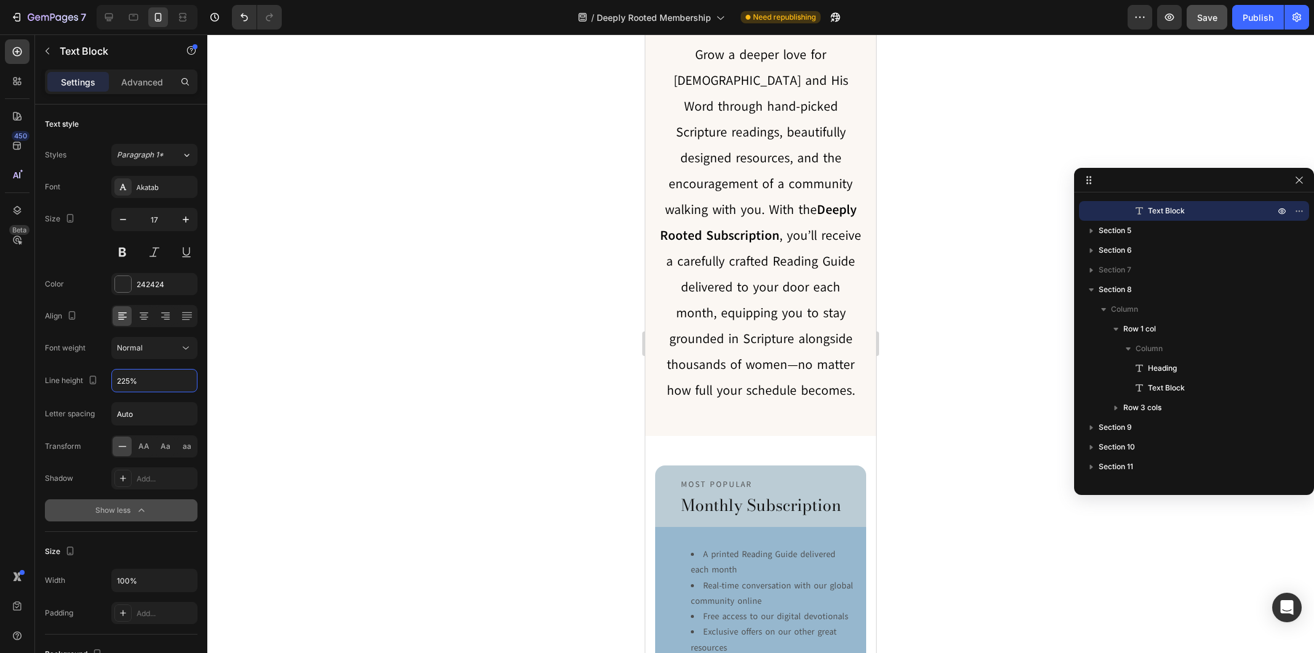
scroll to position [421, 0]
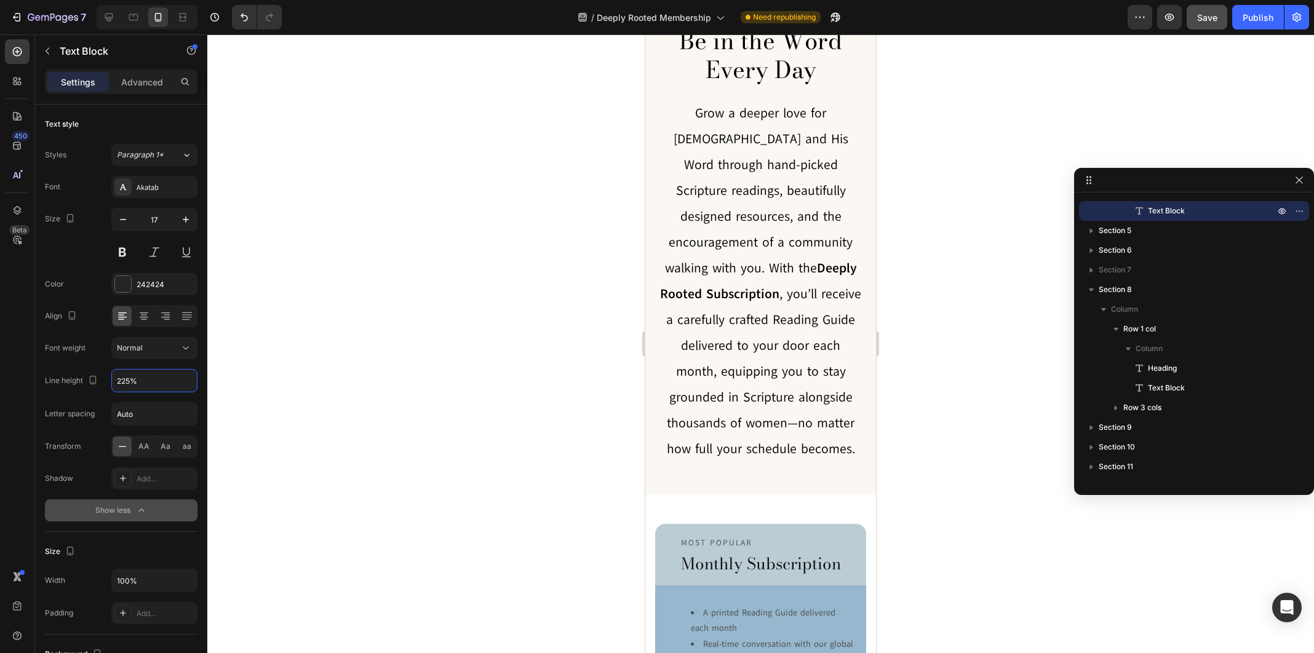
click at [719, 342] on span "Grow a deeper love for [DEMOGRAPHIC_DATA] and His Word through hand-picked Scri…" at bounding box center [760, 281] width 201 height 353
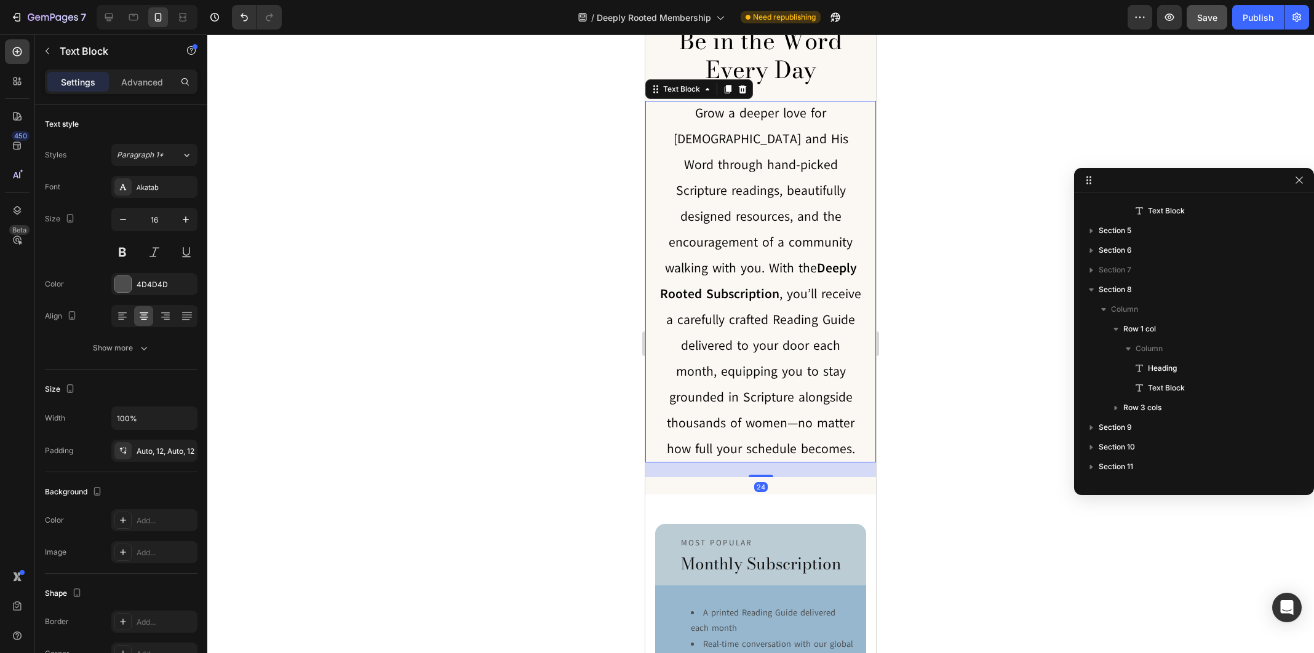
scroll to position [9, 0]
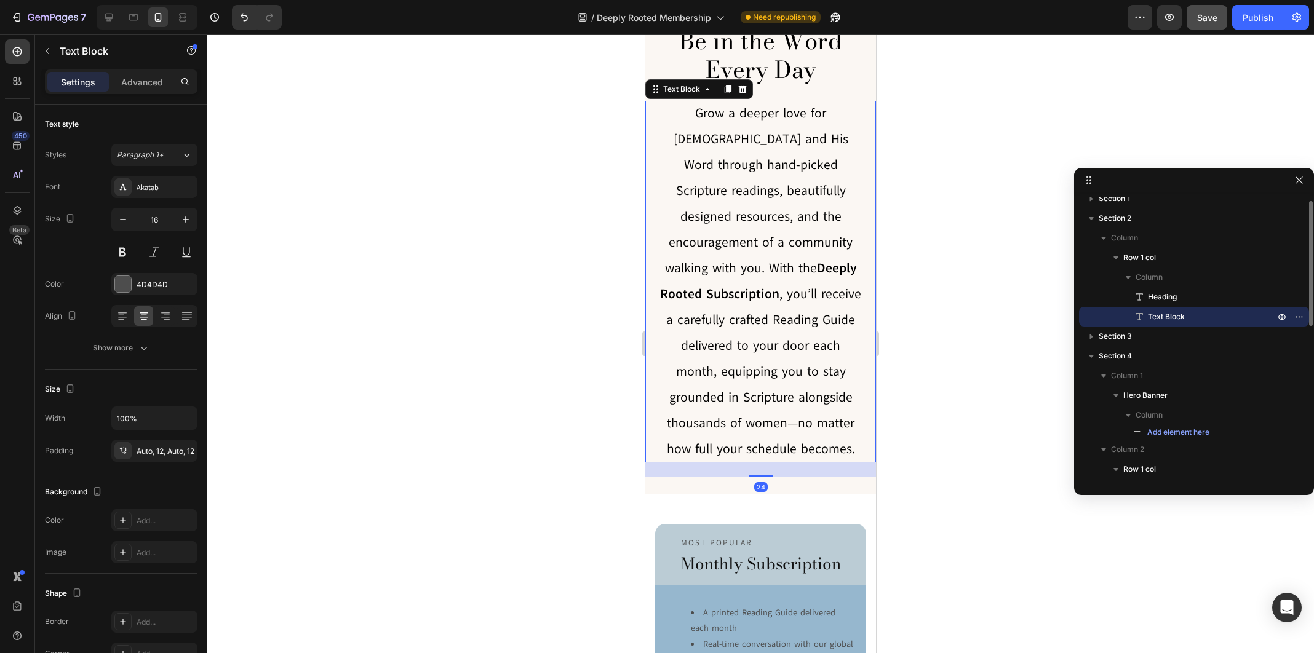
click at [719, 342] on span "Grow a deeper love for [DEMOGRAPHIC_DATA] and His Word through hand-picked Scri…" at bounding box center [760, 281] width 201 height 353
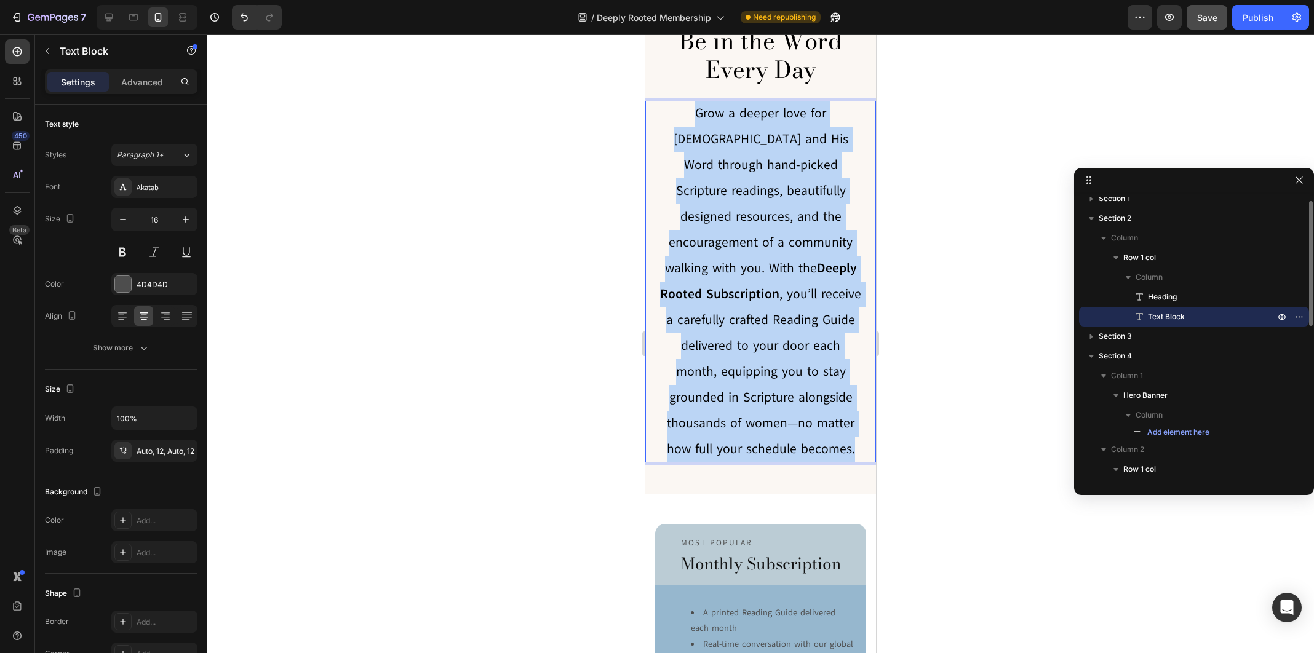
click at [719, 342] on span "Grow a deeper love for [DEMOGRAPHIC_DATA] and His Word through hand-picked Scri…" at bounding box center [760, 281] width 201 height 353
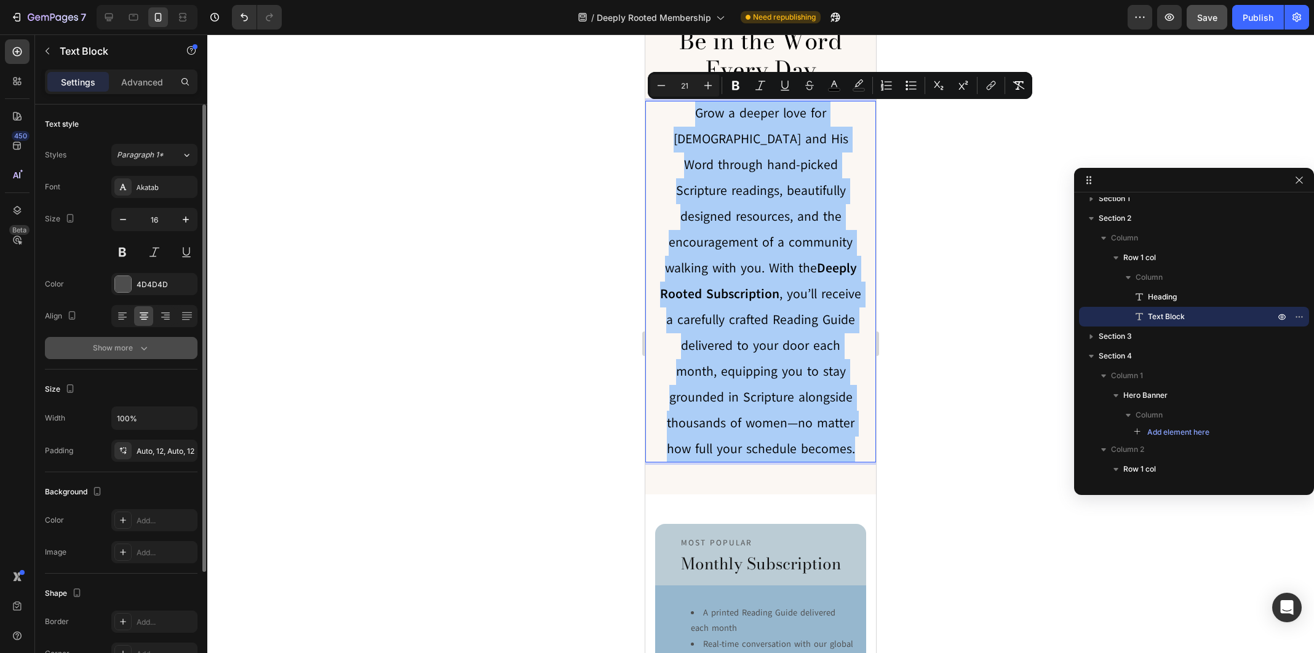
click at [142, 343] on icon "button" at bounding box center [144, 348] width 12 height 12
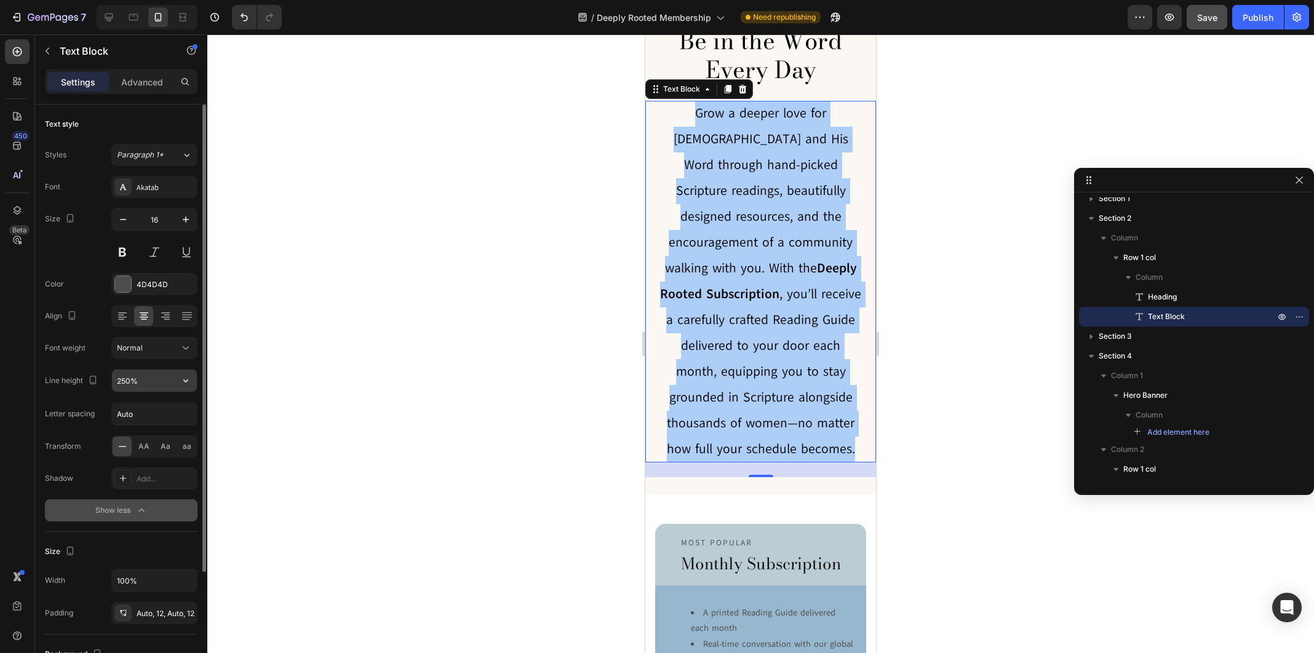
click at [138, 381] on input "250%" at bounding box center [154, 381] width 85 height 22
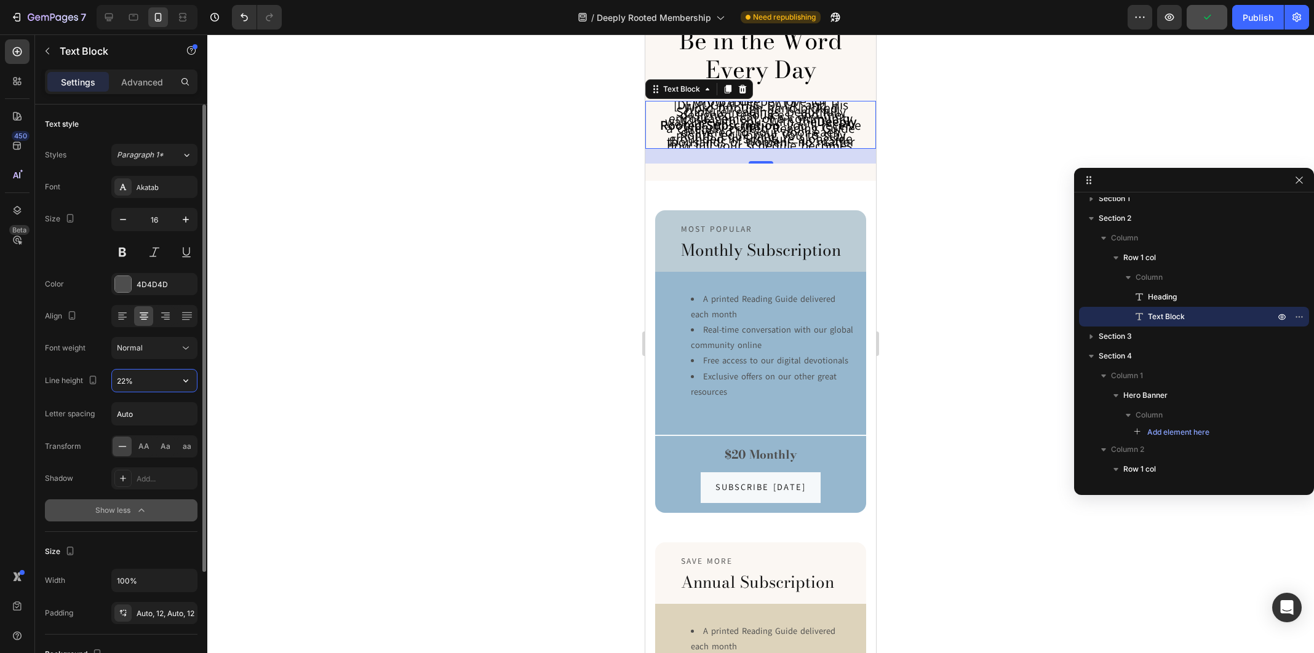
type input "225%"
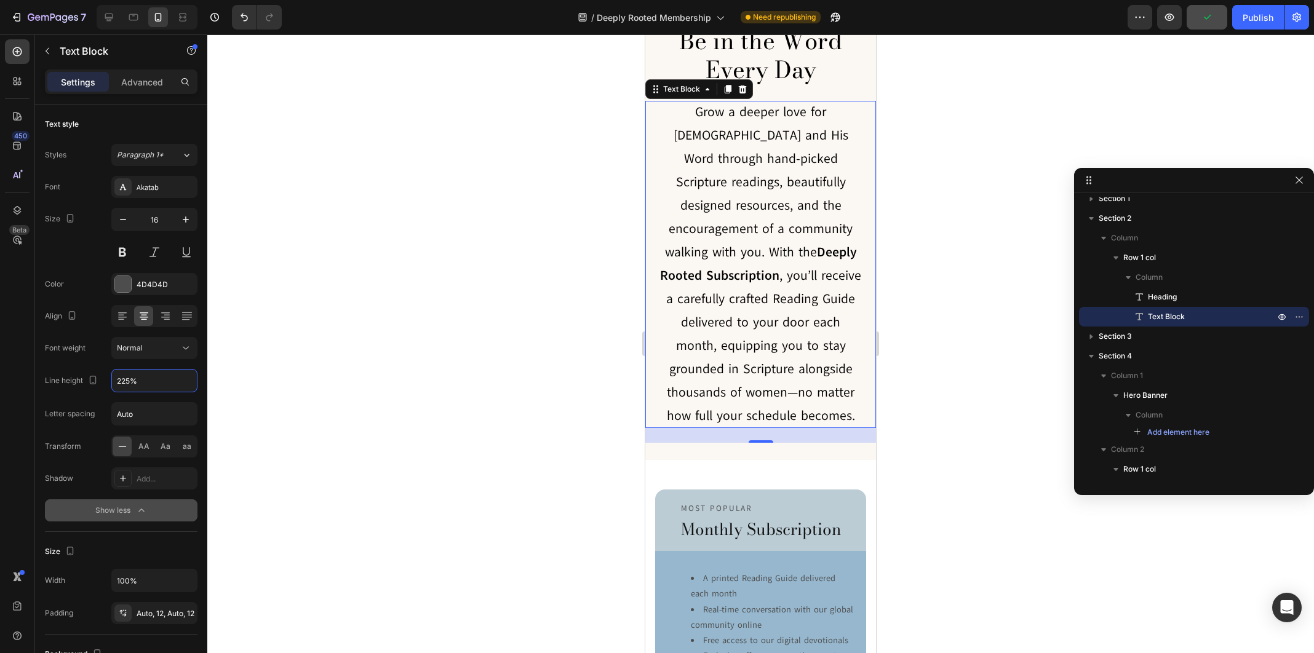
click at [601, 431] on div at bounding box center [760, 343] width 1107 height 619
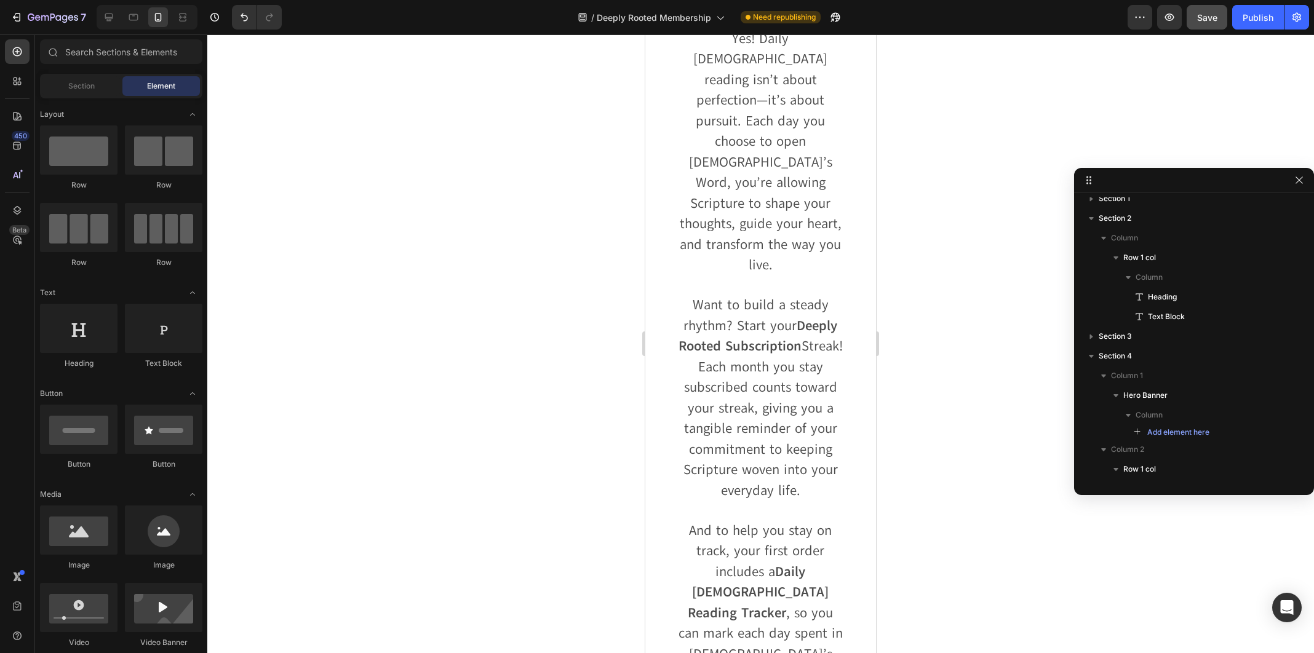
scroll to position [3829, 0]
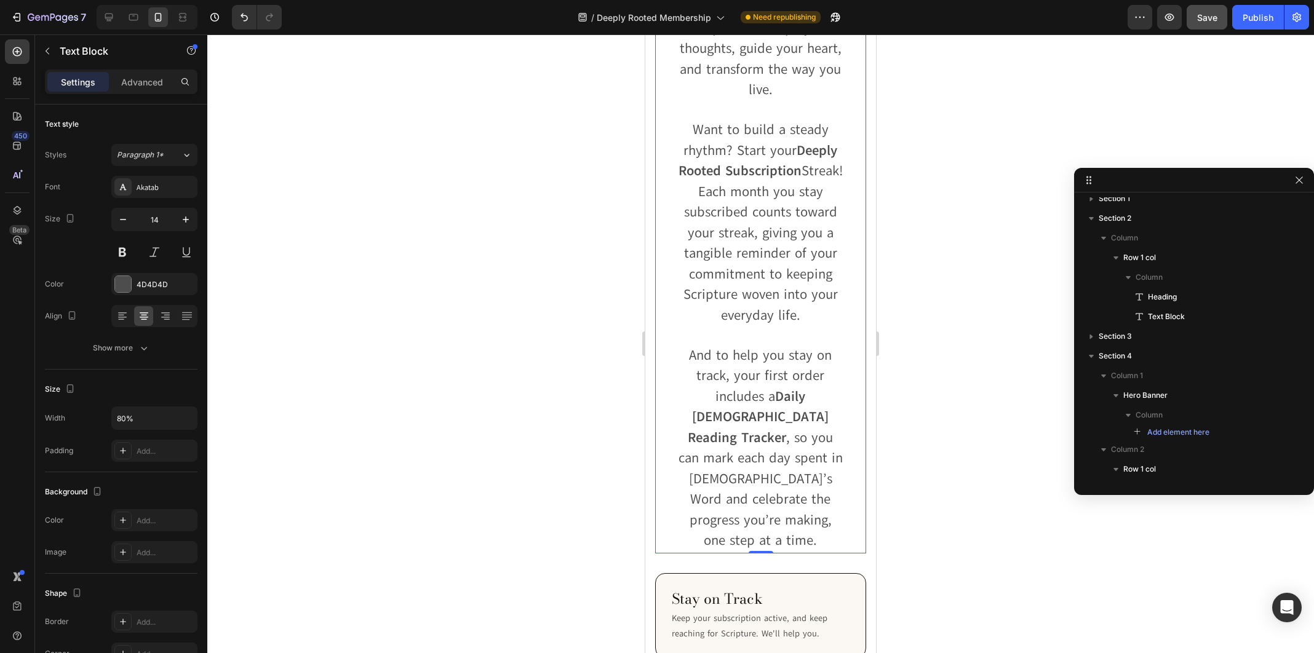
click at [741, 399] on span "And to help you stay on track, your first order includes a Daily [DEMOGRAPHIC_D…" at bounding box center [761, 448] width 164 height 204
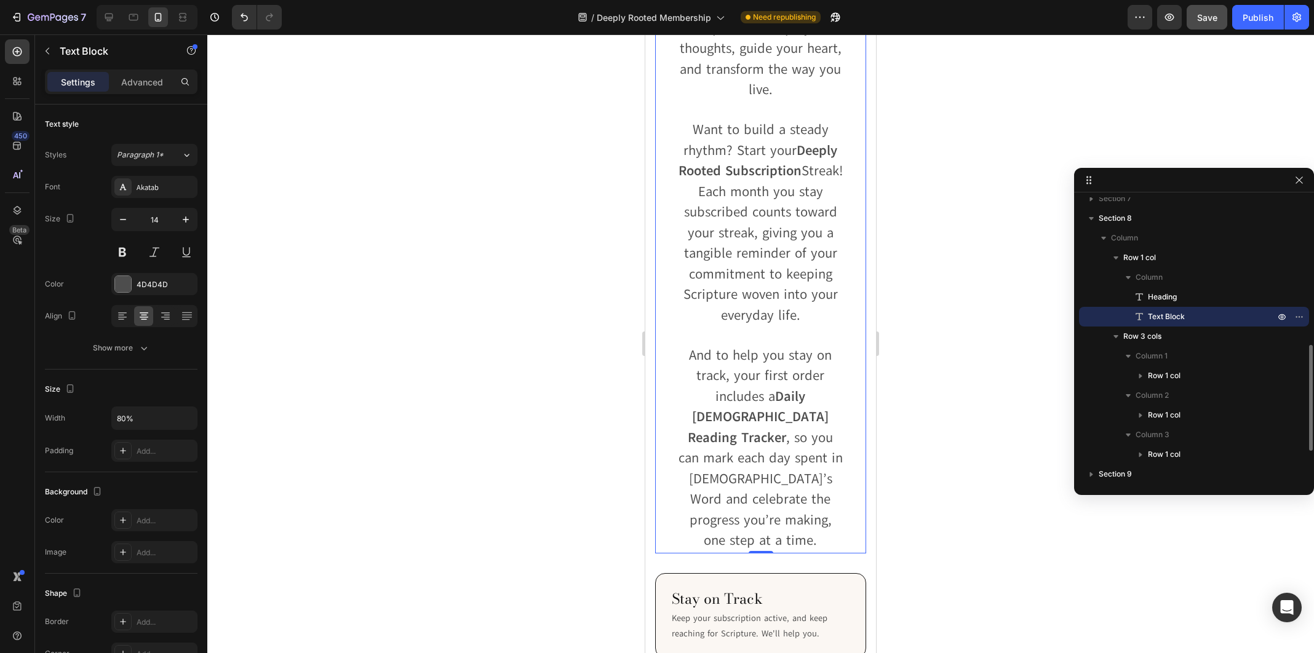
click at [741, 399] on span "And to help you stay on track, your first order includes a Daily [DEMOGRAPHIC_D…" at bounding box center [761, 448] width 164 height 204
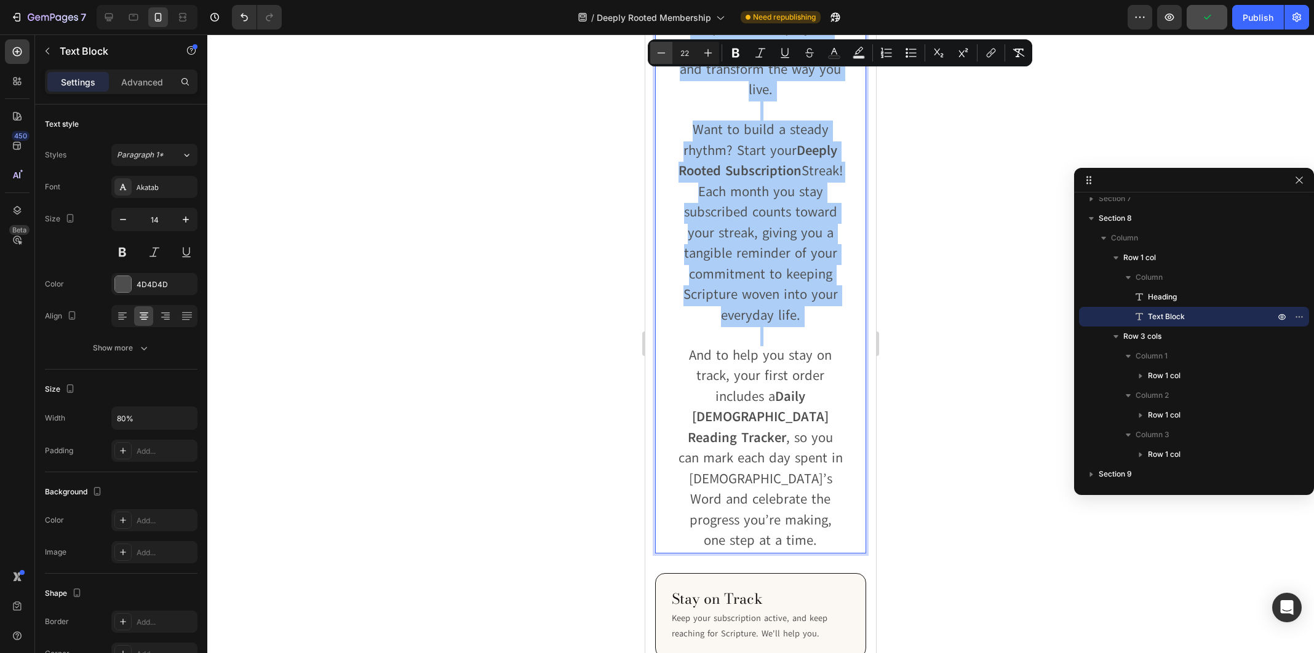
click at [664, 49] on icon "Editor contextual toolbar" at bounding box center [661, 53] width 12 height 12
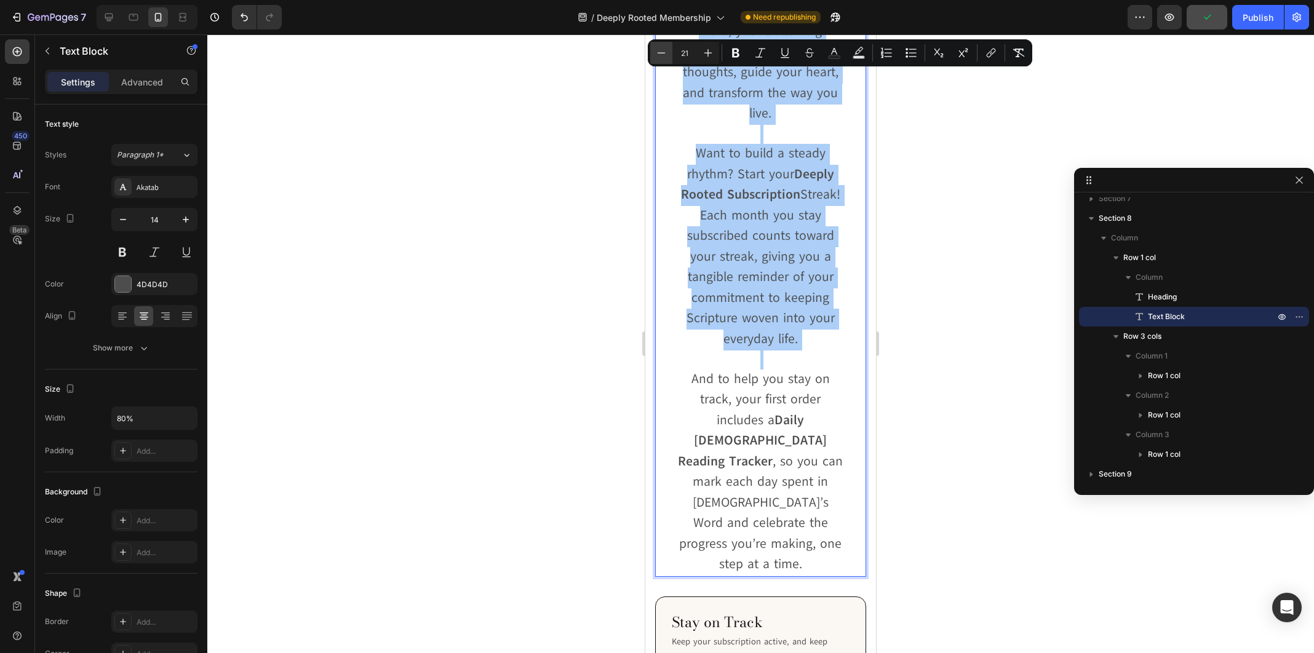
click at [664, 49] on icon "Editor contextual toolbar" at bounding box center [661, 53] width 12 height 12
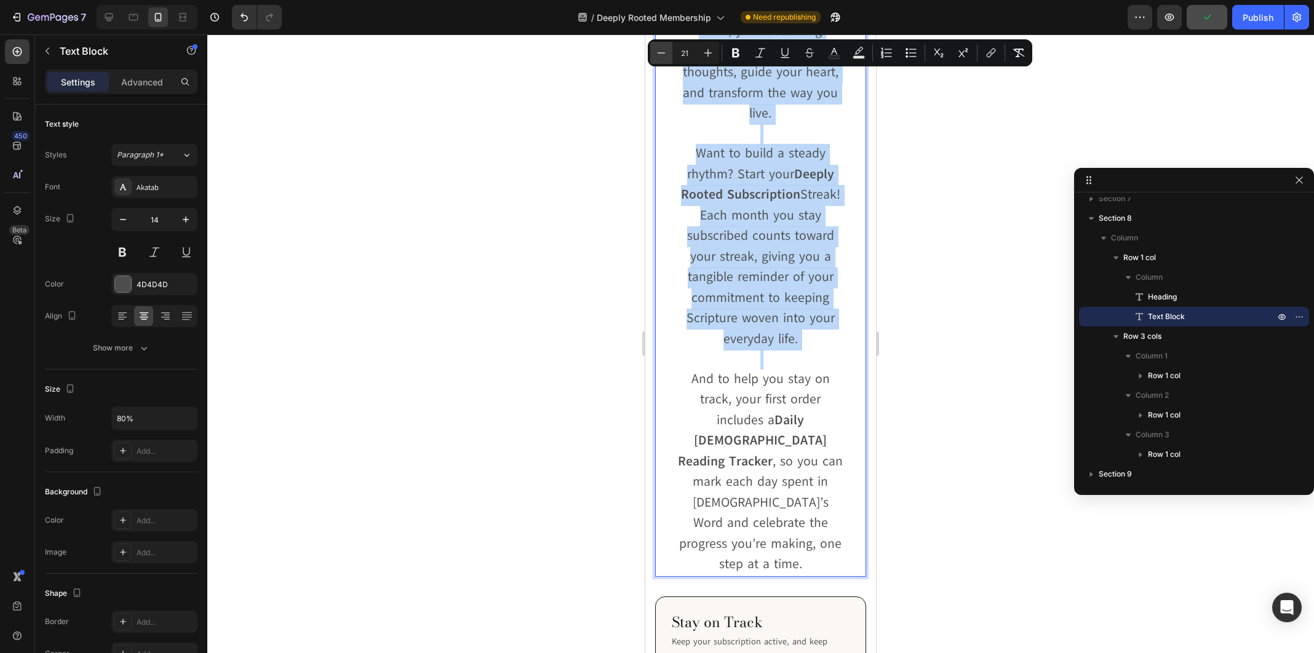
type input "20"
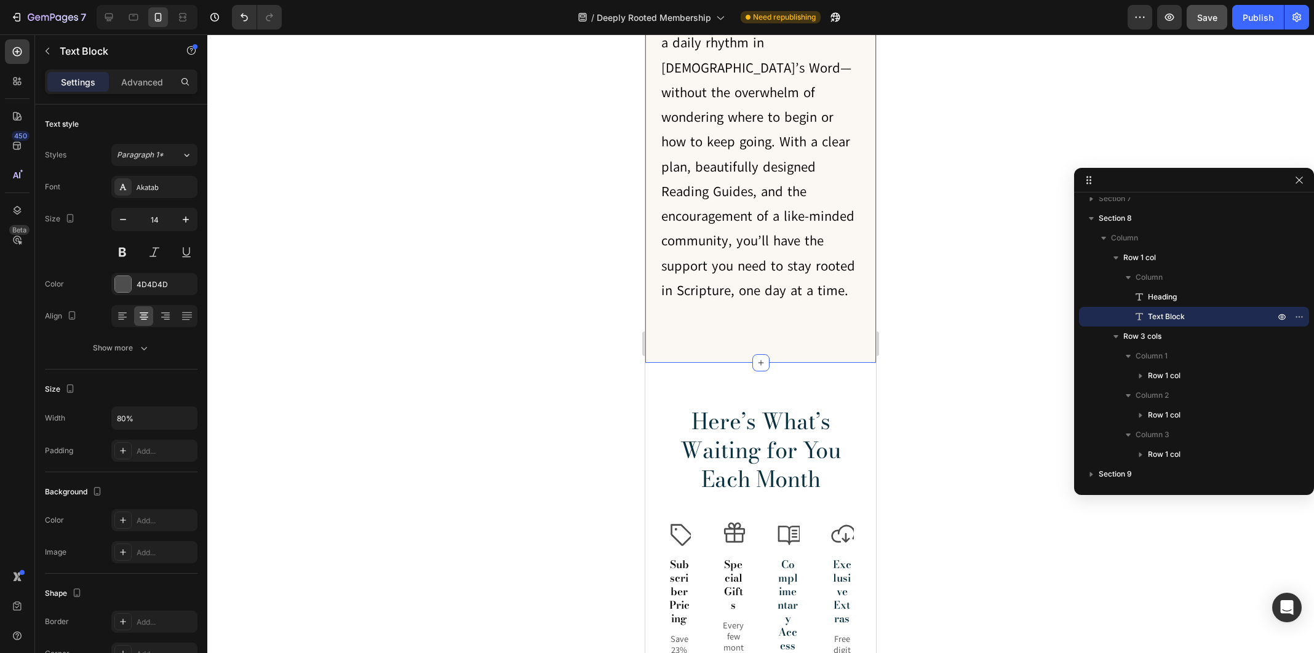
scroll to position [1708, 0]
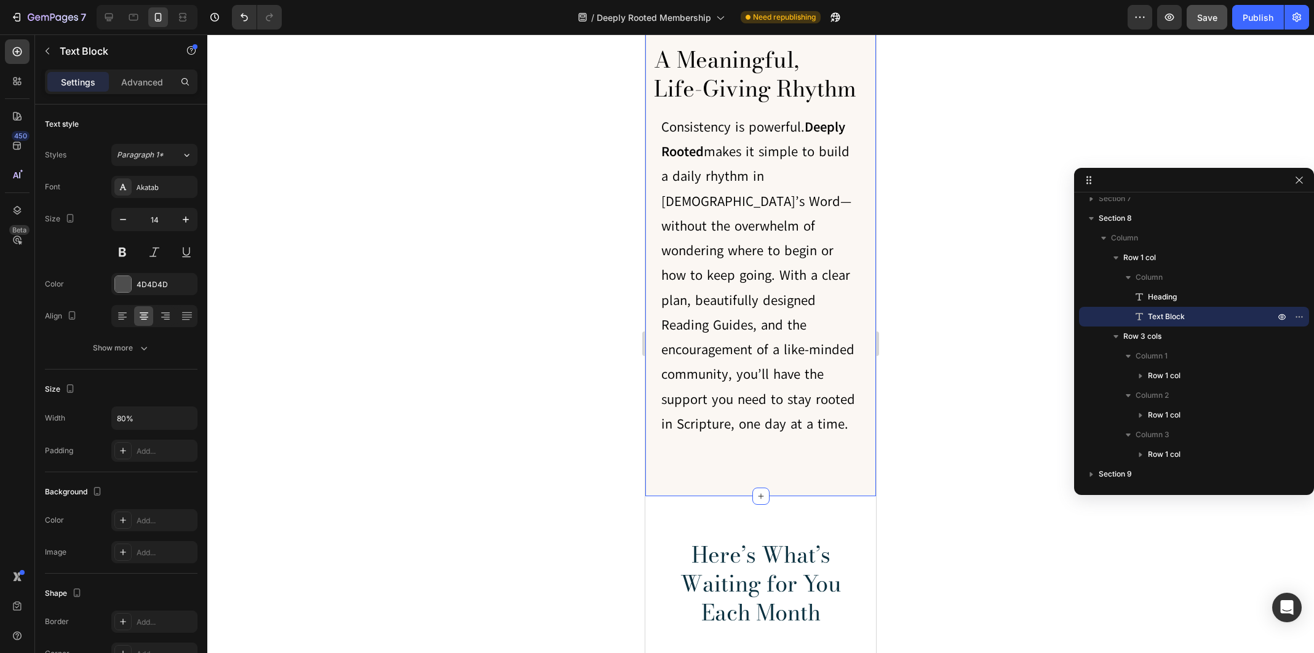
click at [749, 203] on span "Consistency is powerful. Deeply Rooted makes it simple to build a daily rhythm …" at bounding box center [758, 276] width 194 height 316
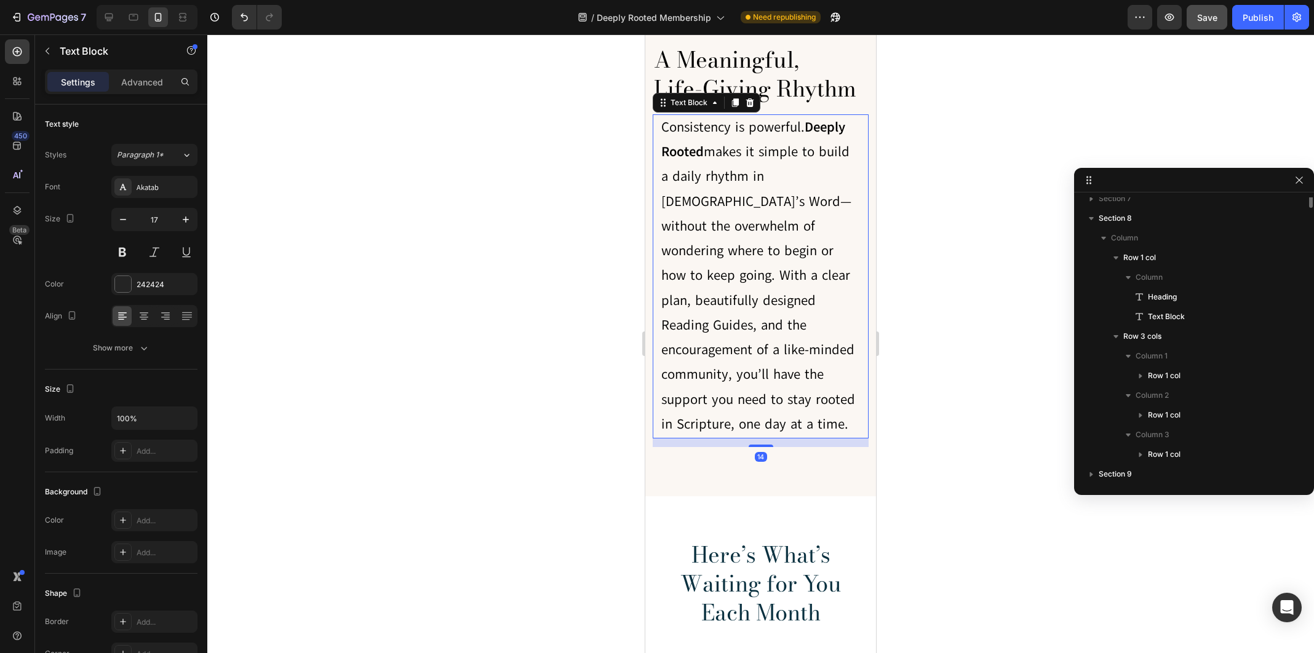
scroll to position [220, 0]
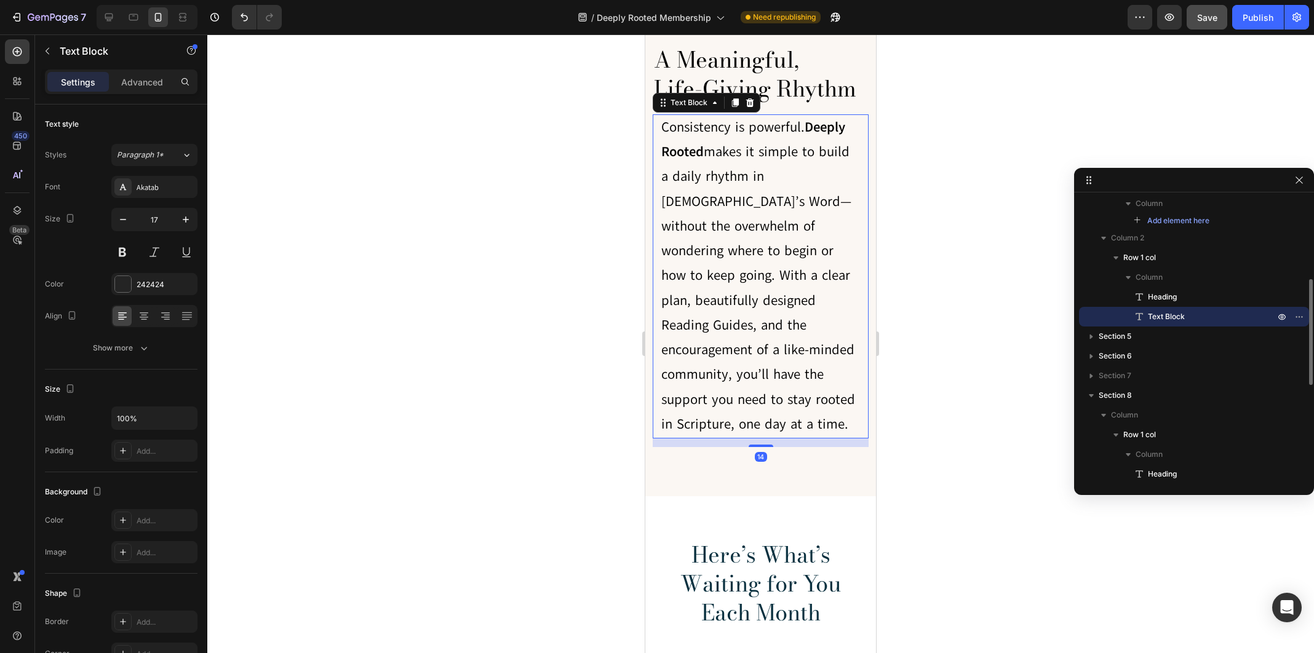
click at [749, 203] on span "Consistency is powerful. Deeply Rooted makes it simple to build a daily rhythm …" at bounding box center [758, 276] width 194 height 316
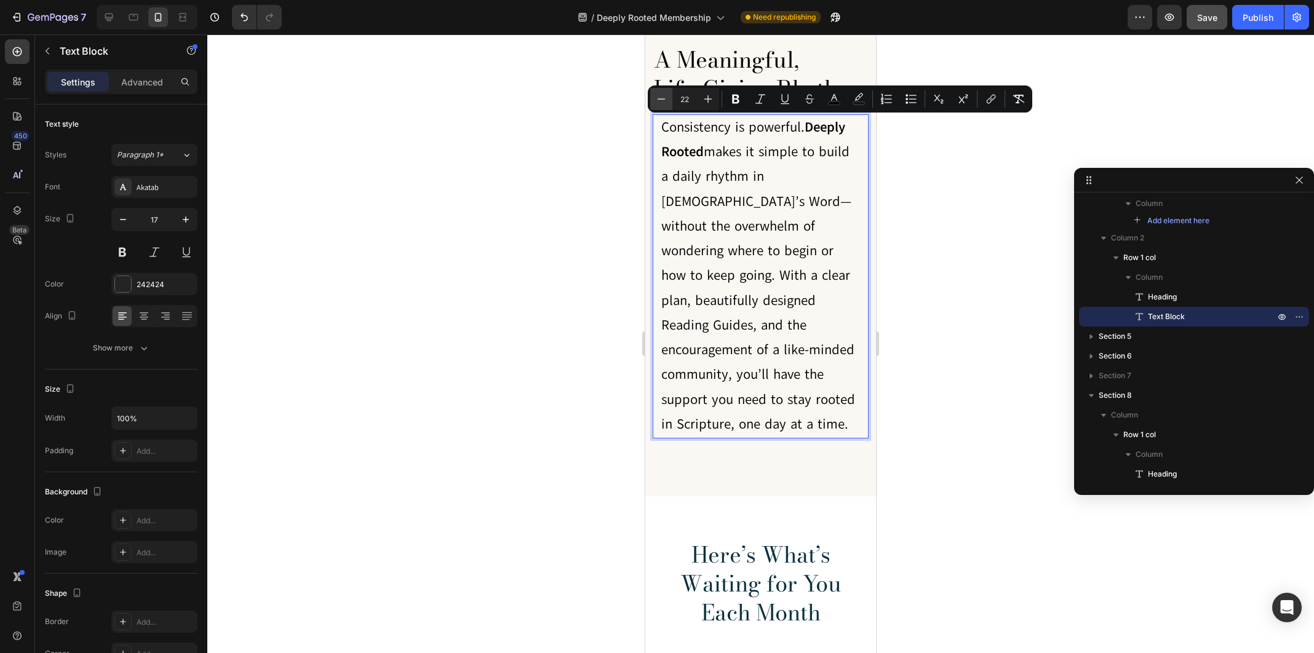
click at [666, 97] on icon "Editor contextual toolbar" at bounding box center [661, 99] width 12 height 12
type input "20"
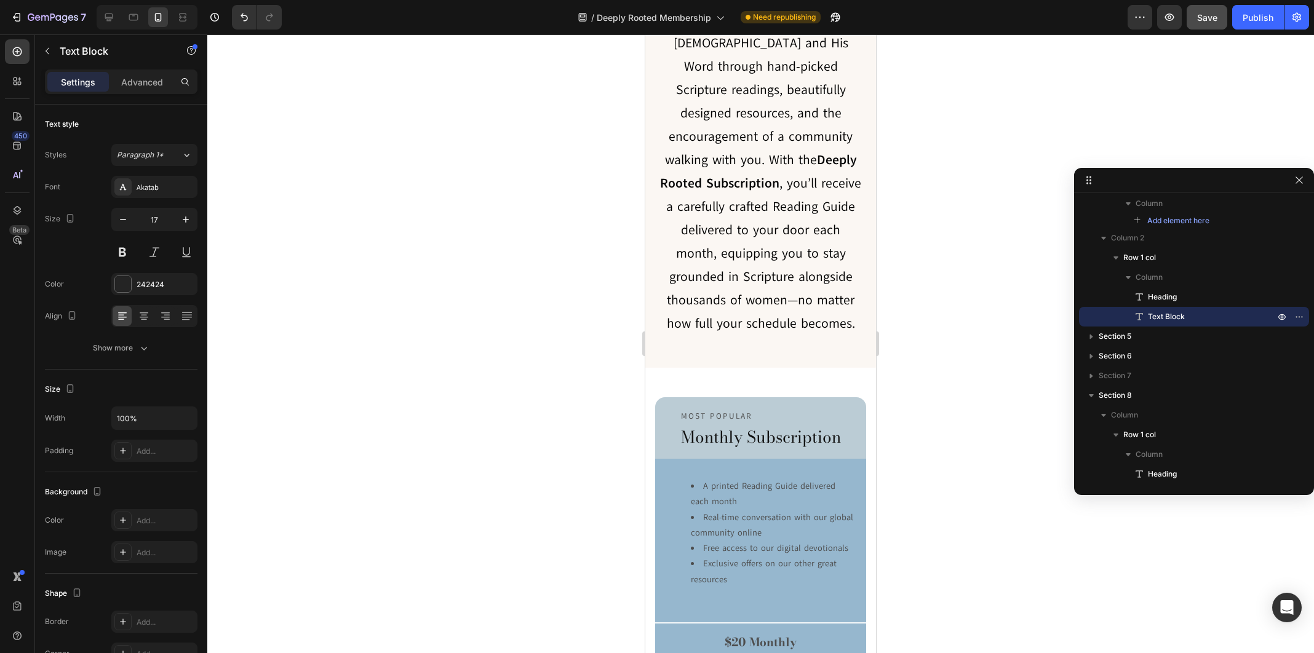
scroll to position [486, 0]
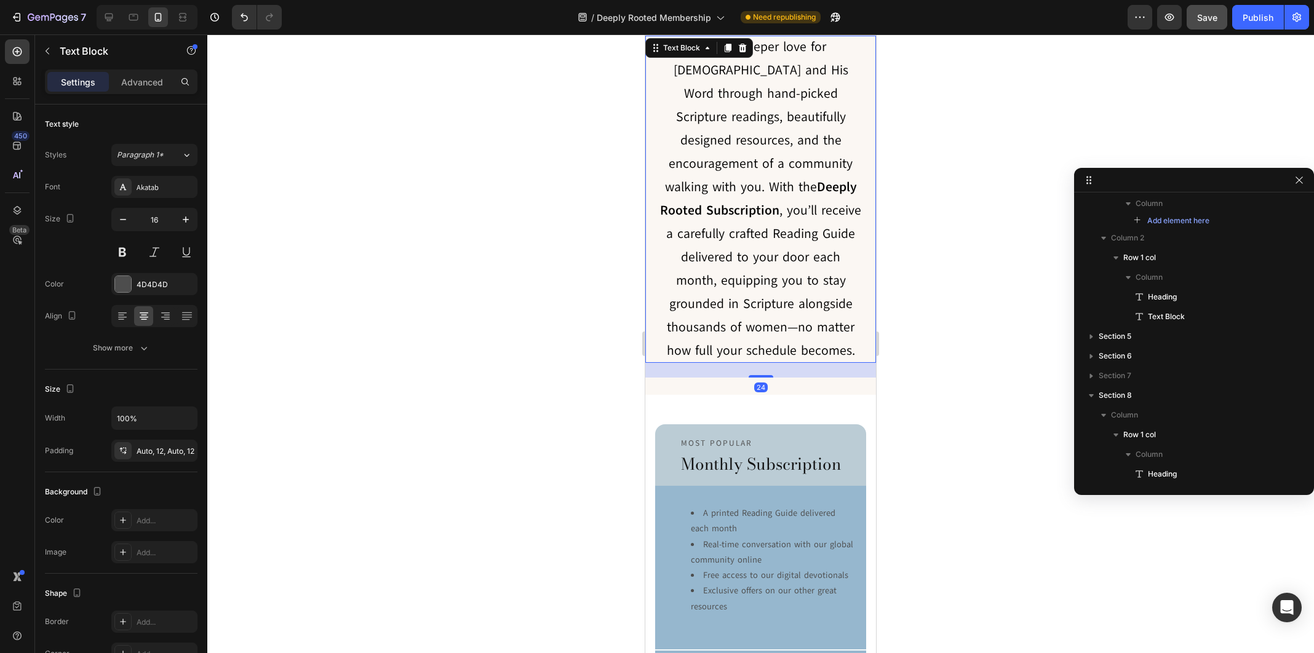
click at [795, 224] on span "Grow a deeper love for [DEMOGRAPHIC_DATA] and His Word through hand-picked Scri…" at bounding box center [760, 198] width 201 height 321
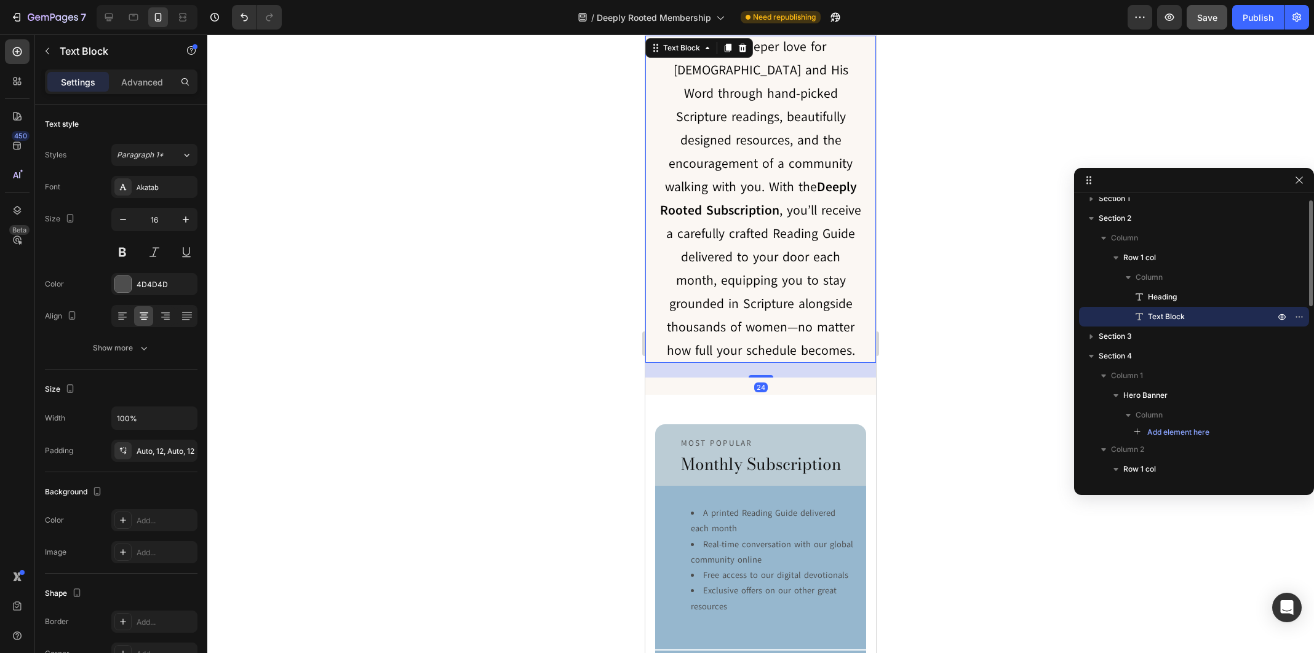
click at [795, 224] on span "Grow a deeper love for [DEMOGRAPHIC_DATA] and His Word through hand-picked Scri…" at bounding box center [760, 198] width 201 height 321
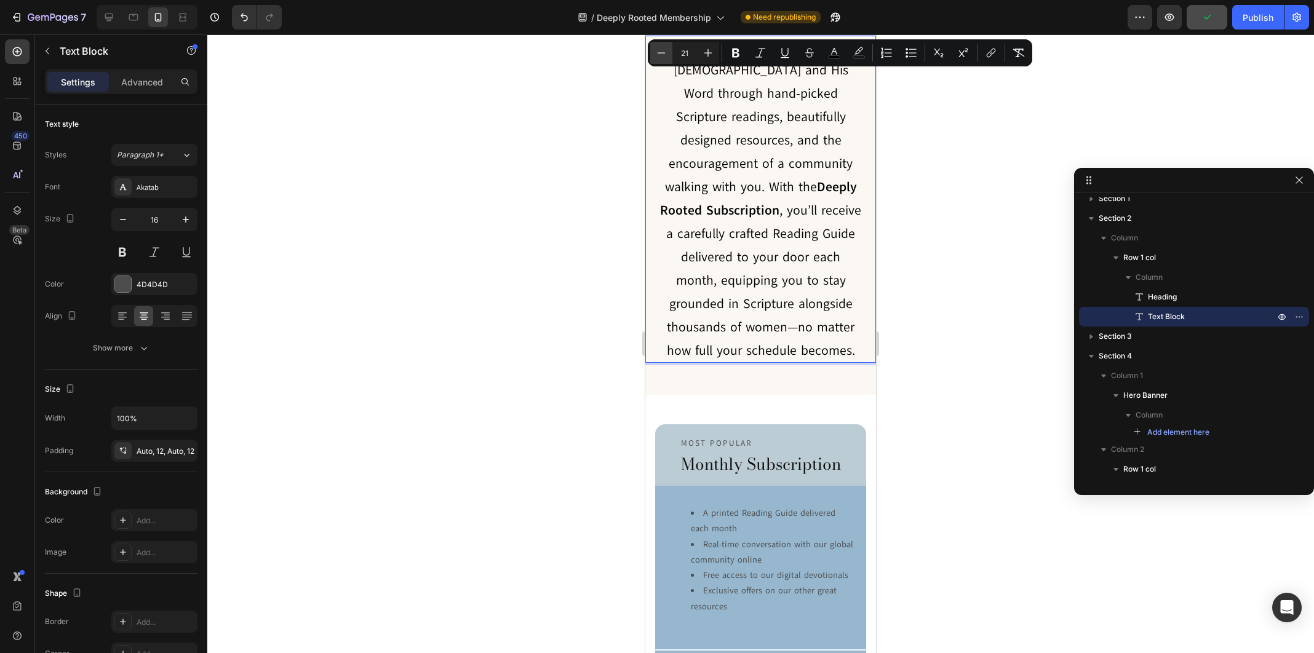
drag, startPoint x: 665, startPoint y: 52, endPoint x: 50, endPoint y: 56, distance: 614.6
click at [665, 52] on icon "Editor contextual toolbar" at bounding box center [662, 52] width 8 height 1
type input "20"
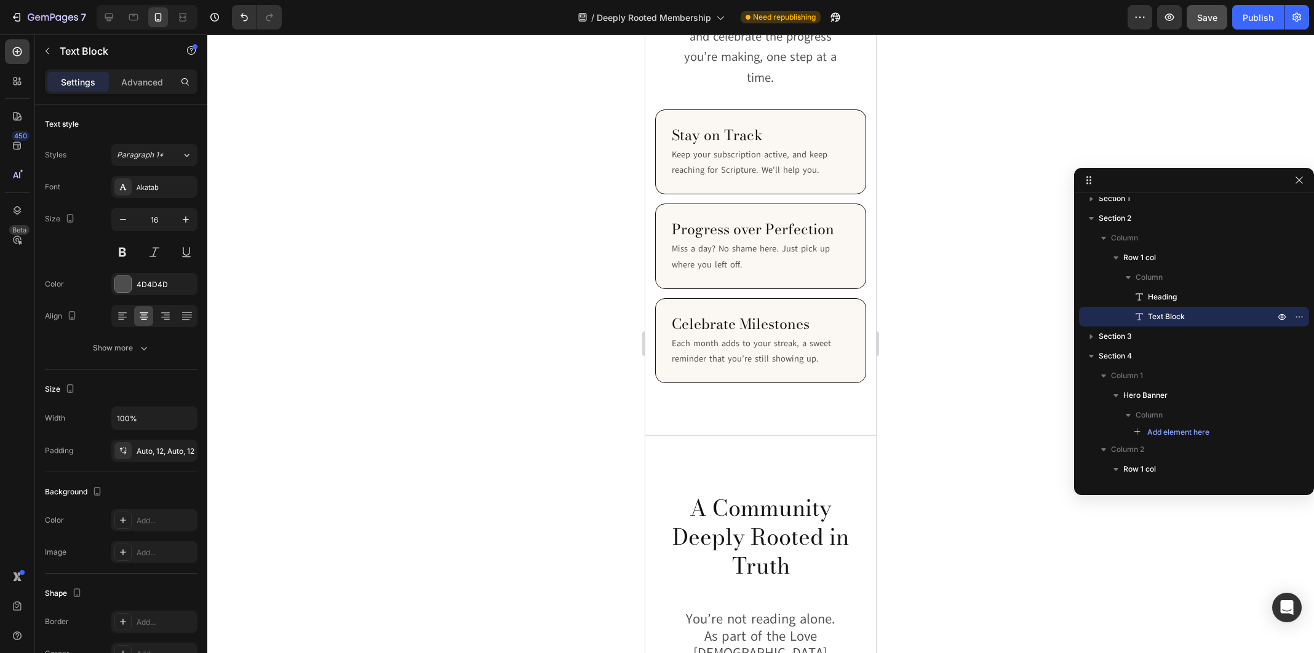
scroll to position [4548, 0]
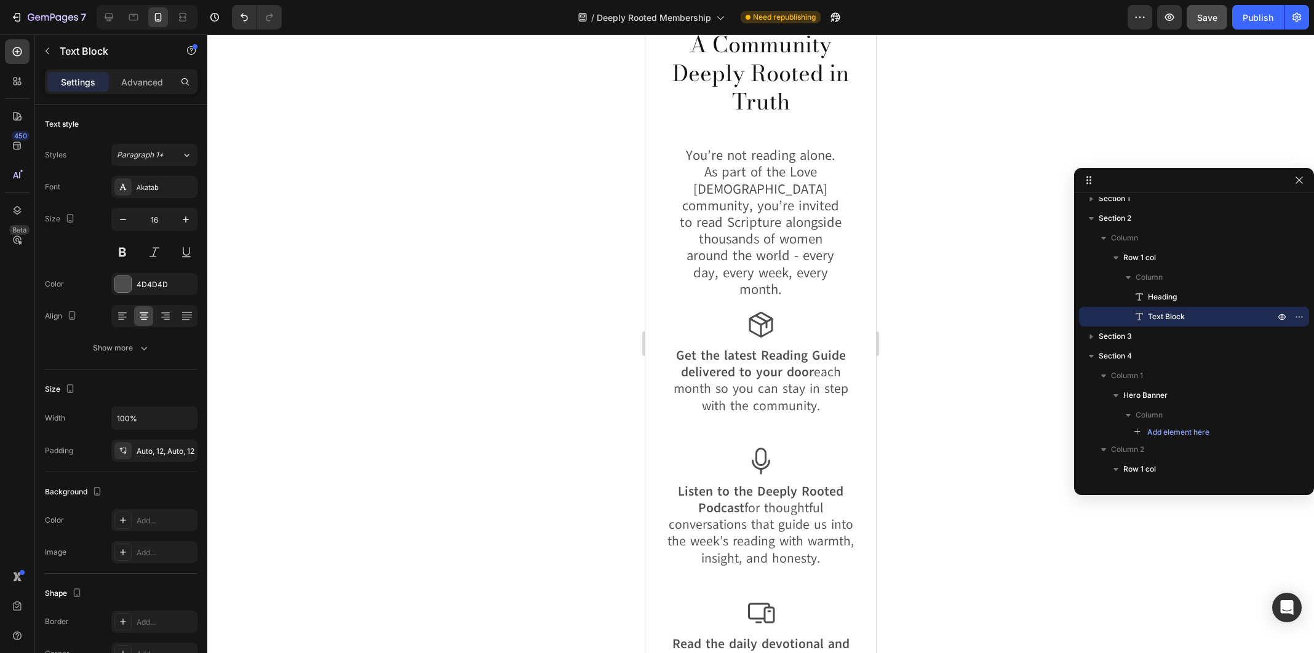
click at [791, 253] on span "You’re not reading alone. As part of the Love [DEMOGRAPHIC_DATA] community, you…" at bounding box center [761, 222] width 162 height 153
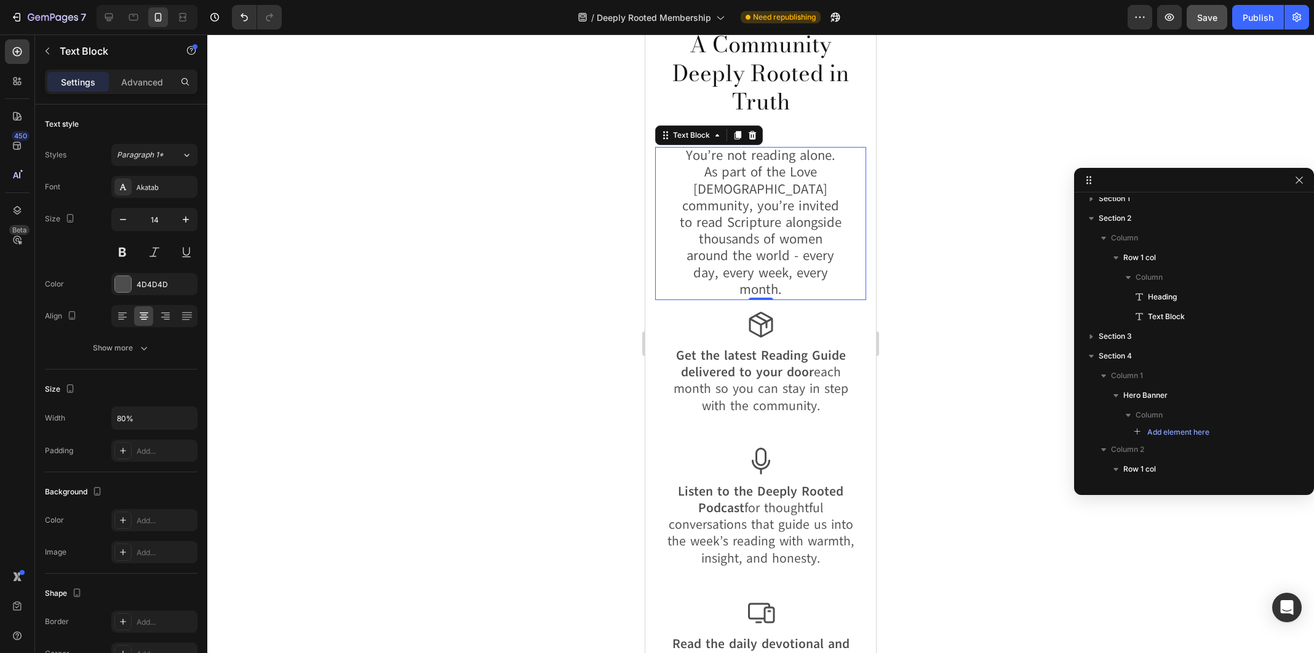
scroll to position [616, 0]
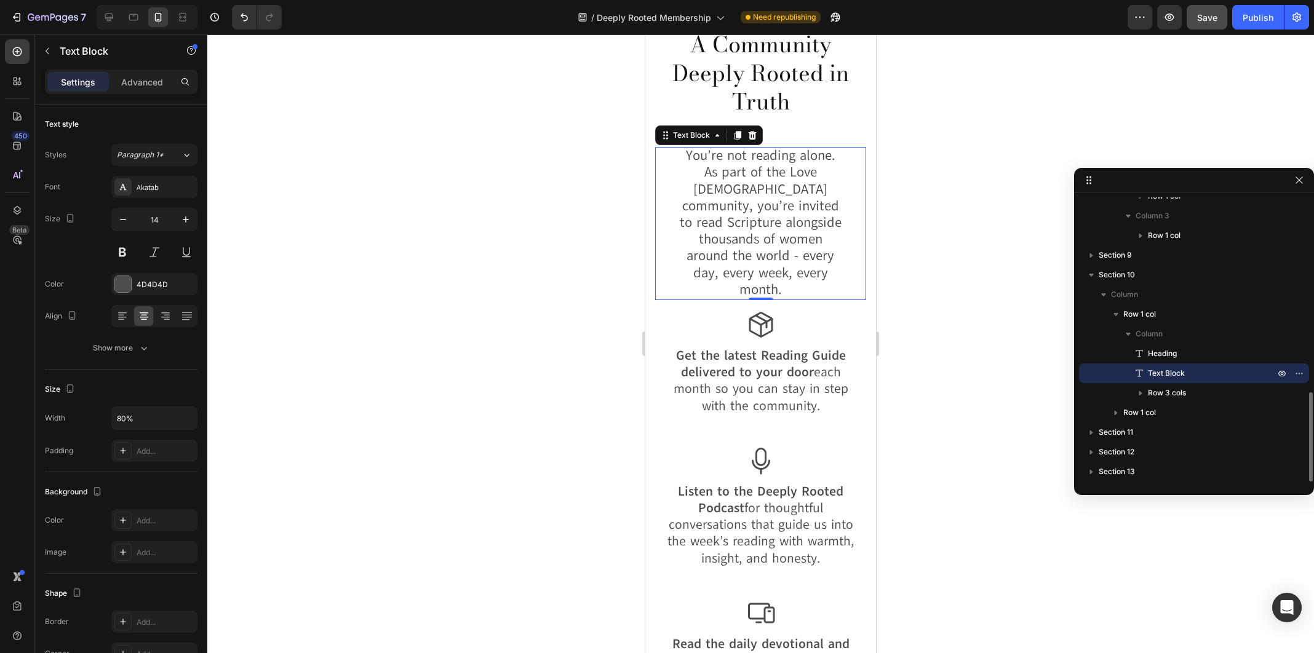
click at [791, 253] on span "You’re not reading alone. As part of the Love [DEMOGRAPHIC_DATA] community, you…" at bounding box center [761, 222] width 162 height 153
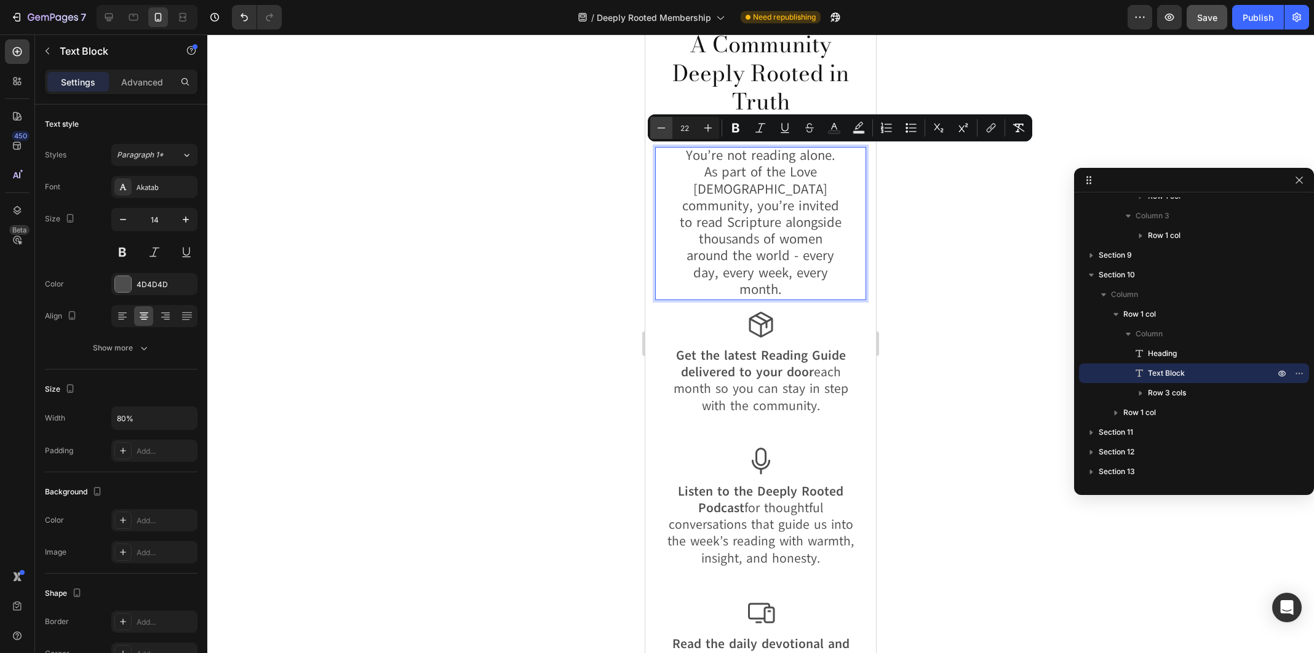
click at [661, 124] on icon "Editor contextual toolbar" at bounding box center [661, 128] width 12 height 12
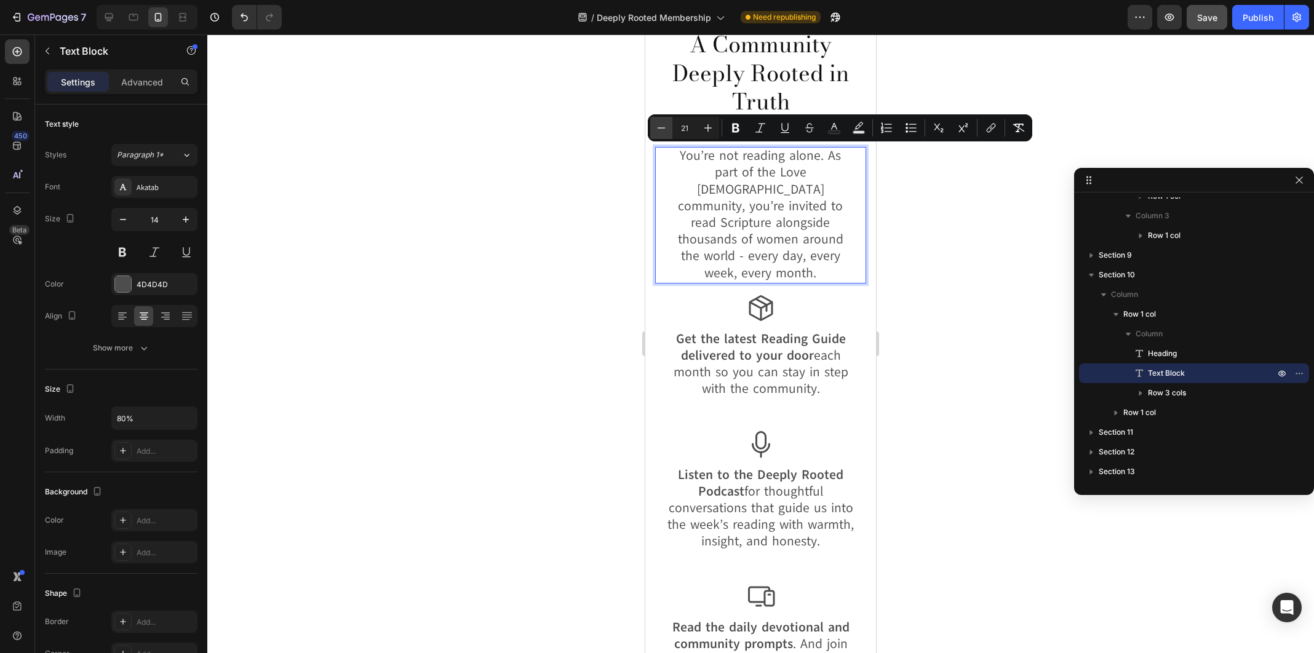
click at [661, 124] on icon "Editor contextual toolbar" at bounding box center [661, 128] width 12 height 12
type input "20"
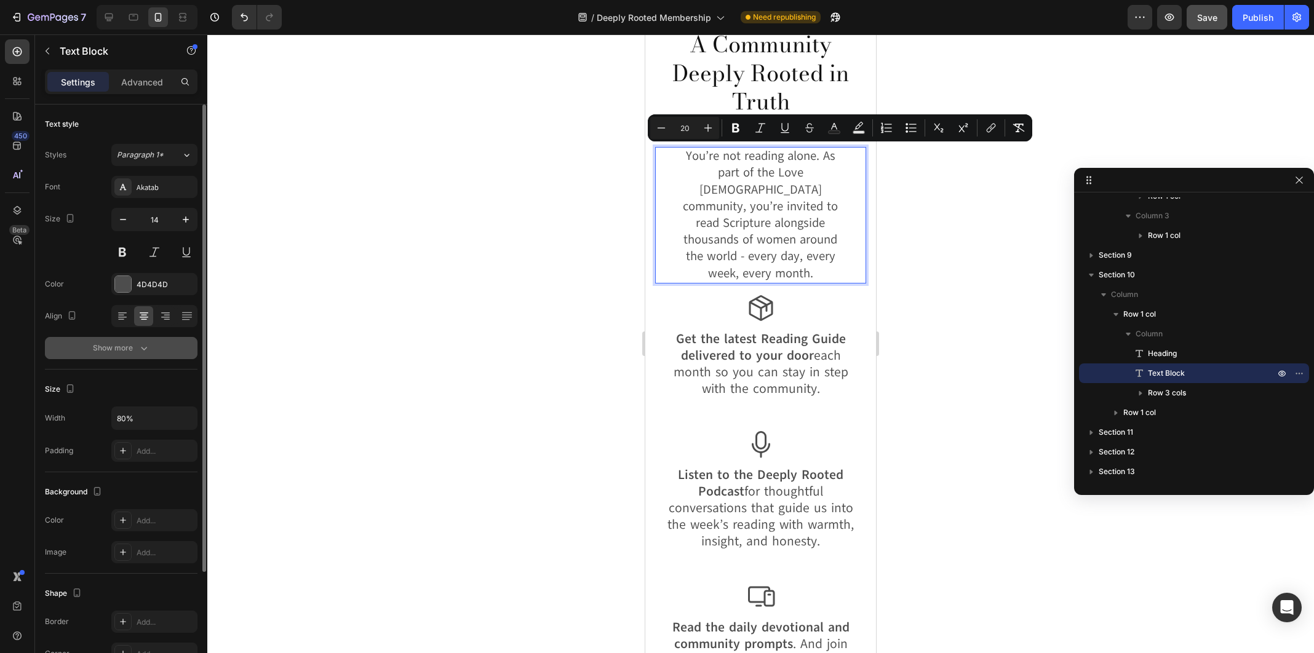
click at [158, 342] on button "Show more" at bounding box center [121, 348] width 153 height 22
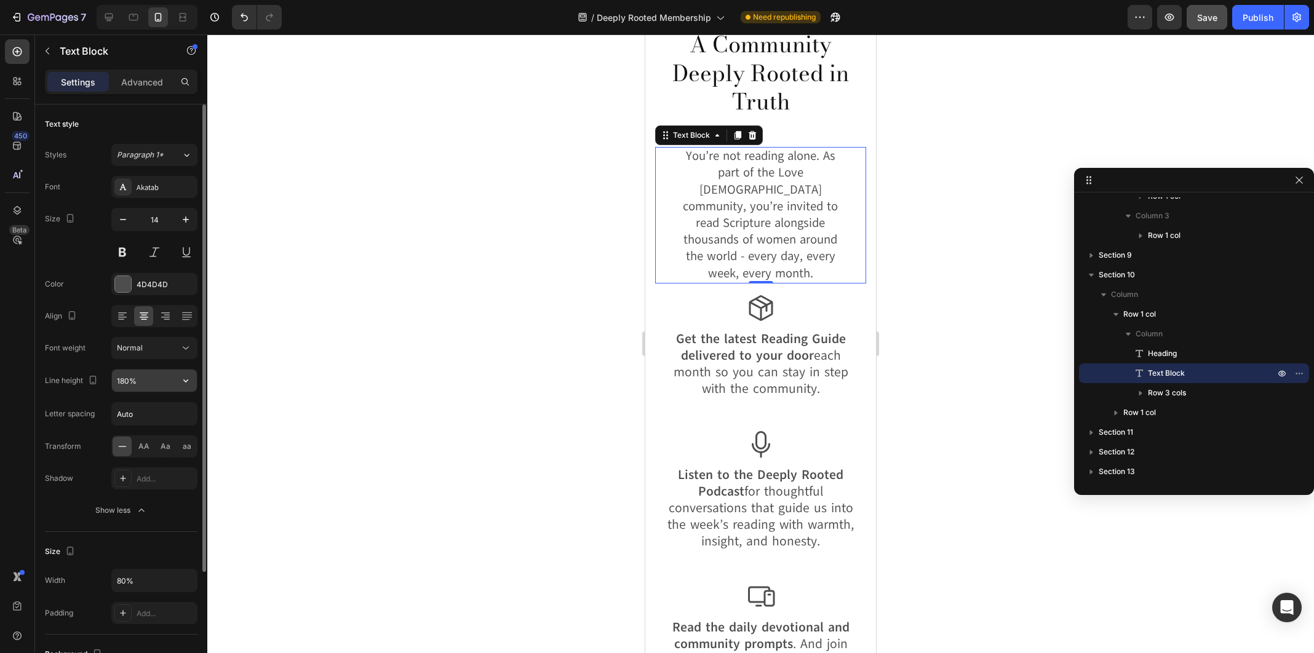
click at [153, 370] on input "180%" at bounding box center [154, 381] width 85 height 22
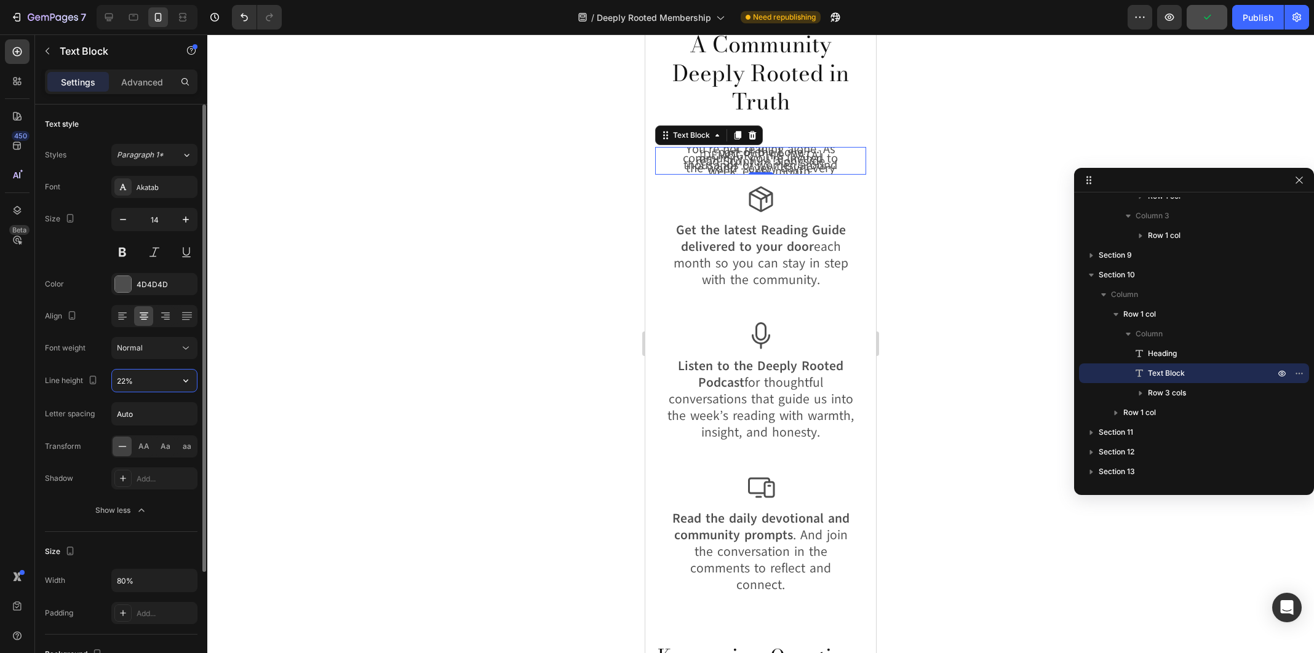
type input "225%"
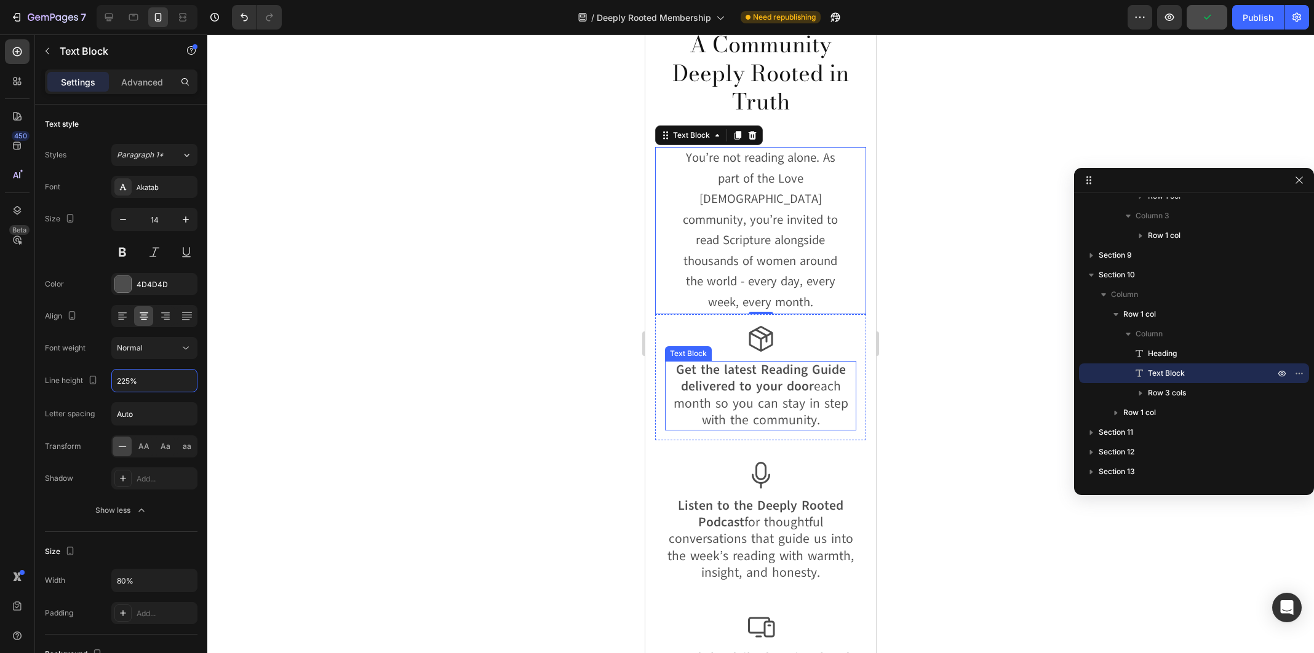
click at [763, 390] on span "Get the latest Reading Guide delivered to your door each month so you can stay …" at bounding box center [761, 395] width 175 height 68
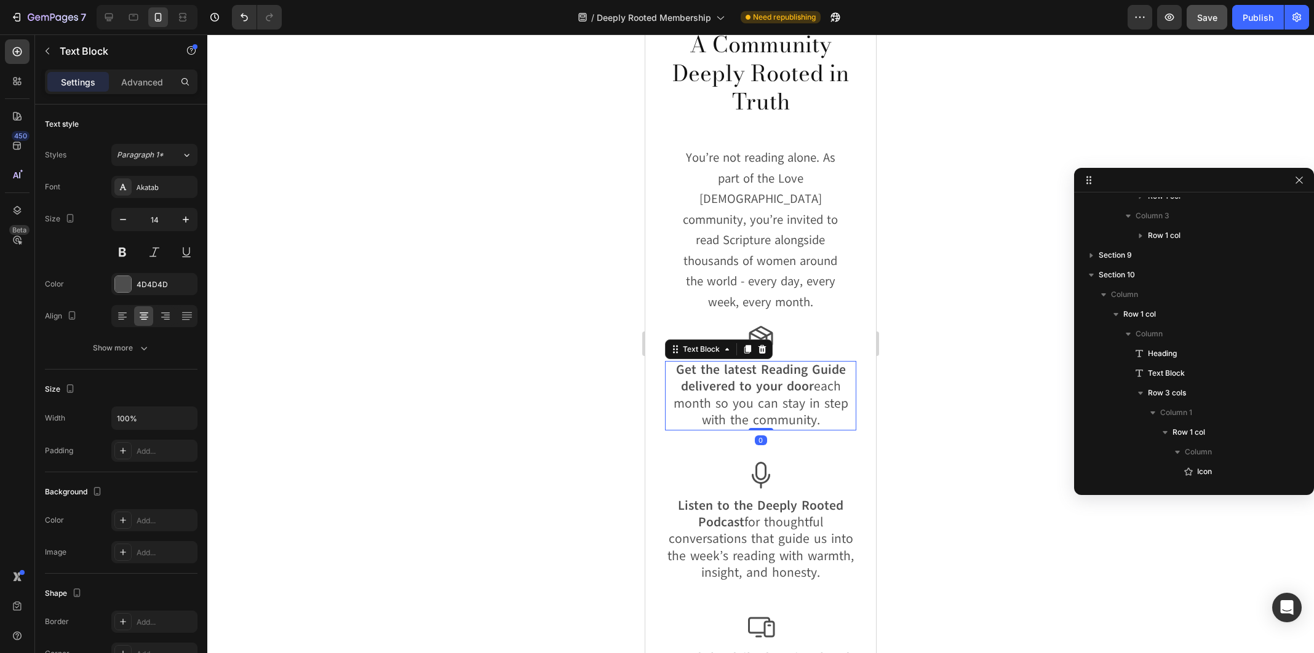
scroll to position [791, 0]
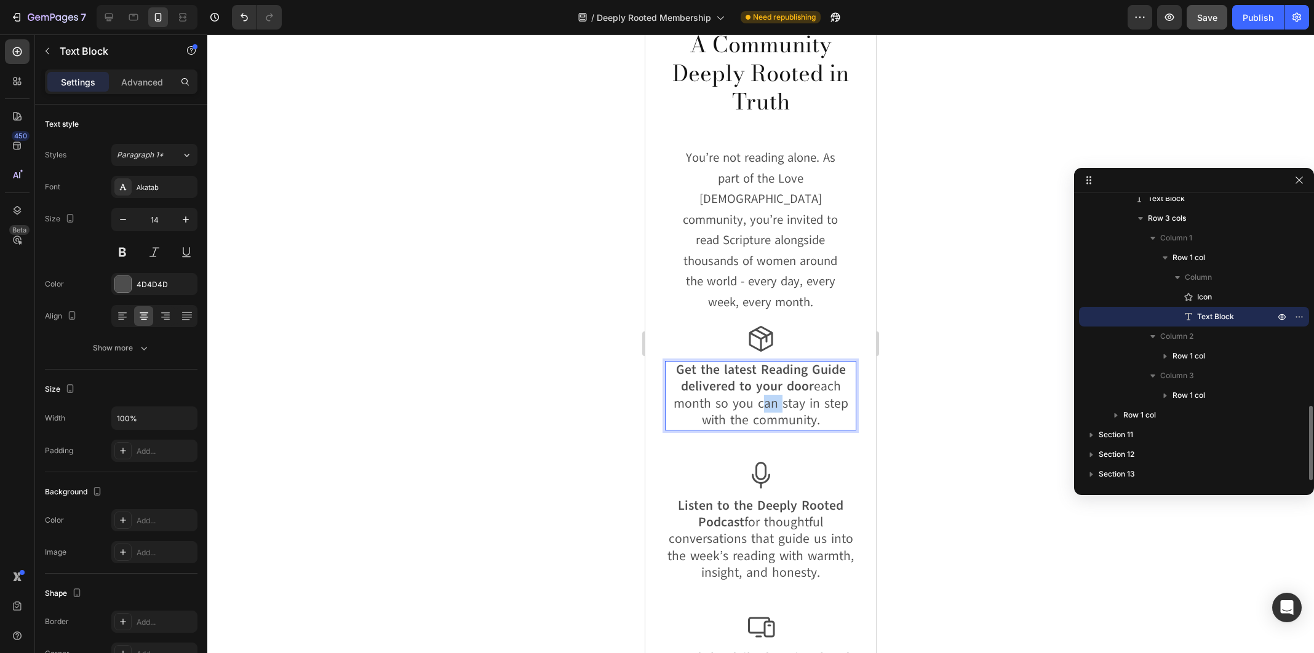
click at [763, 390] on span "Get the latest Reading Guide delivered to your door each month so you can stay …" at bounding box center [761, 395] width 175 height 68
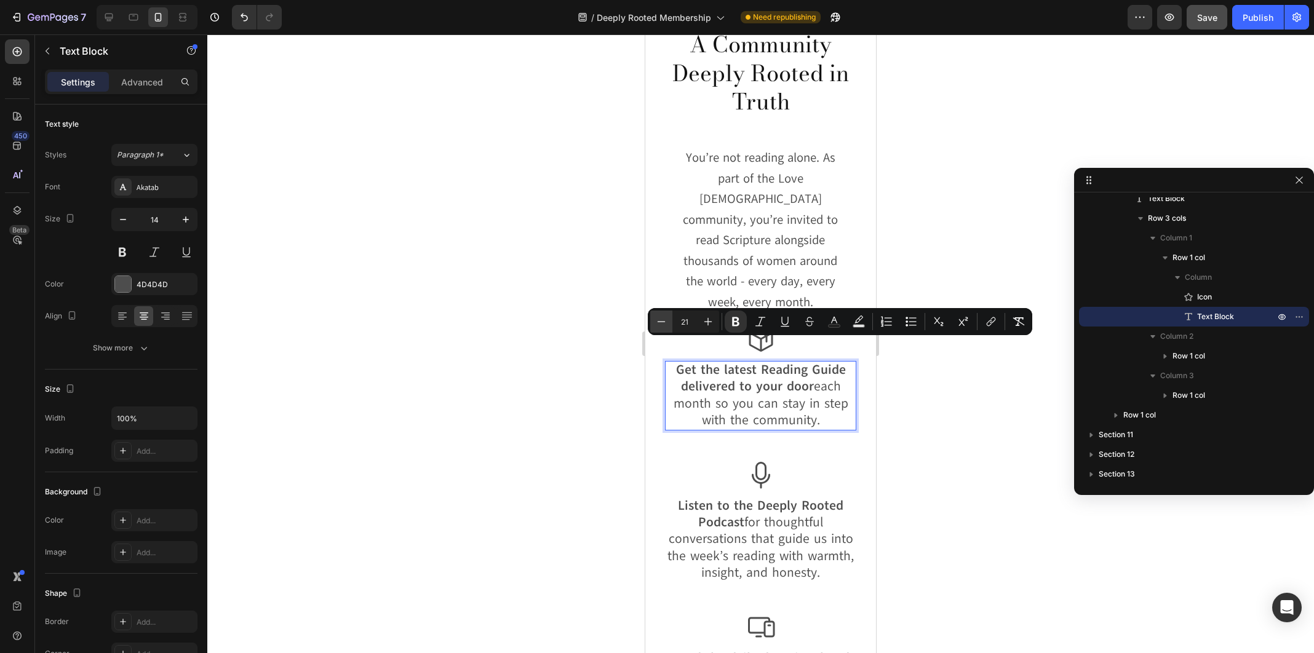
click at [661, 324] on icon "Editor contextual toolbar" at bounding box center [661, 322] width 12 height 12
type input "20"
click at [765, 502] on span "Listen to the Deeply Rooted Podcast for thoughtful conversations that guide us …" at bounding box center [761, 539] width 186 height 84
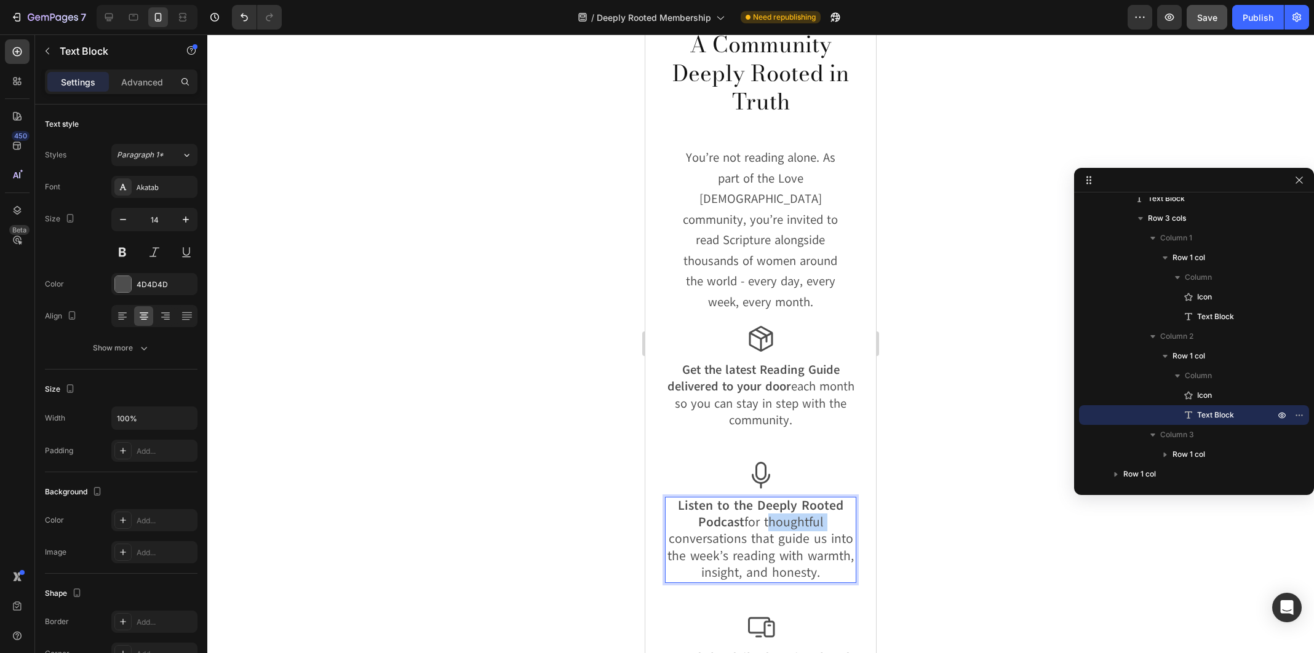
click at [765, 502] on span "Listen to the Deeply Rooted Podcast for thoughtful conversations that guide us …" at bounding box center [761, 539] width 186 height 84
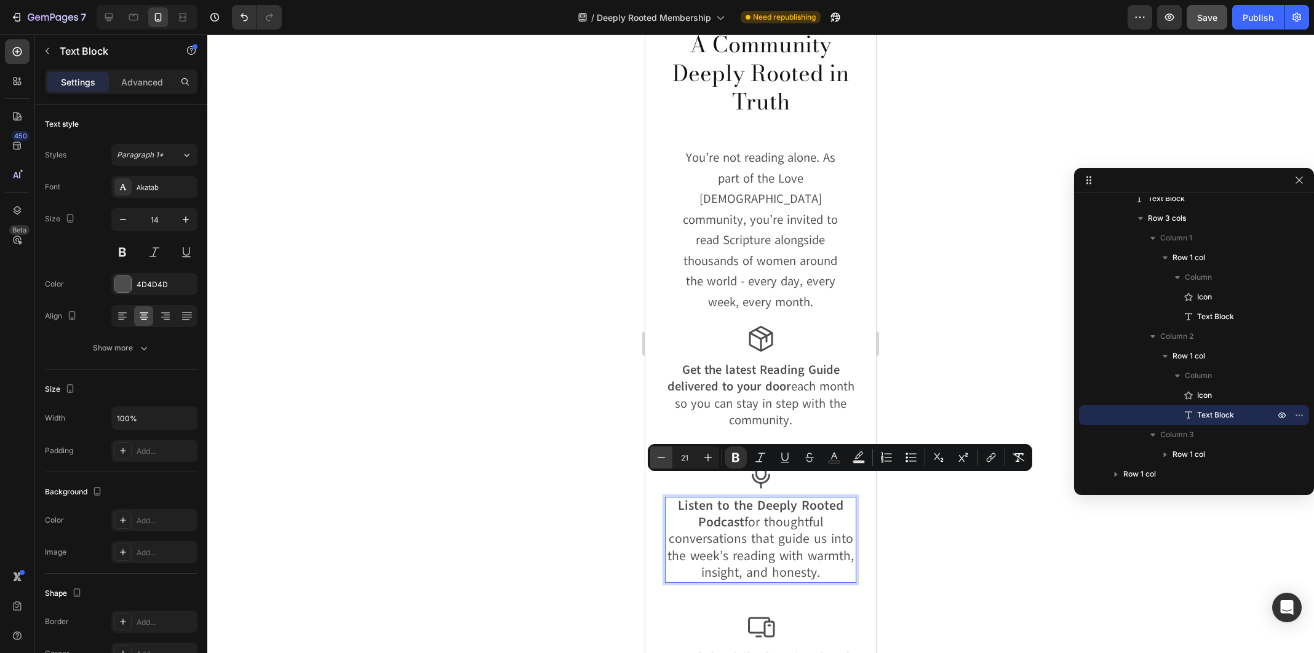
click at [663, 456] on icon "Editor contextual toolbar" at bounding box center [661, 458] width 12 height 12
type input "20"
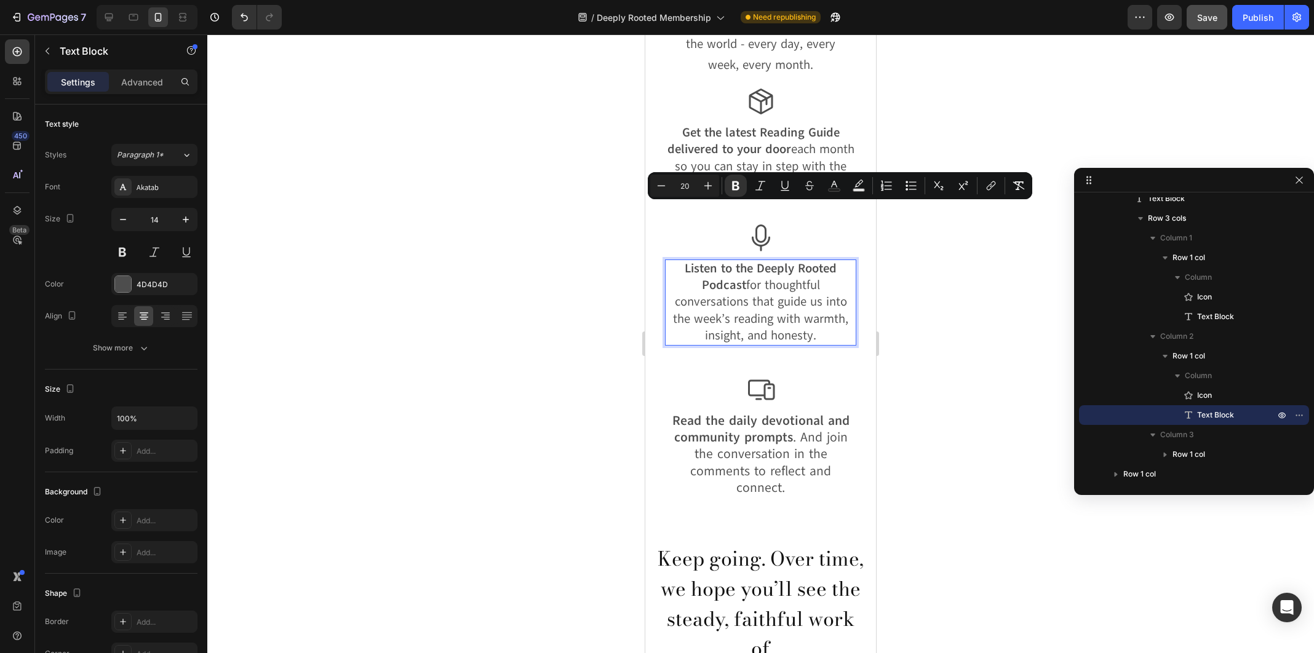
scroll to position [4820, 0]
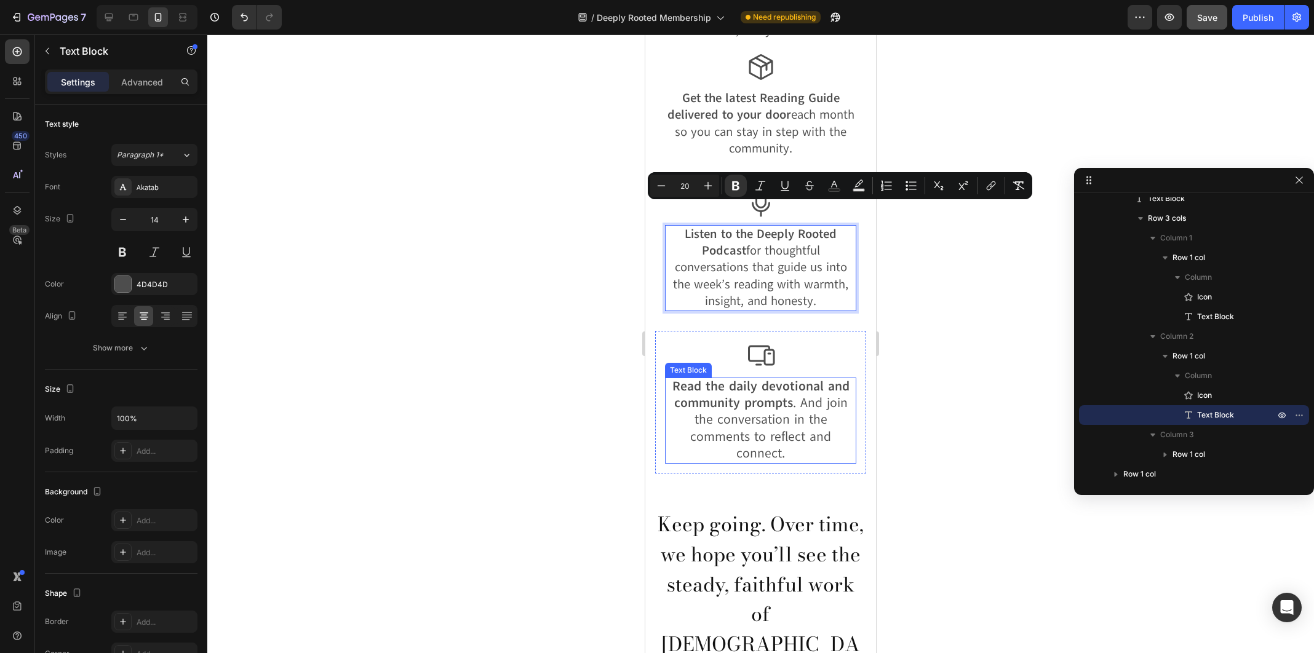
click at [759, 397] on span "Read the daily devotional and community prompts . And join the conversation in …" at bounding box center [760, 420] width 177 height 84
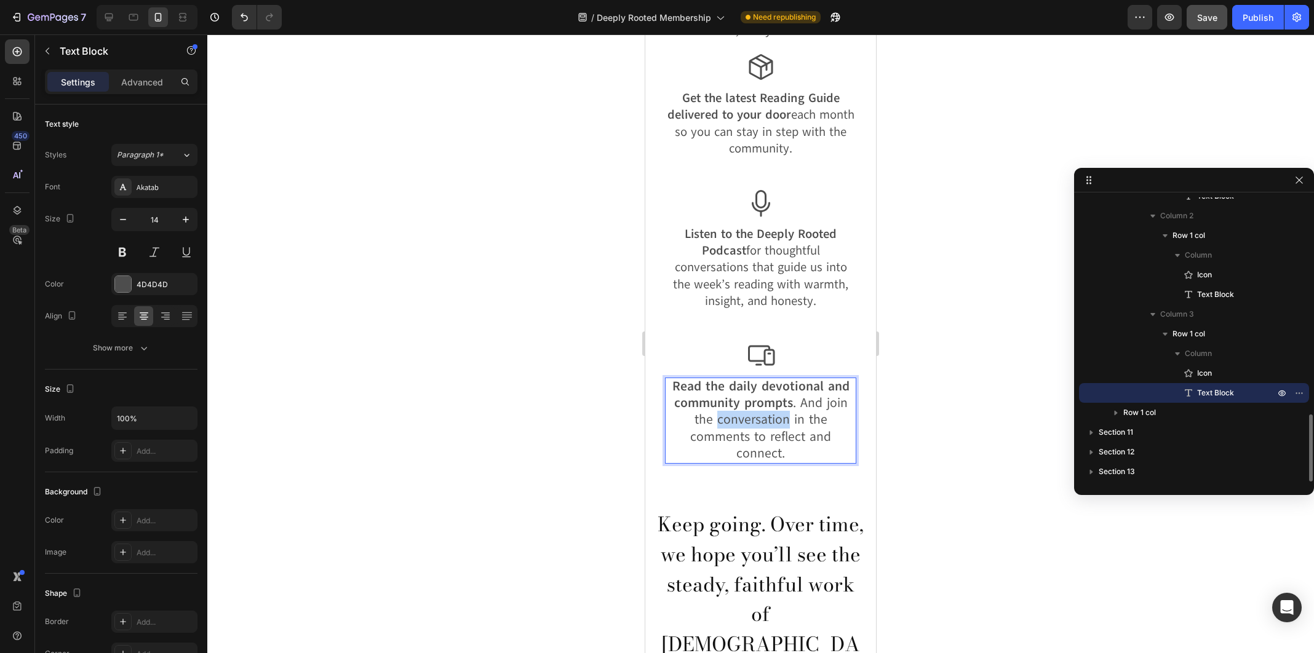
click at [759, 397] on span "Read the daily devotional and community prompts . And join the conversation in …" at bounding box center [760, 420] width 177 height 84
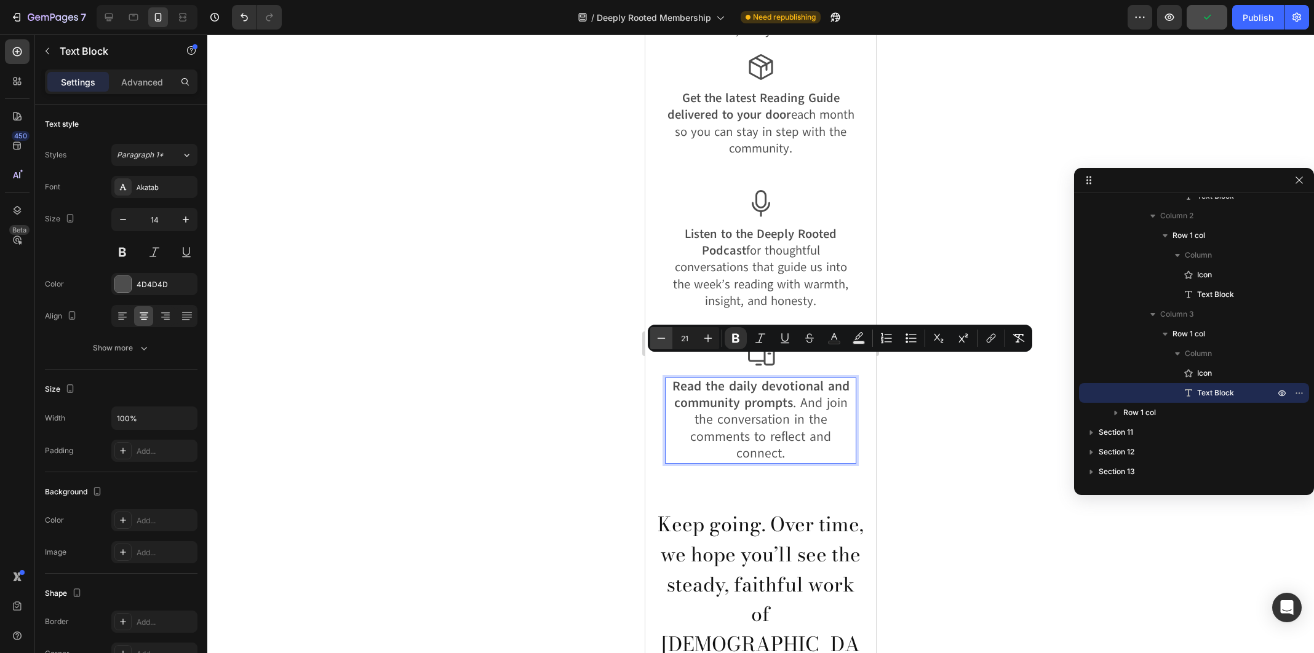
click at [659, 338] on icon "Editor contextual toolbar" at bounding box center [662, 338] width 8 height 1
type input "20"
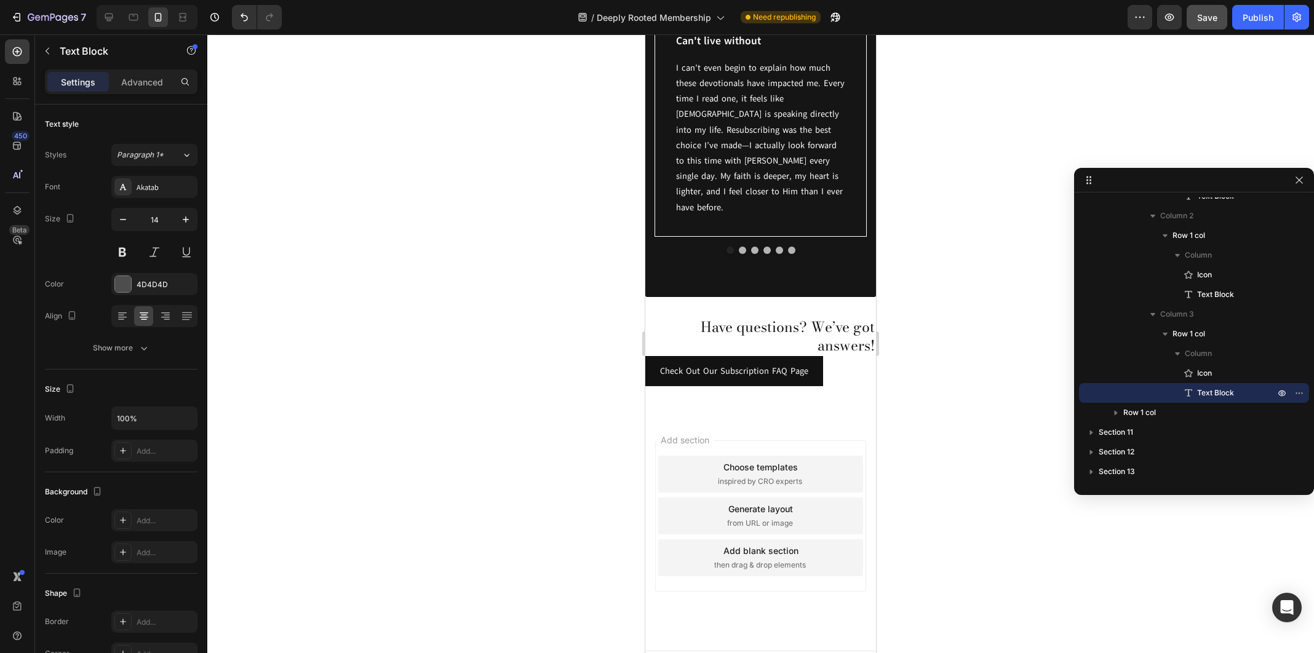
scroll to position [6863, 0]
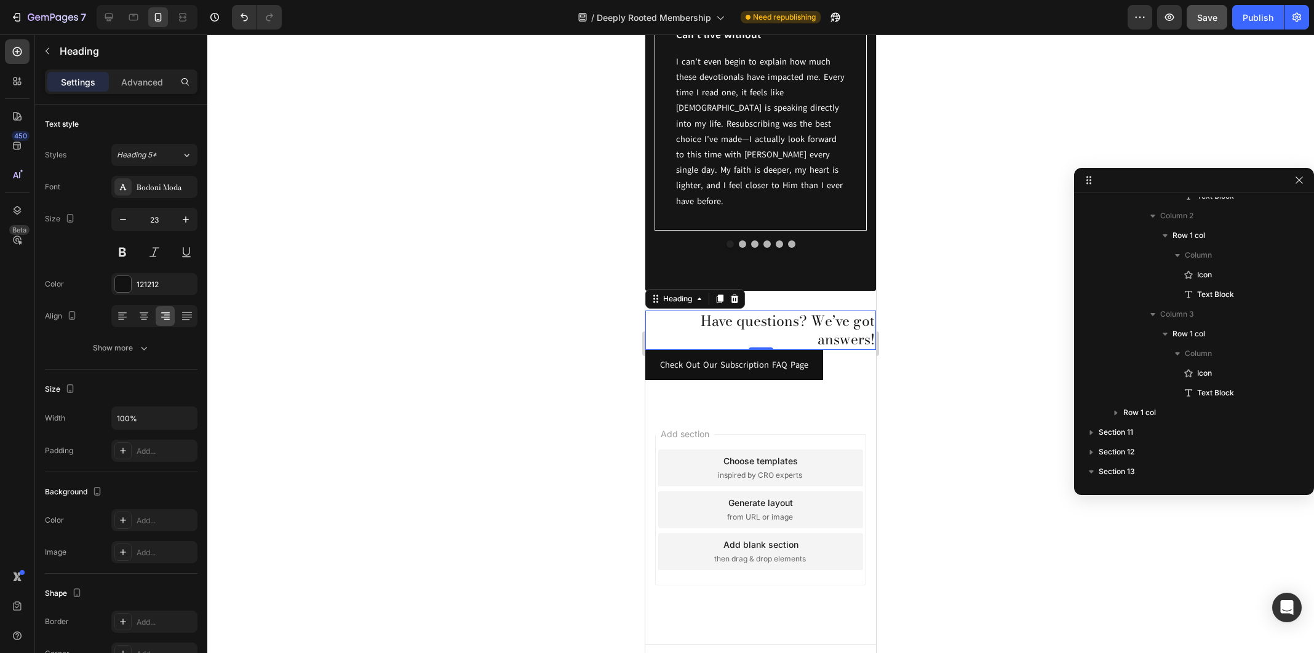
click at [807, 313] on h2 "Have questions? We’ve got answers!" at bounding box center [760, 330] width 231 height 39
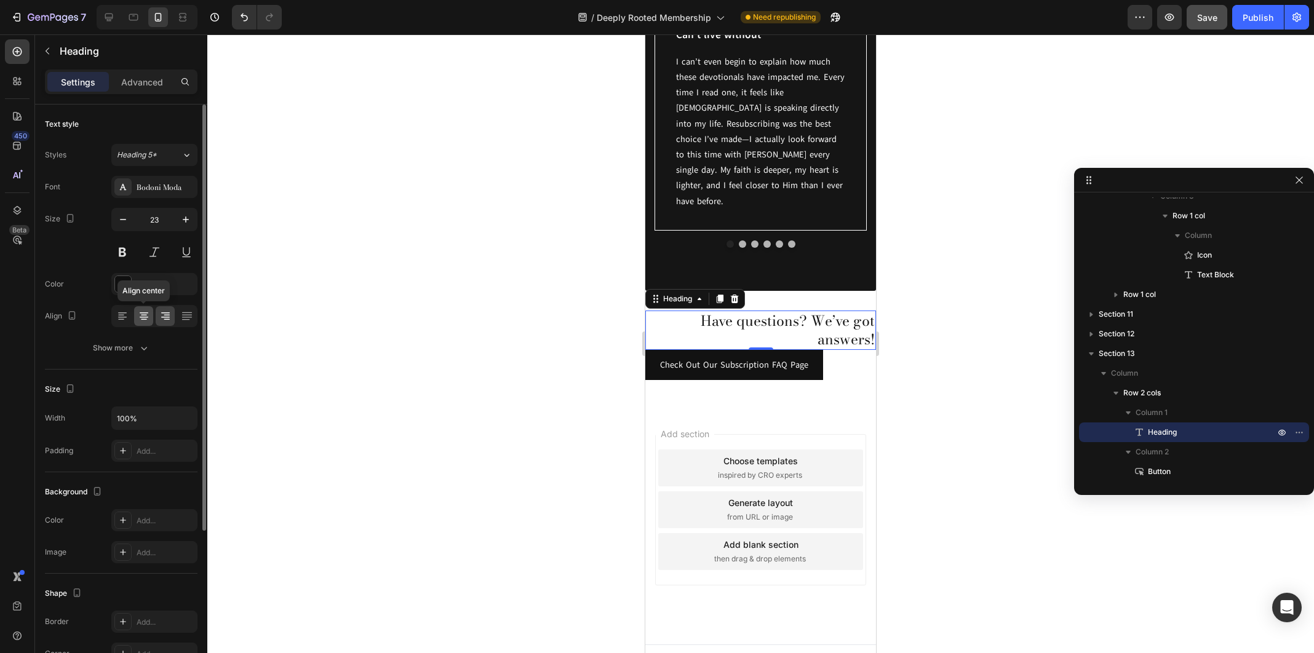
click at [147, 315] on icon at bounding box center [144, 316] width 12 height 12
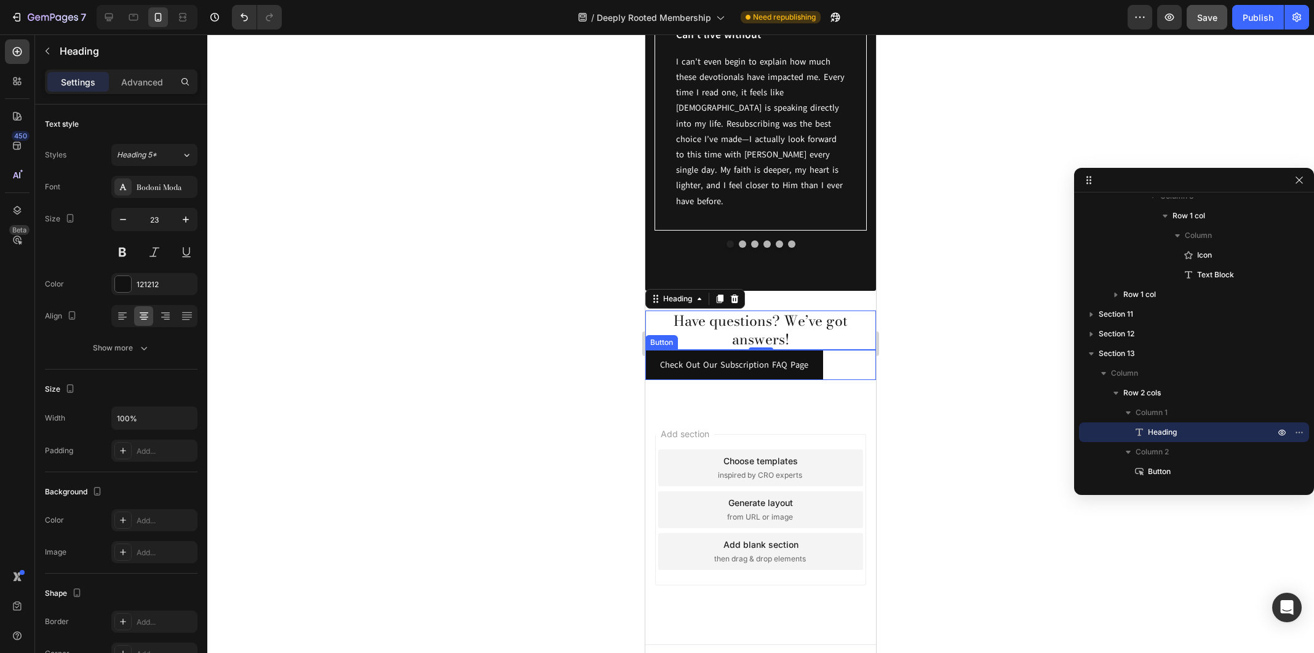
click at [843, 351] on div "Check Out Our Subscription FAQ Page Button" at bounding box center [760, 365] width 231 height 30
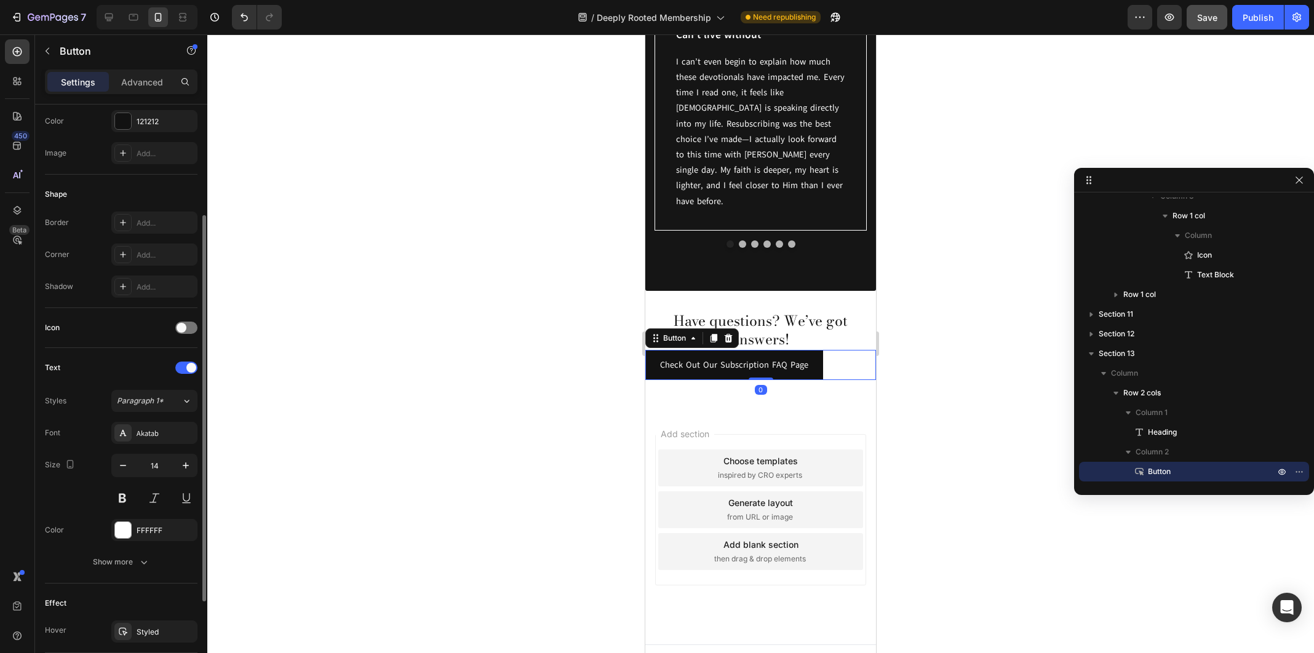
scroll to position [298, 0]
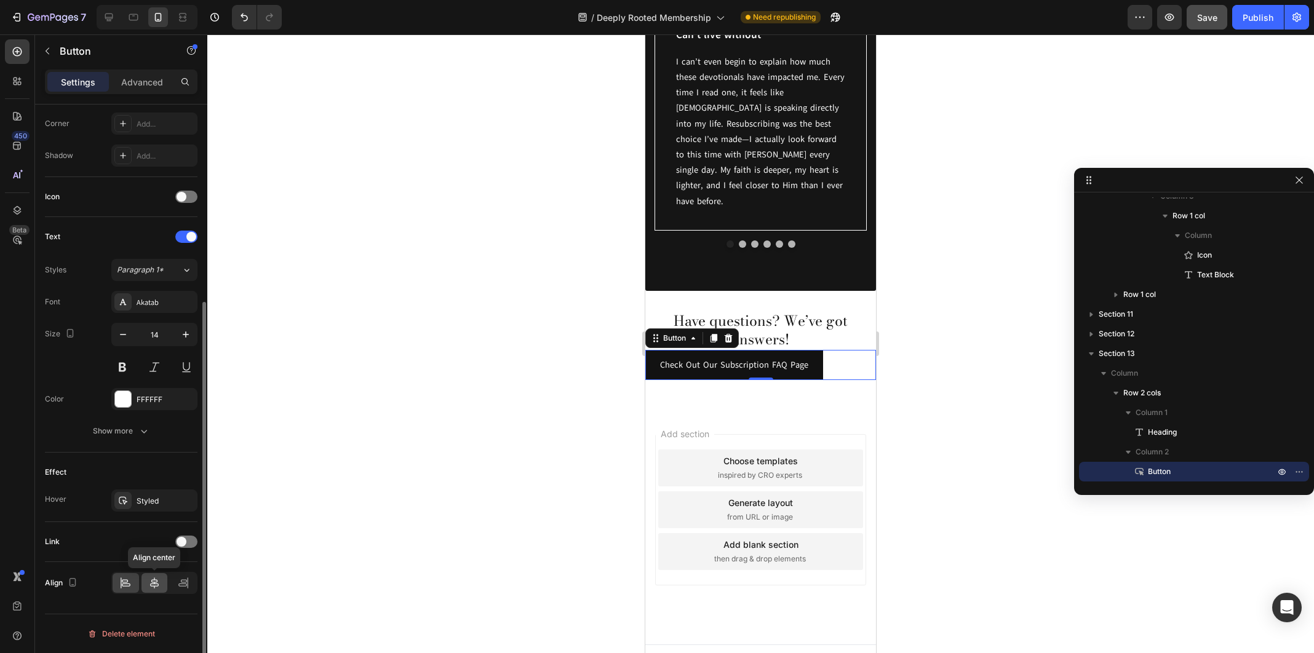
click at [156, 581] on icon at bounding box center [154, 583] width 12 height 12
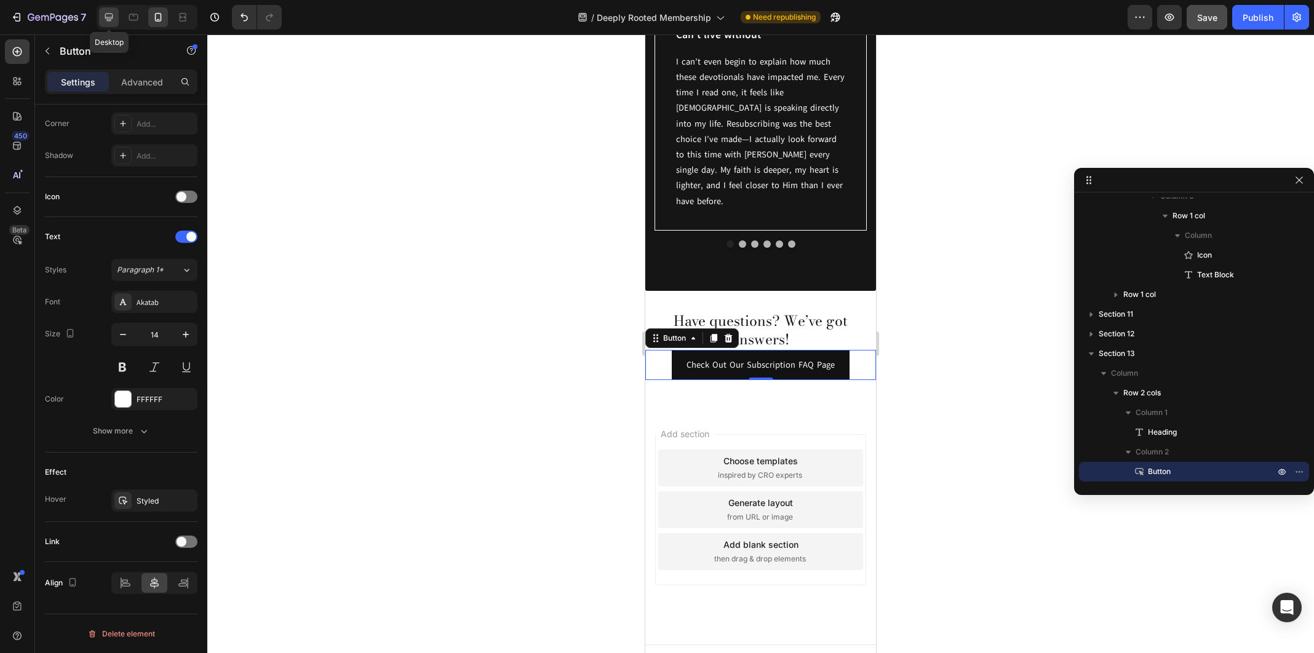
click at [113, 15] on icon at bounding box center [109, 17] width 12 height 12
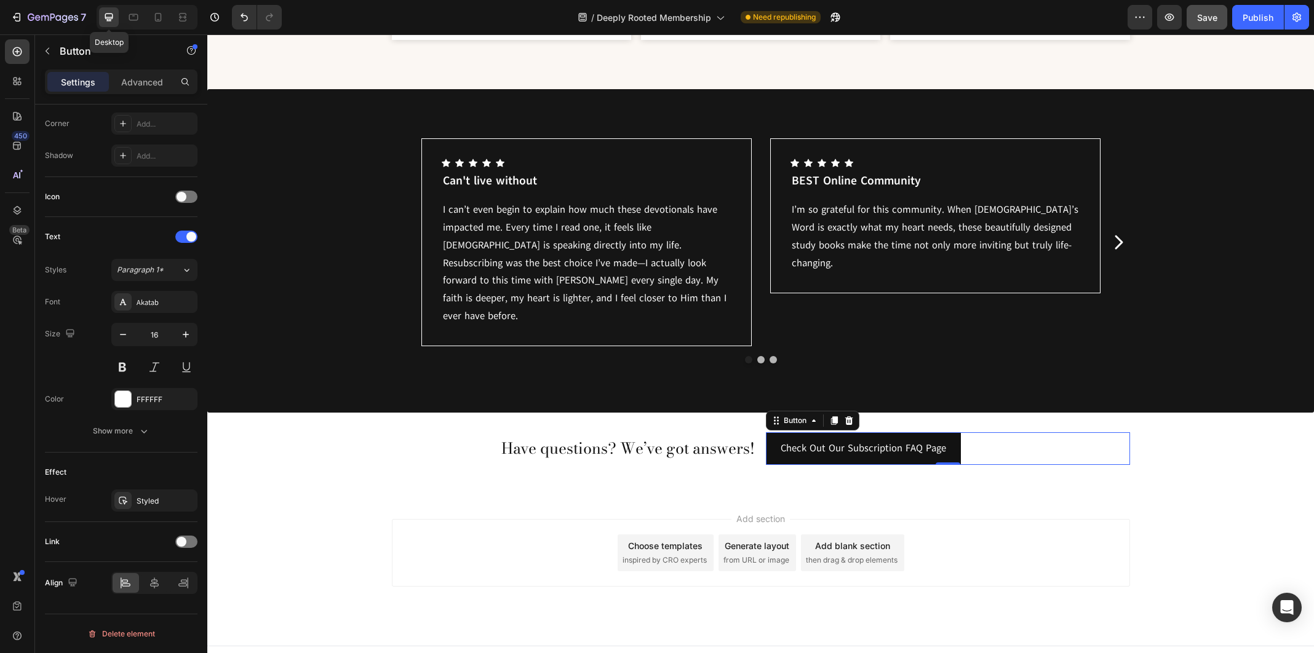
scroll to position [6168, 0]
click at [161, 14] on icon at bounding box center [158, 17] width 7 height 9
type input "14"
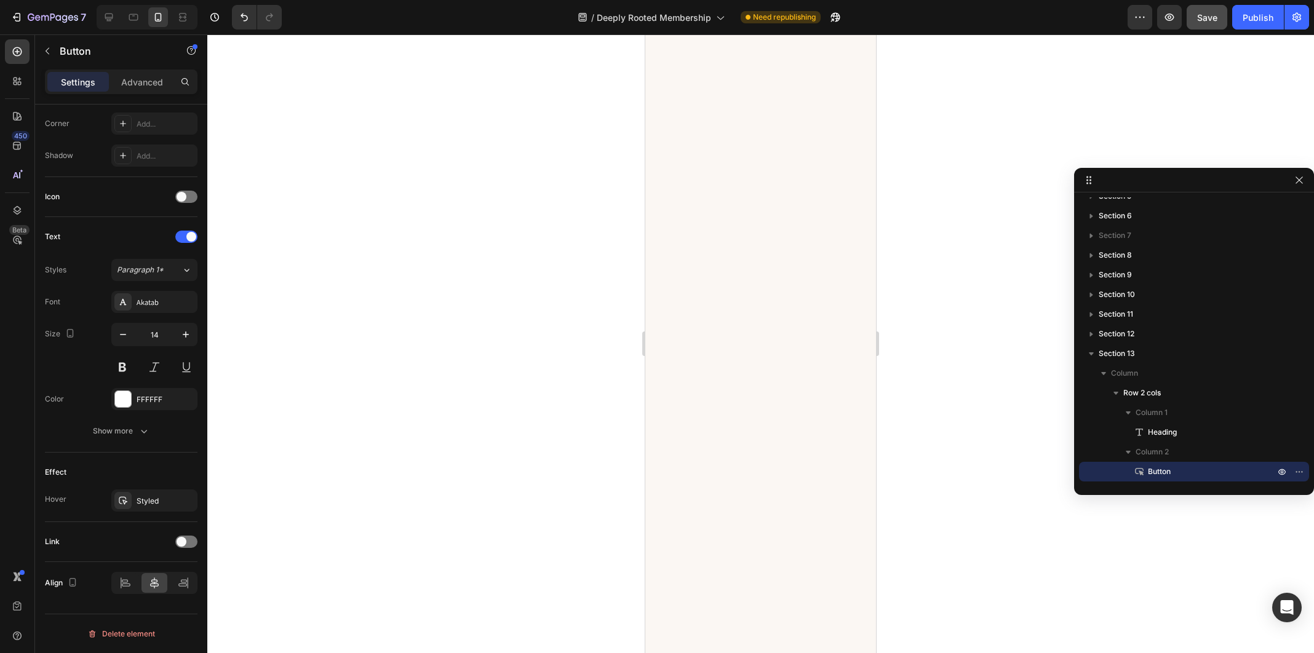
scroll to position [6865, 0]
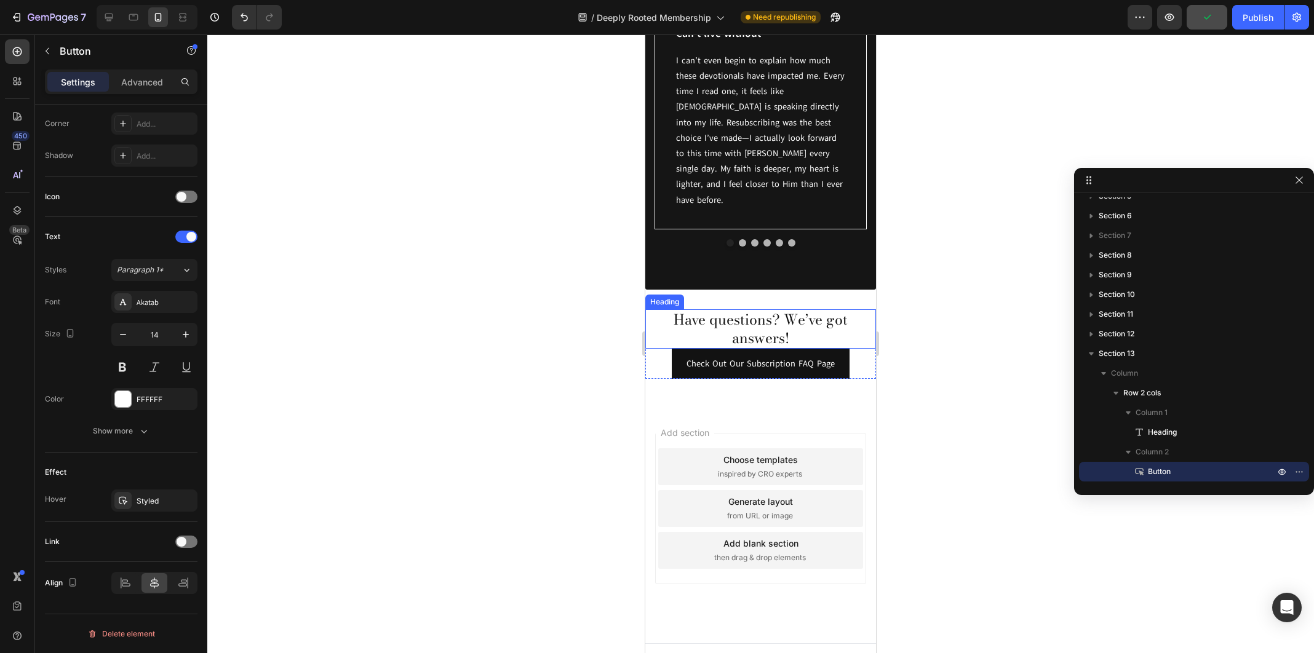
click at [826, 309] on h2 "Have questions? We’ve got answers!" at bounding box center [760, 328] width 231 height 39
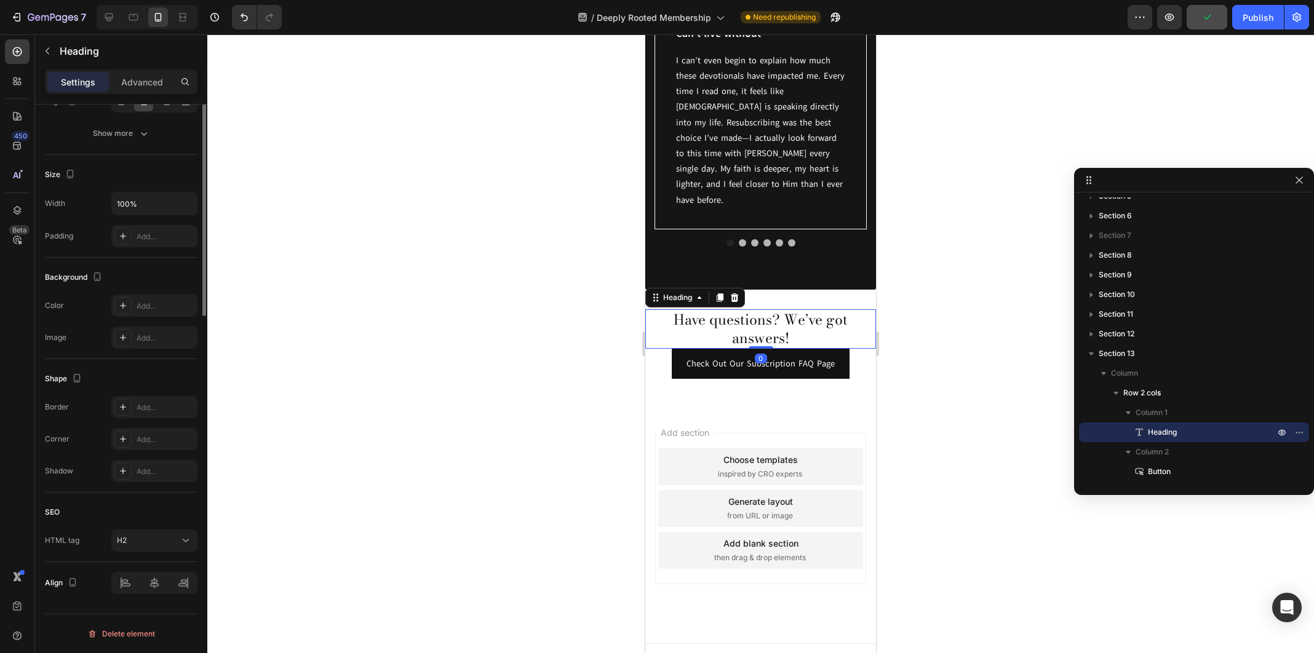
scroll to position [0, 0]
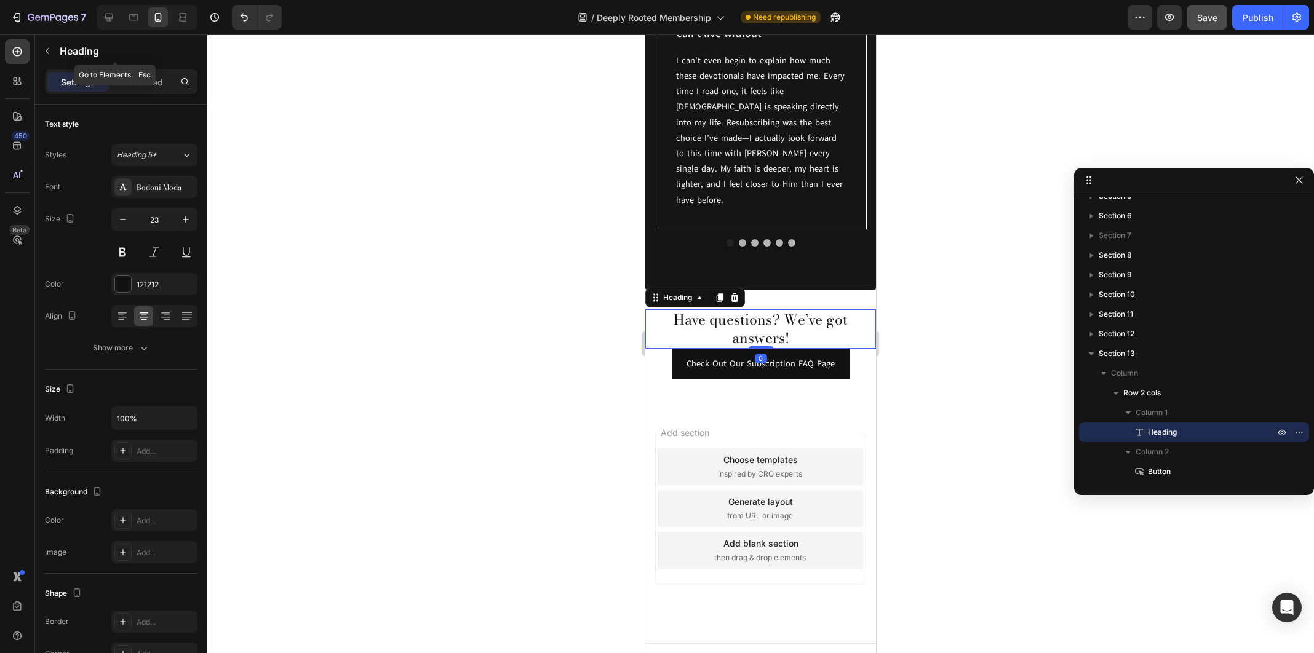
click at [135, 68] on div "Heading" at bounding box center [115, 51] width 160 height 35
click at [149, 84] on p "Advanced" at bounding box center [142, 82] width 42 height 13
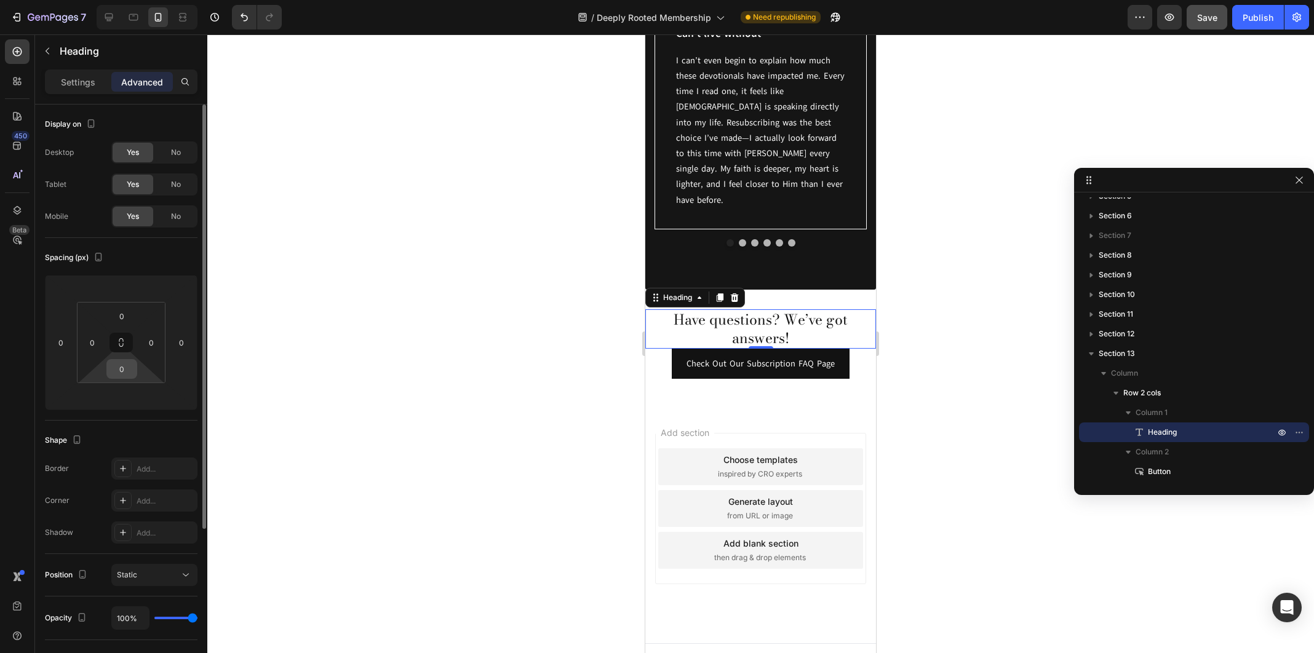
click at [116, 374] on input "0" at bounding box center [122, 369] width 25 height 18
click at [106, 397] on div at bounding box center [121, 397] width 31 height 20
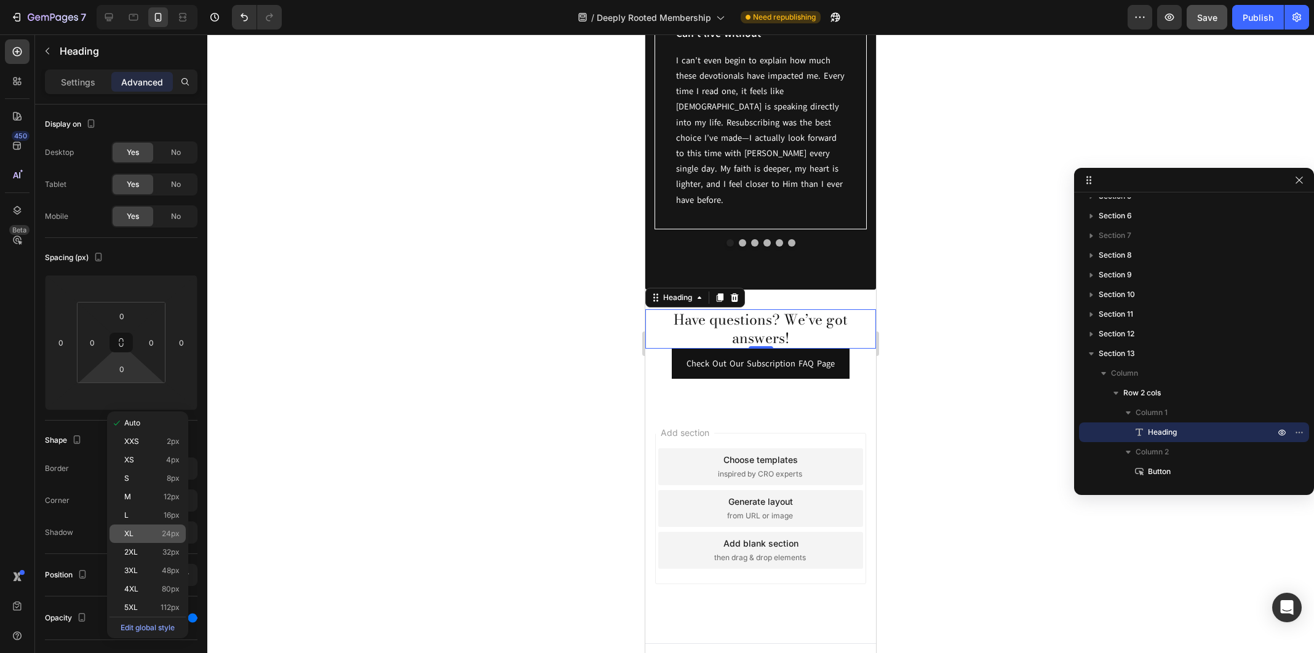
click at [176, 535] on span "24px" at bounding box center [171, 534] width 18 height 9
type input "24"
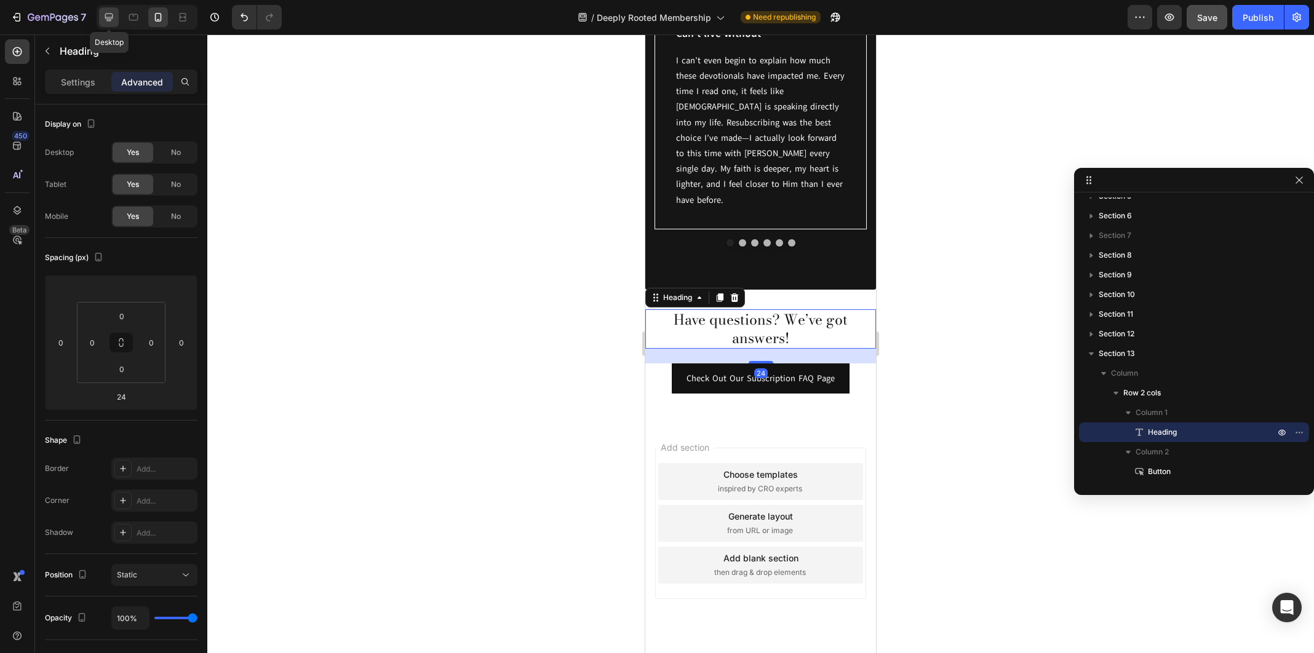
click at [116, 18] on div at bounding box center [109, 17] width 20 height 20
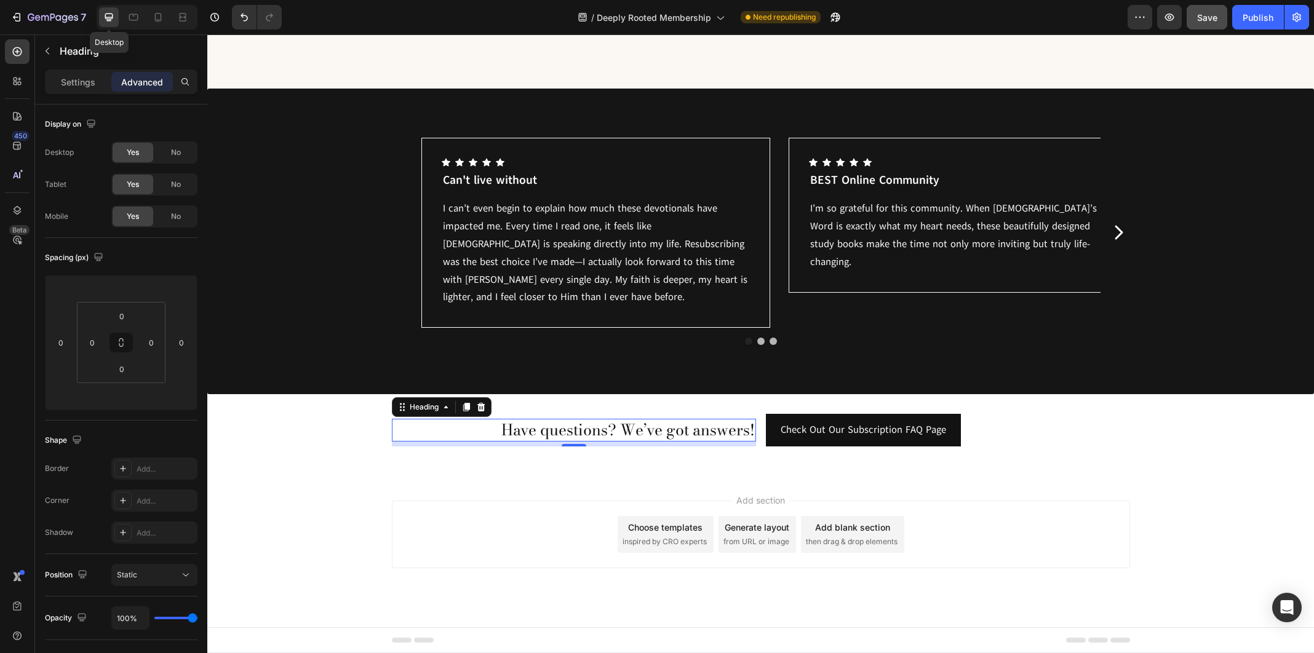
scroll to position [6168, 0]
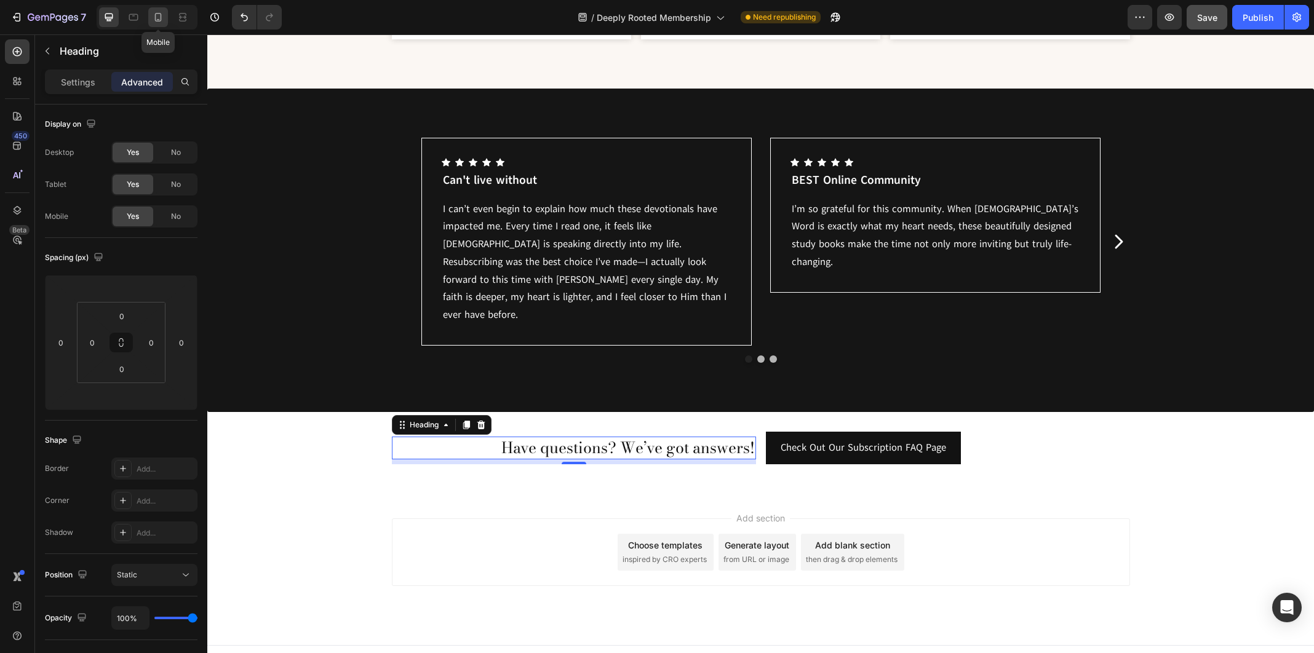
click at [160, 17] on icon at bounding box center [158, 17] width 12 height 12
type input "24"
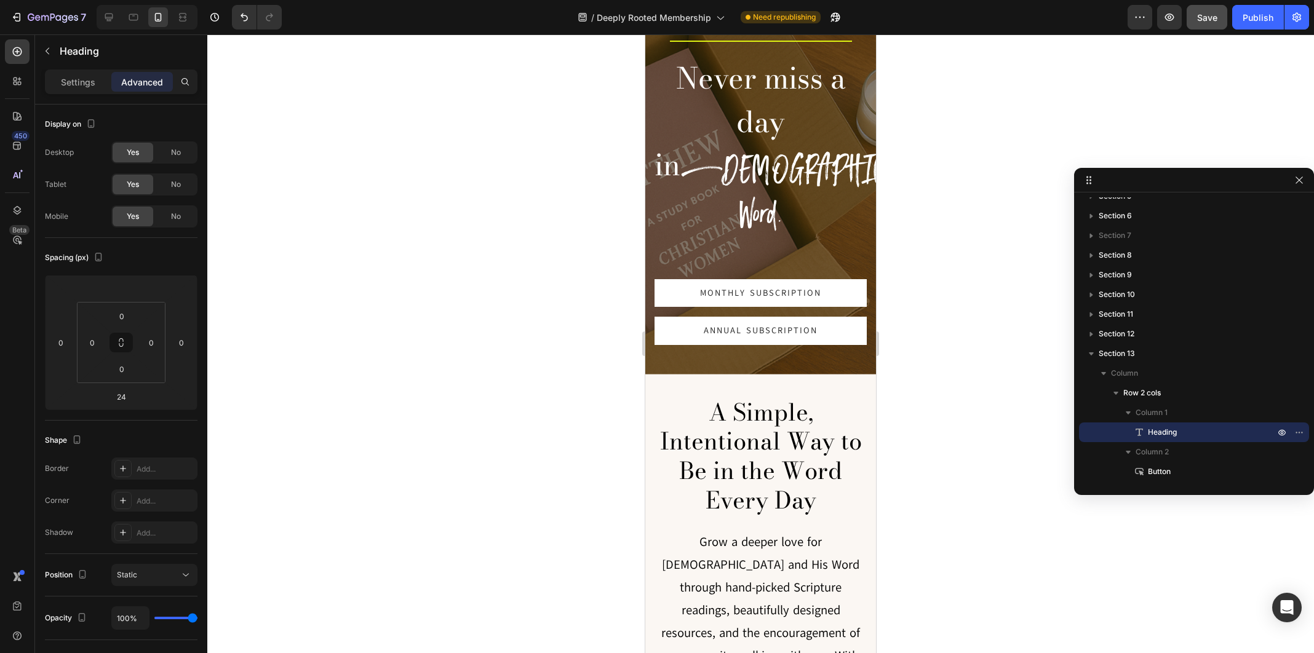
scroll to position [0, 0]
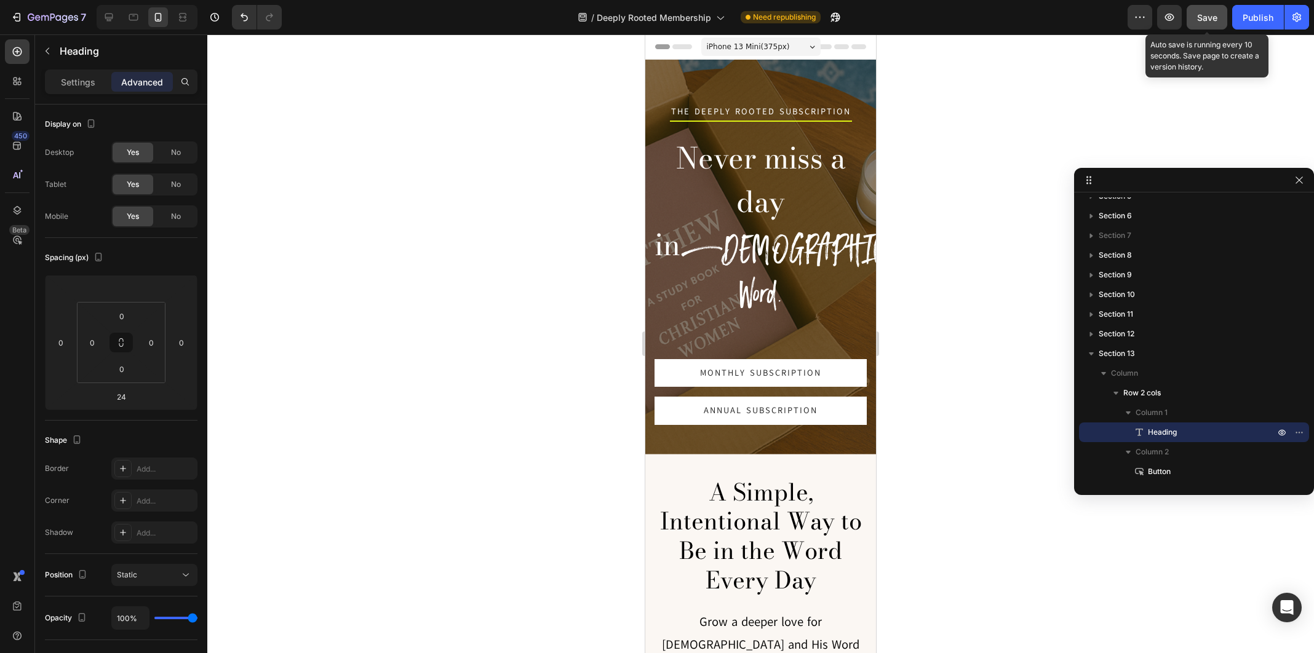
click at [1202, 21] on span "Save" at bounding box center [1207, 17] width 20 height 10
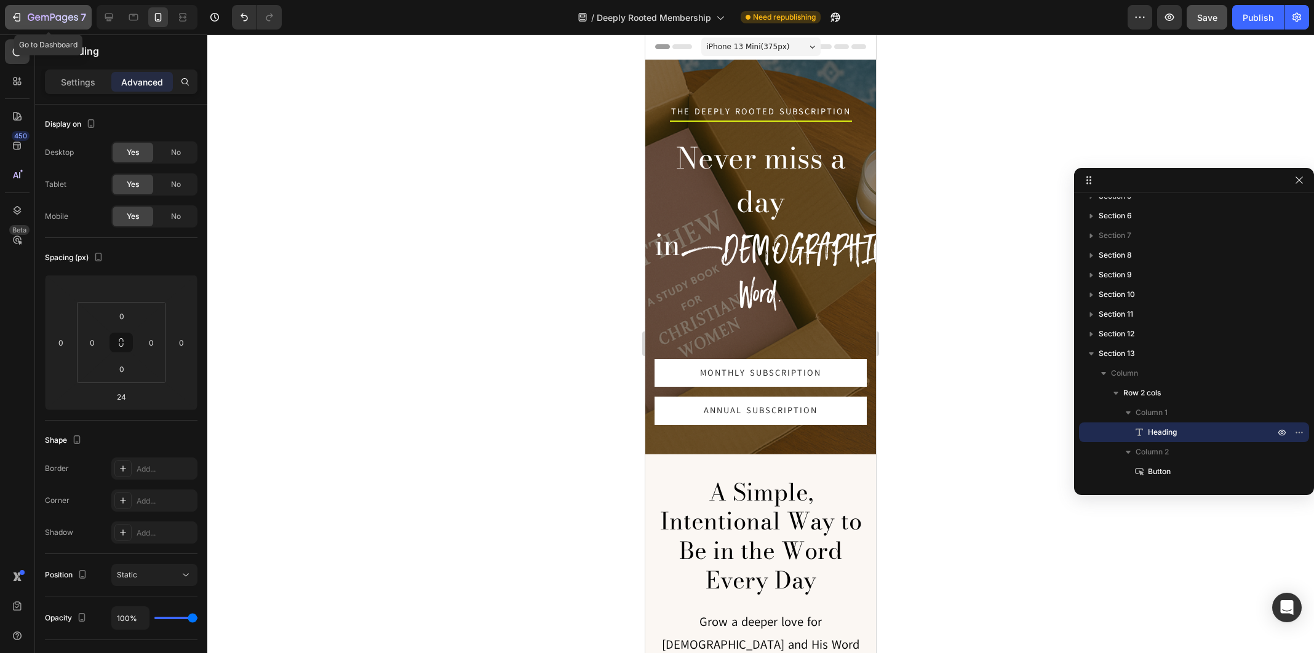
click at [57, 14] on icon "button" at bounding box center [53, 18] width 50 height 10
